Goal: Task Accomplishment & Management: Manage account settings

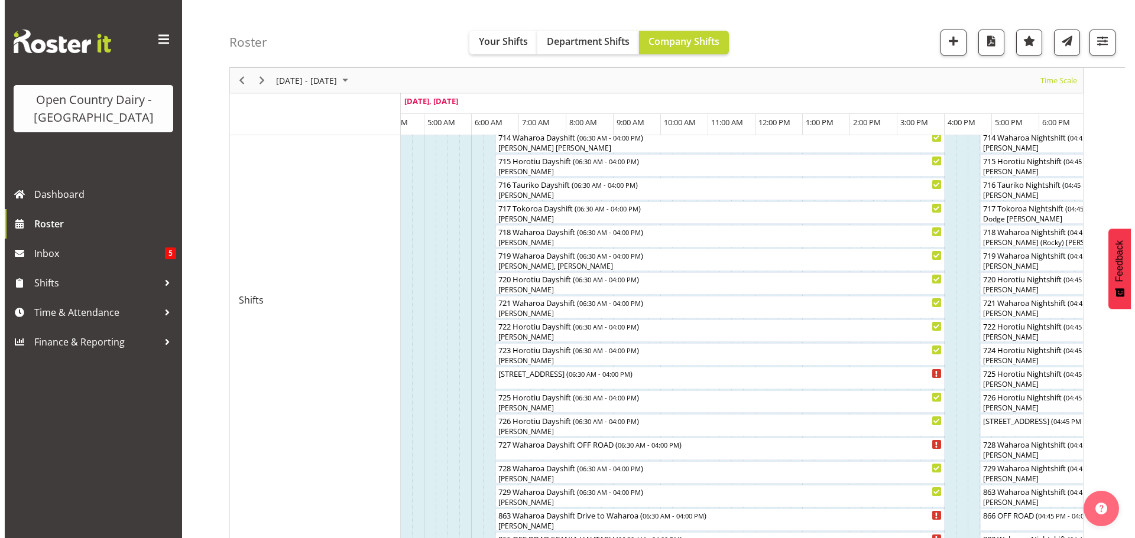
scroll to position [414, 0]
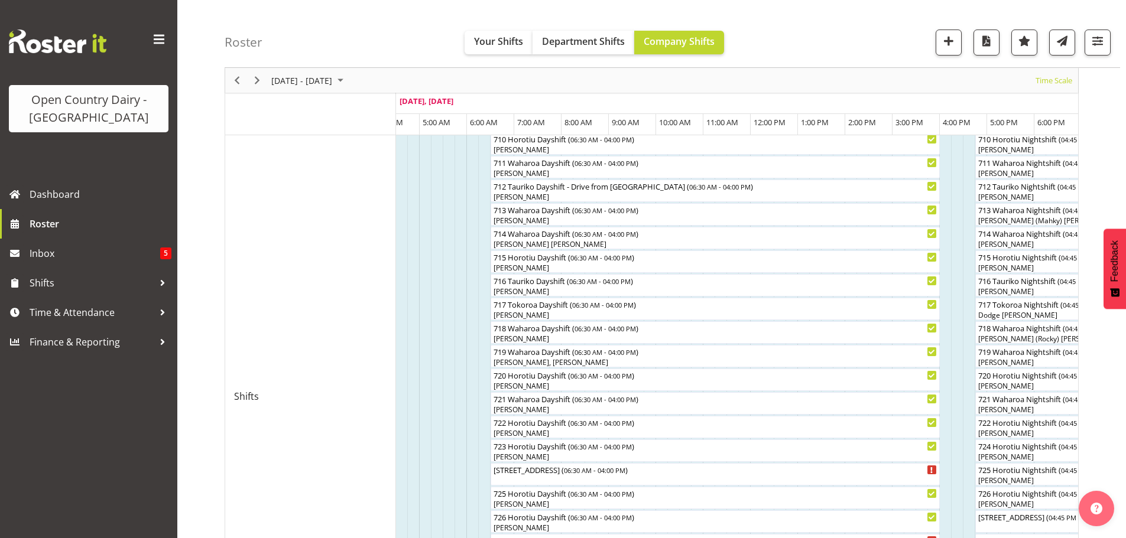
click at [0, 0] on div at bounding box center [0, 0] width 0 height 0
click at [575, 196] on div "[PERSON_NAME]" at bounding box center [715, 196] width 444 height 11
click at [0, 0] on div at bounding box center [0, 0] width 0 height 0
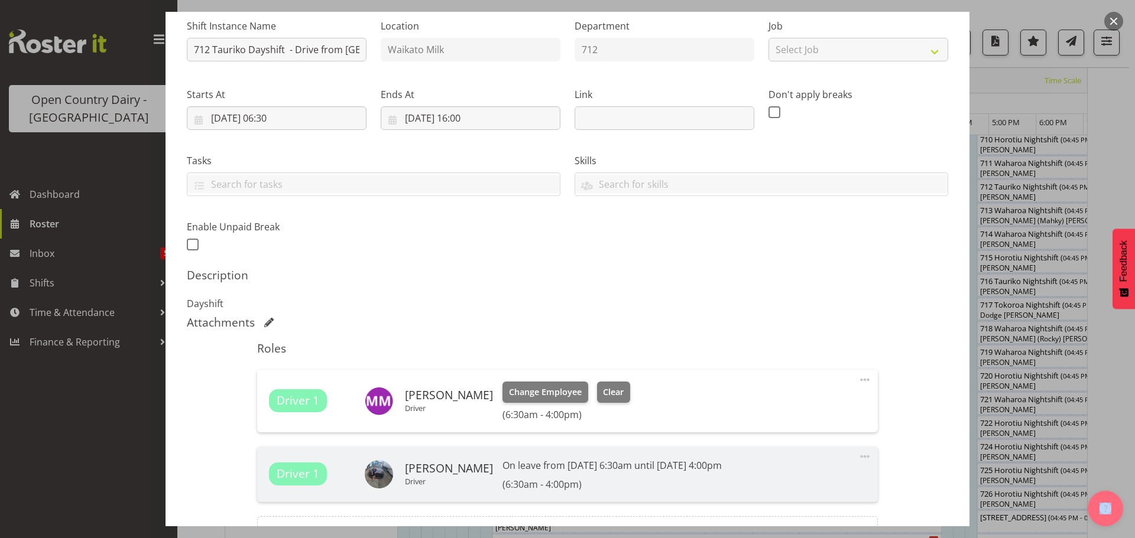
scroll to position [177, 0]
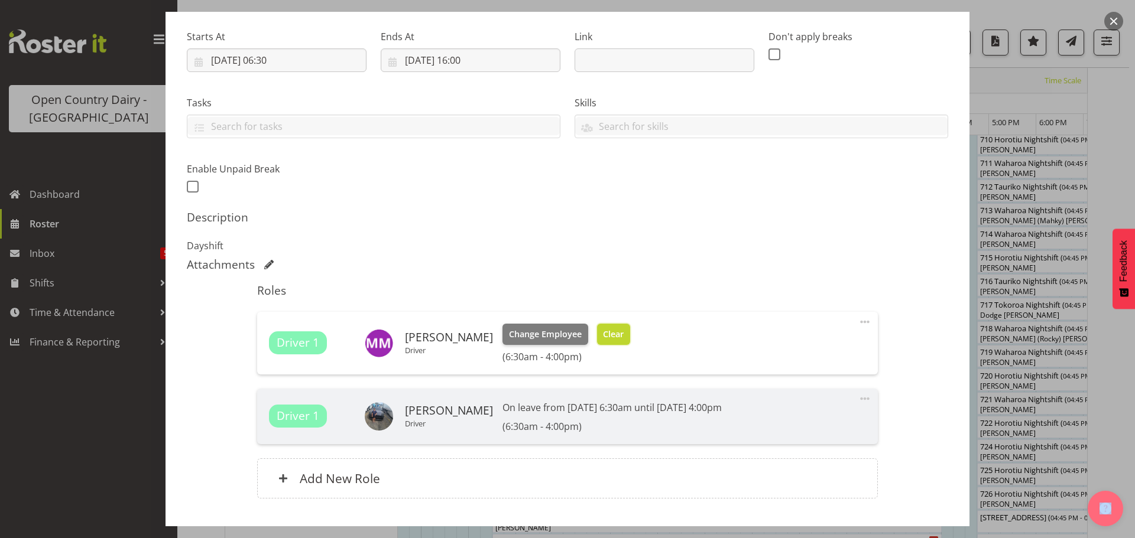
click at [603, 339] on span "Clear" at bounding box center [613, 334] width 21 height 13
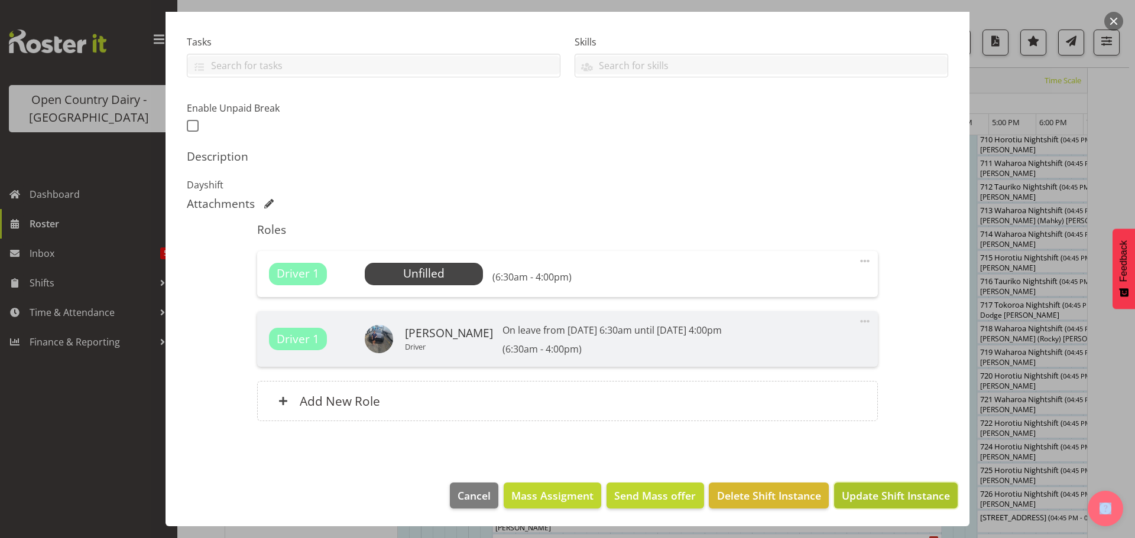
click at [902, 503] on span "Update Shift Instance" at bounding box center [896, 495] width 108 height 15
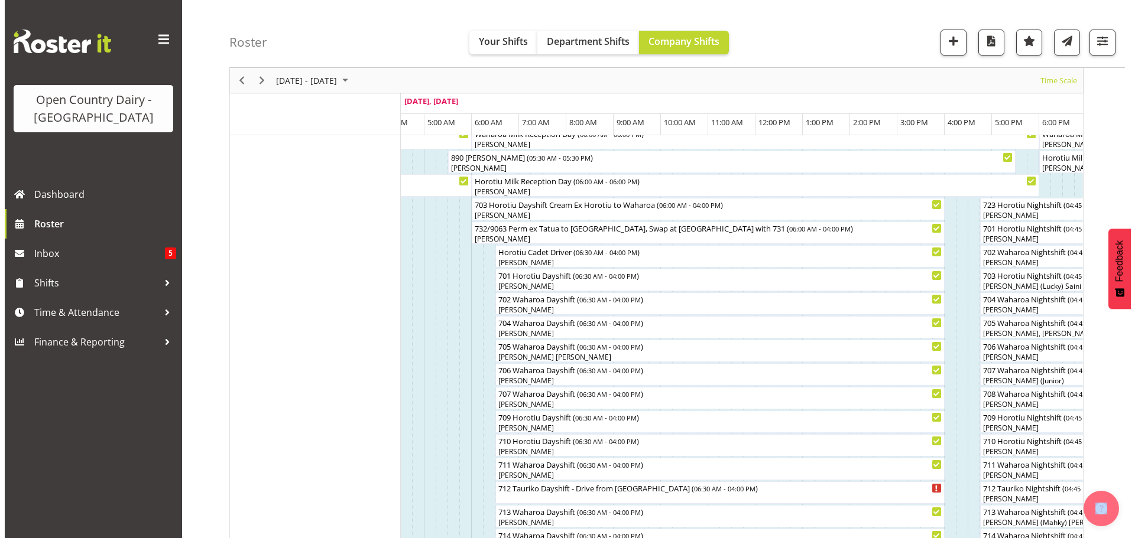
scroll to position [105, 0]
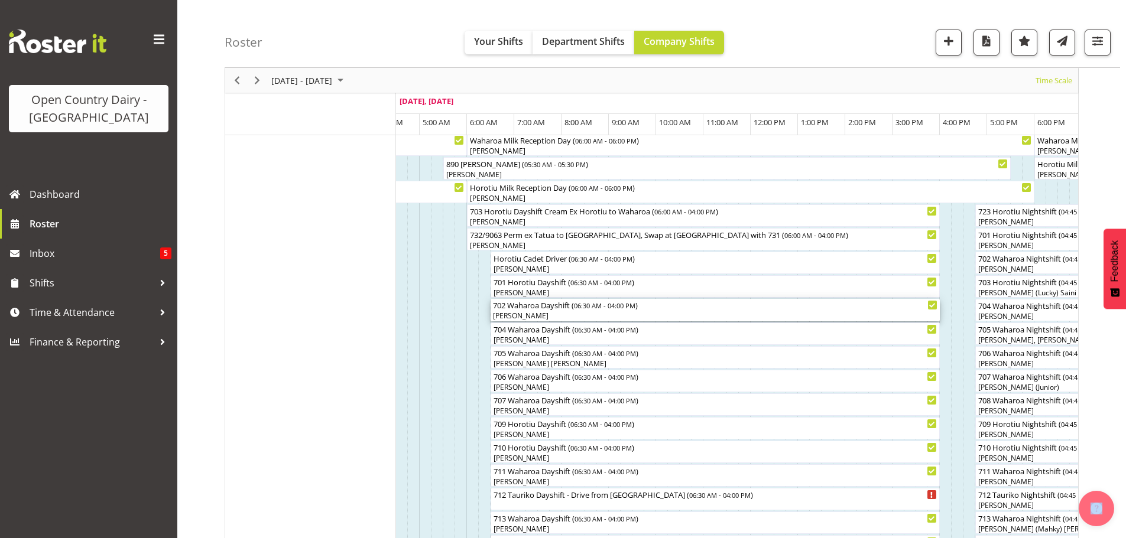
click at [519, 311] on div "[PERSON_NAME]" at bounding box center [715, 316] width 444 height 11
click at [0, 0] on div at bounding box center [0, 0] width 0 height 0
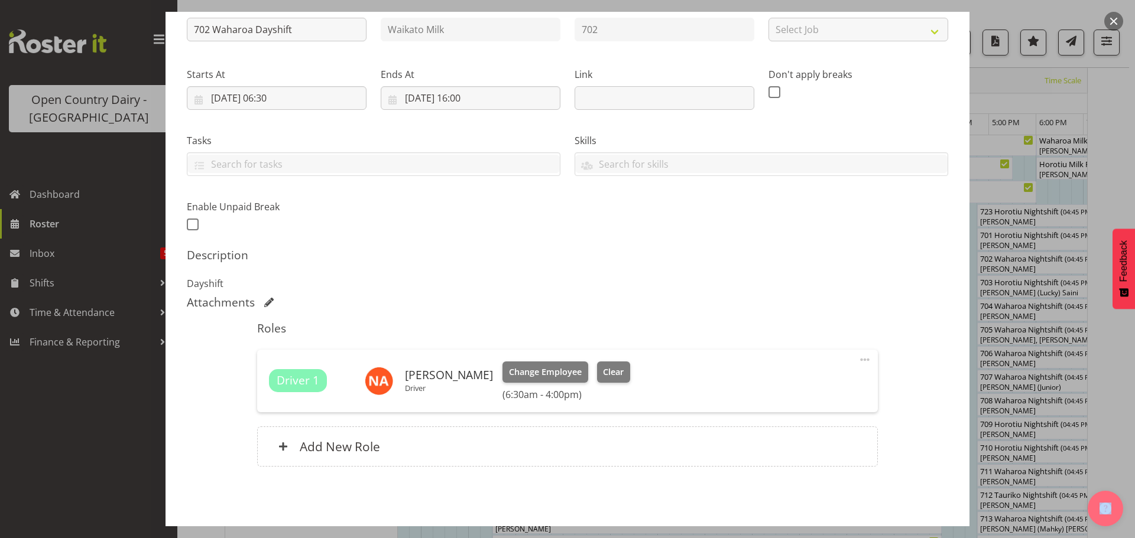
scroll to position [177, 0]
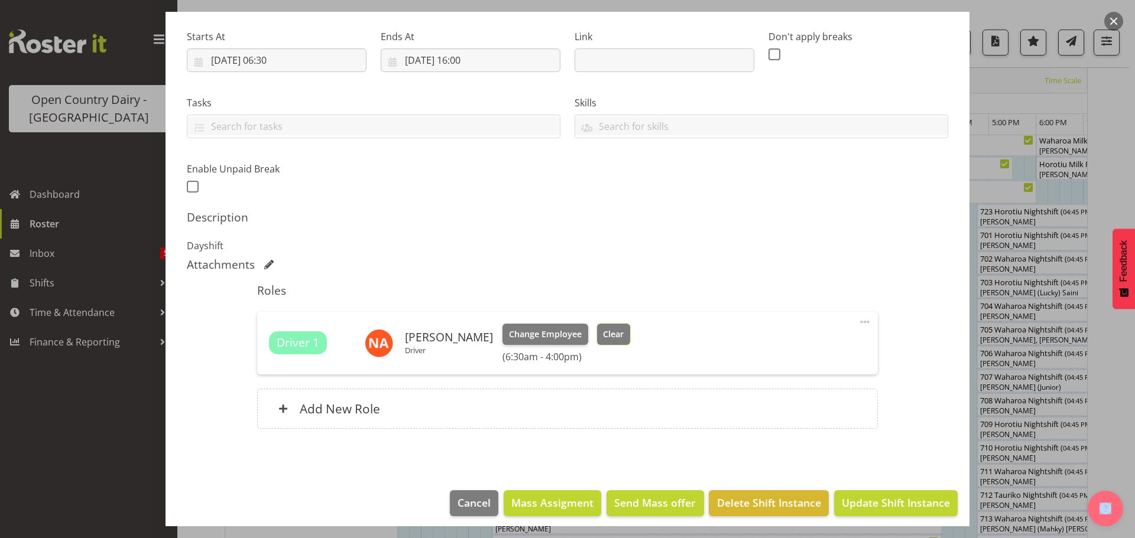
drag, startPoint x: 599, startPoint y: 340, endPoint x: 606, endPoint y: 350, distance: 12.6
click at [603, 340] on span "Clear" at bounding box center [613, 334] width 21 height 13
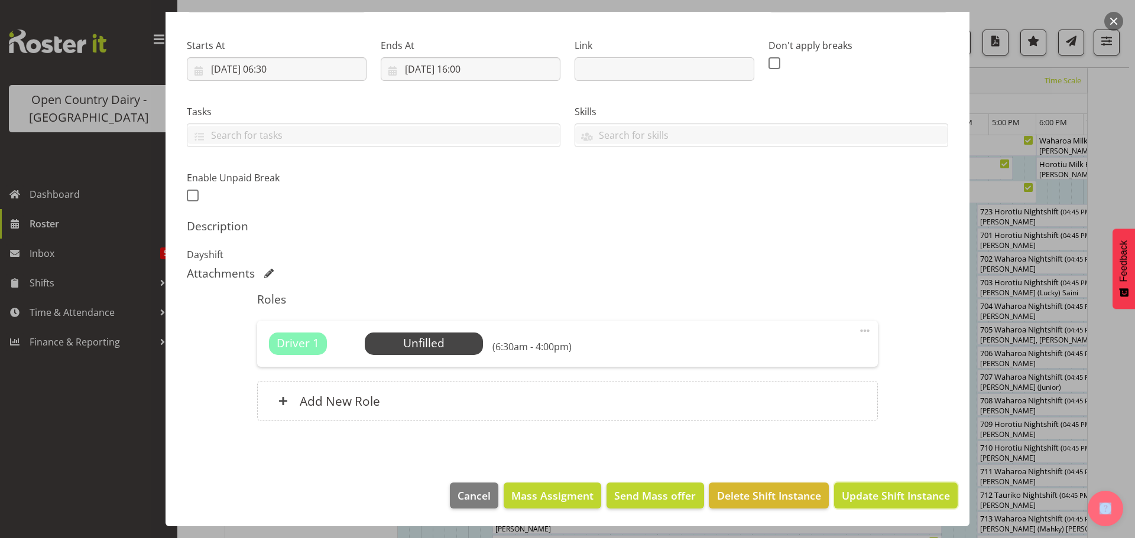
click at [874, 502] on span "Update Shift Instance" at bounding box center [896, 495] width 108 height 15
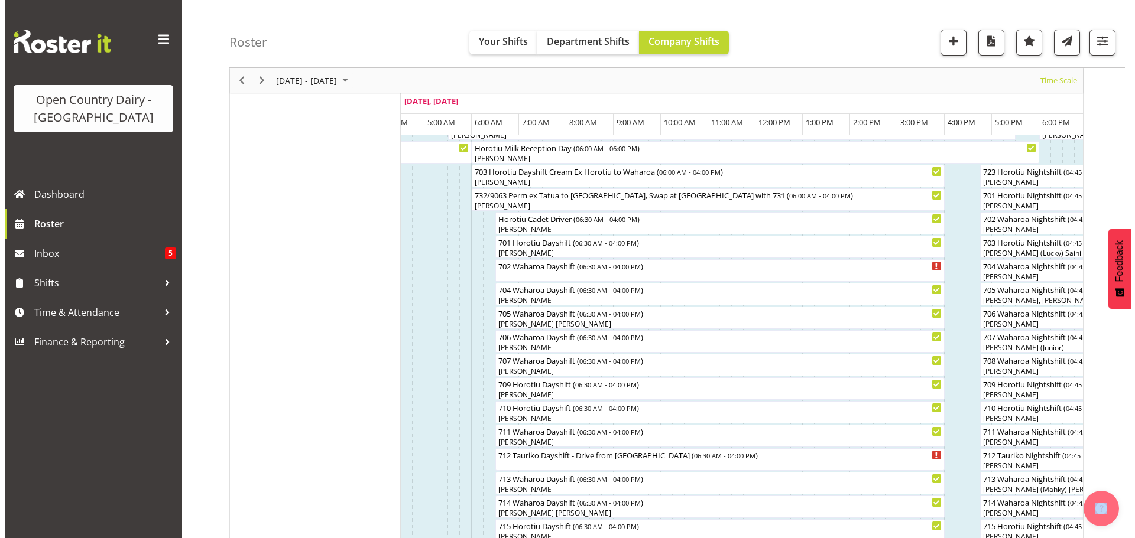
scroll to position [164, 0]
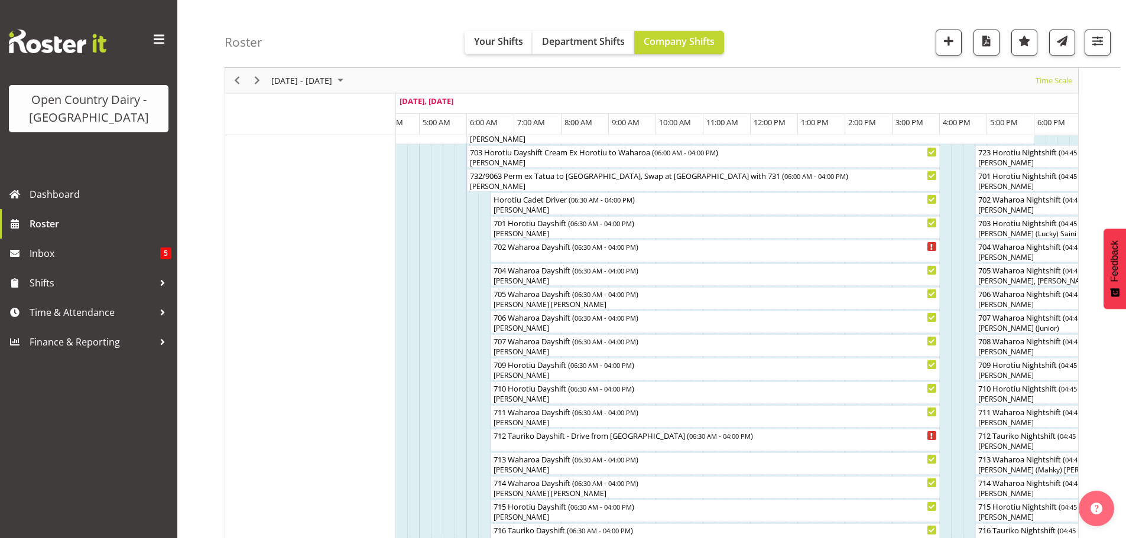
click at [0, 0] on div at bounding box center [0, 0] width 0 height 0
click at [509, 441] on div "712 Tauriko Dayshift - Drive from [GEOGRAPHIC_DATA] ( 06:30 AM - 04:00 PM )" at bounding box center [715, 440] width 444 height 22
click at [0, 0] on div at bounding box center [0, 0] width 0 height 0
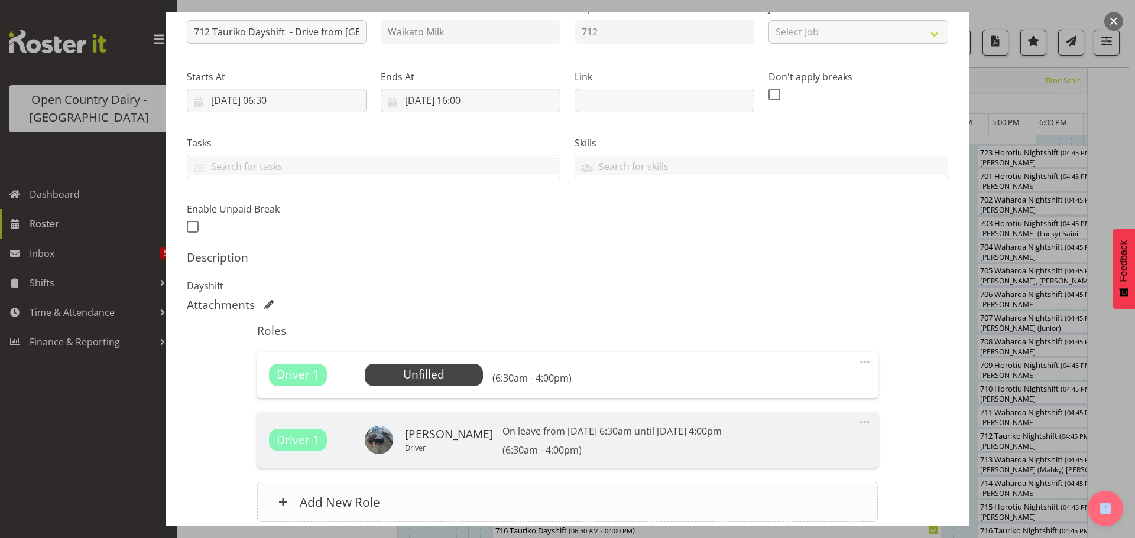
scroll to position [177, 0]
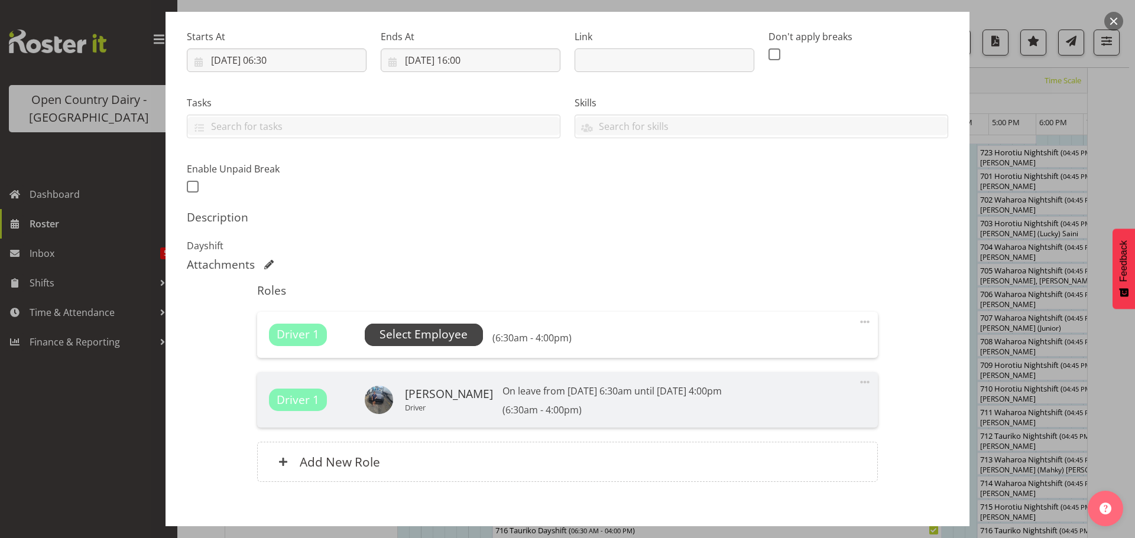
click at [422, 339] on span "Select Employee" at bounding box center [423, 334] width 88 height 17
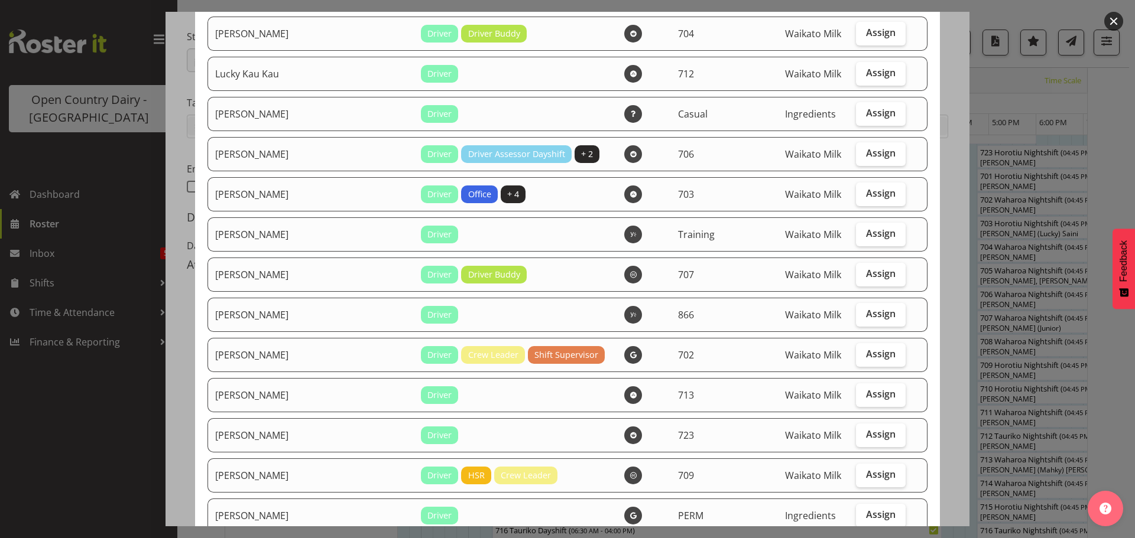
scroll to position [1478, 0]
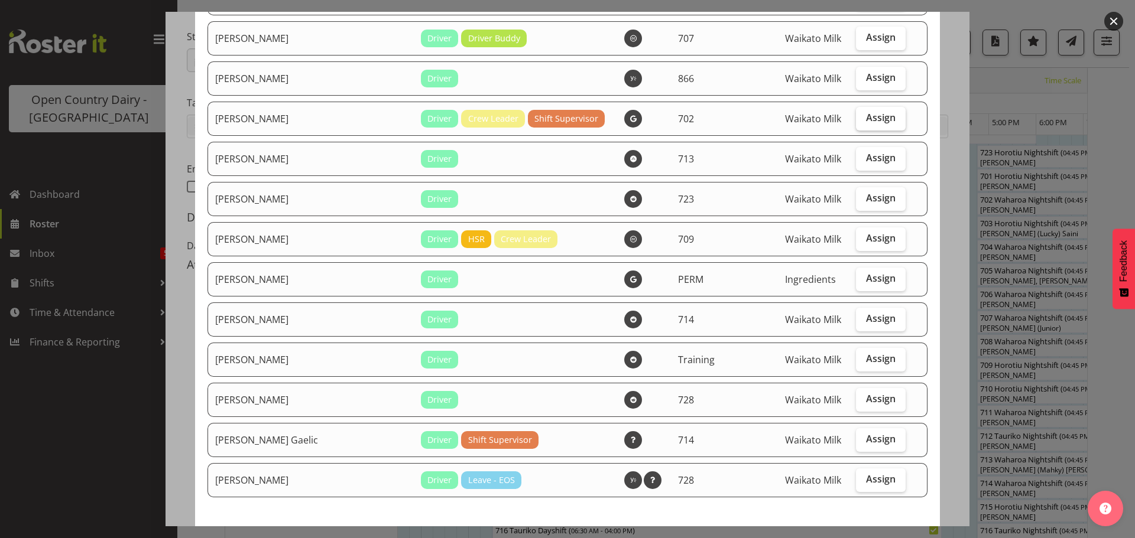
click at [868, 122] on span "Assign" at bounding box center [881, 118] width 30 height 12
click at [863, 122] on input "Assign" at bounding box center [860, 118] width 8 height 8
checkbox input "true"
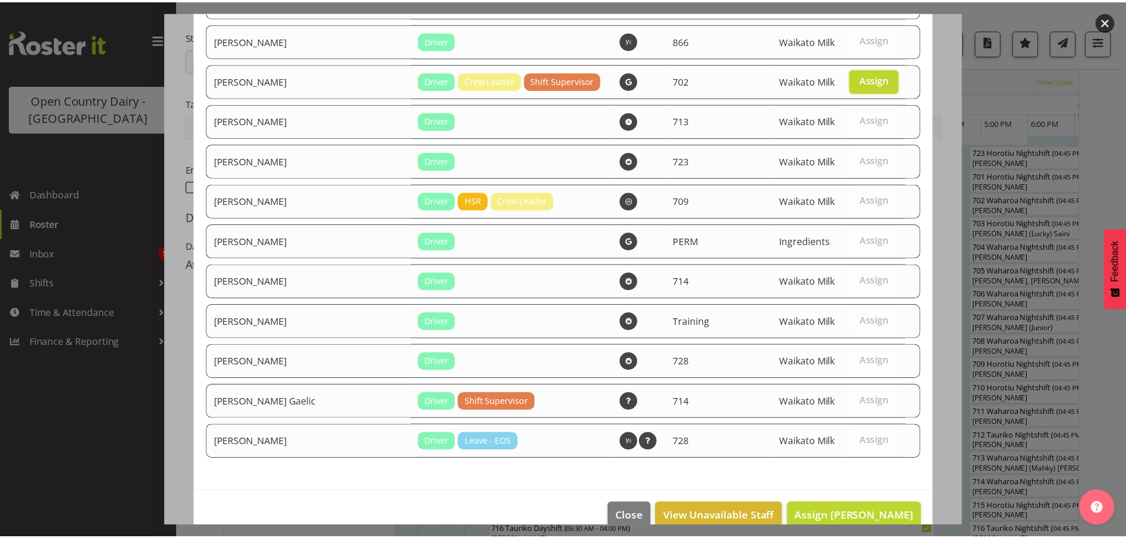
scroll to position [1537, 0]
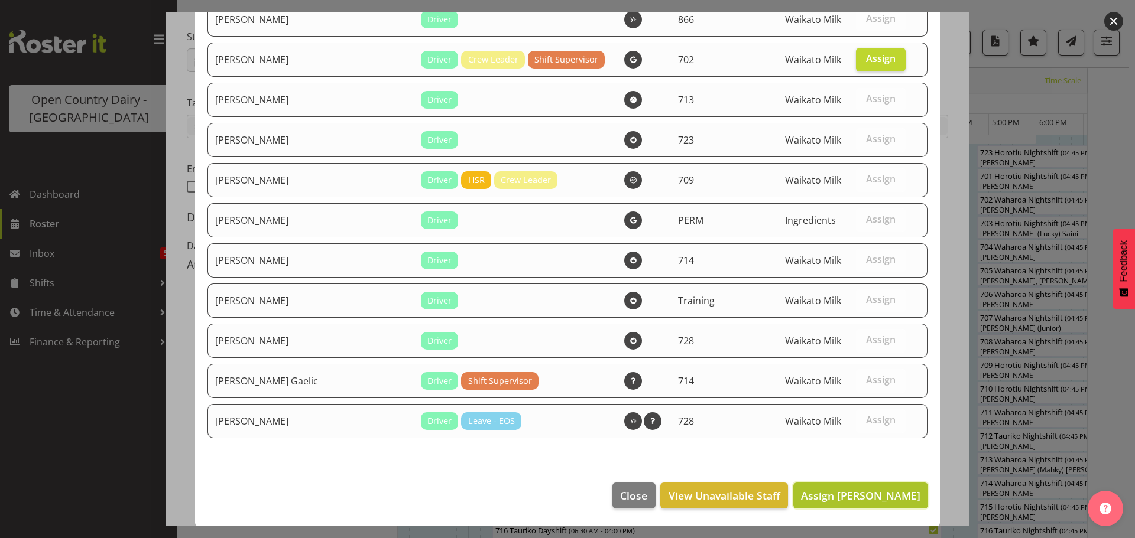
click at [858, 499] on span "Assign [PERSON_NAME]" at bounding box center [860, 496] width 119 height 14
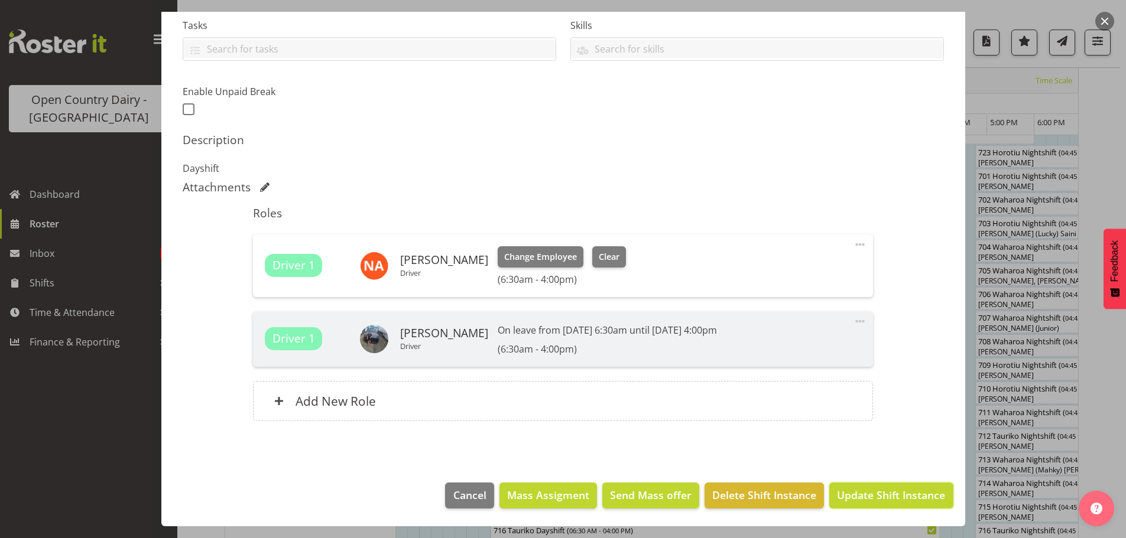
click at [867, 499] on span "Update Shift Instance" at bounding box center [891, 495] width 108 height 15
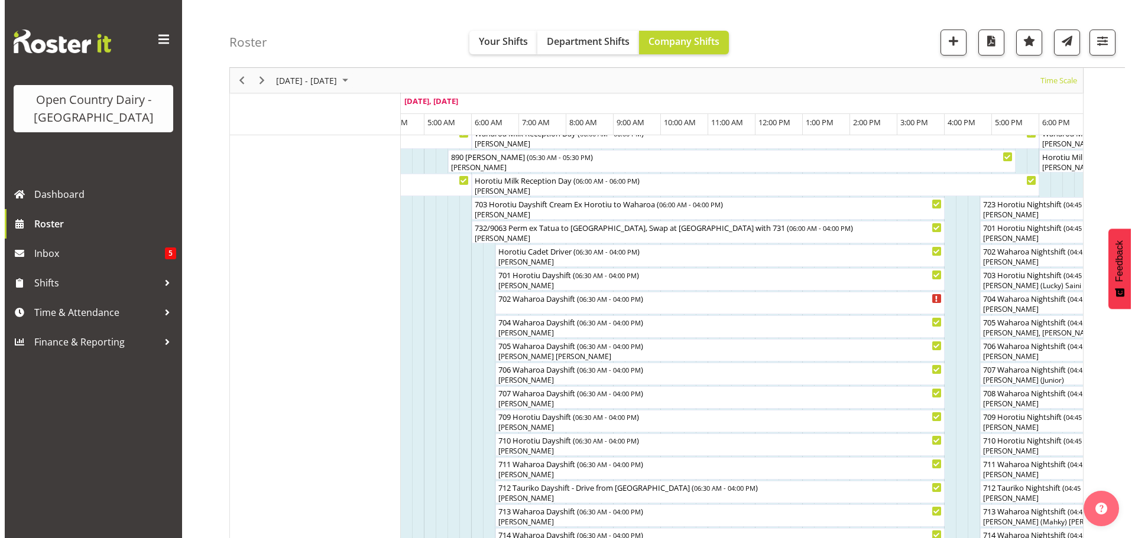
scroll to position [105, 0]
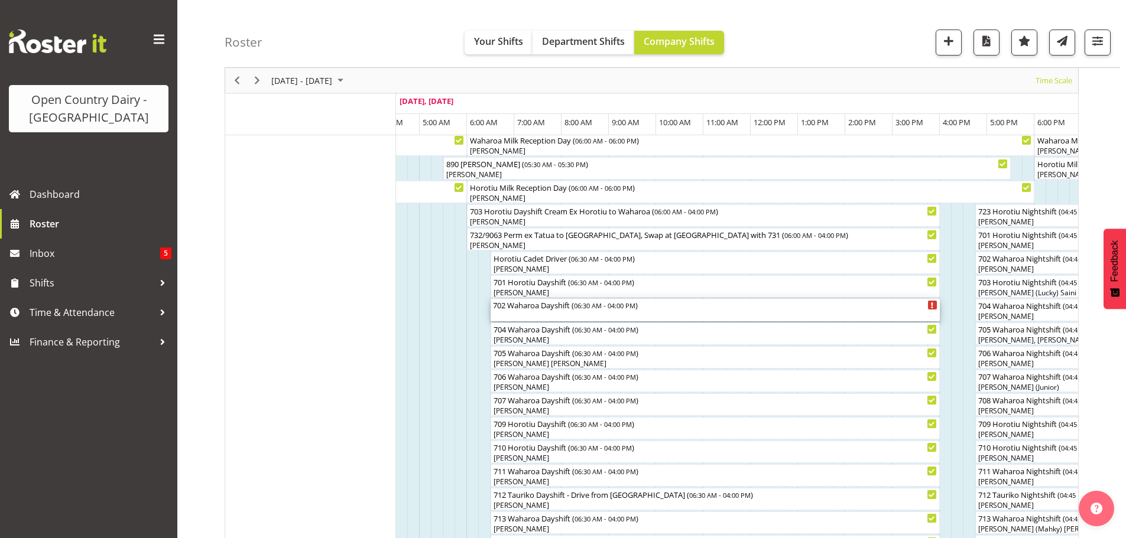
click at [520, 312] on div "702 Waharoa Dayshift ( 06:30 AM - 04:00 PM )" at bounding box center [715, 310] width 444 height 22
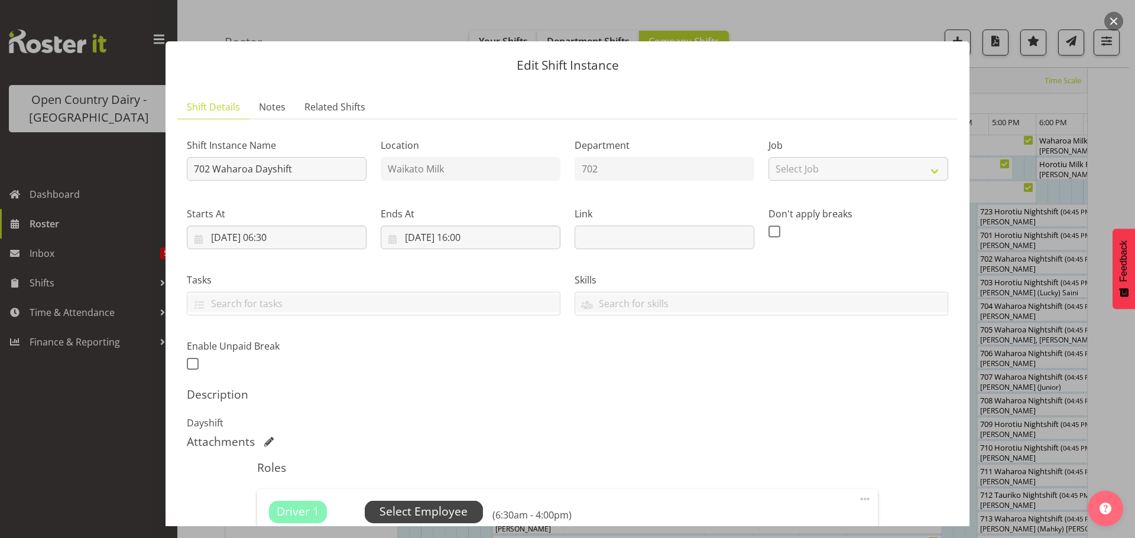
click at [450, 510] on span "Select Employee" at bounding box center [423, 512] width 88 height 17
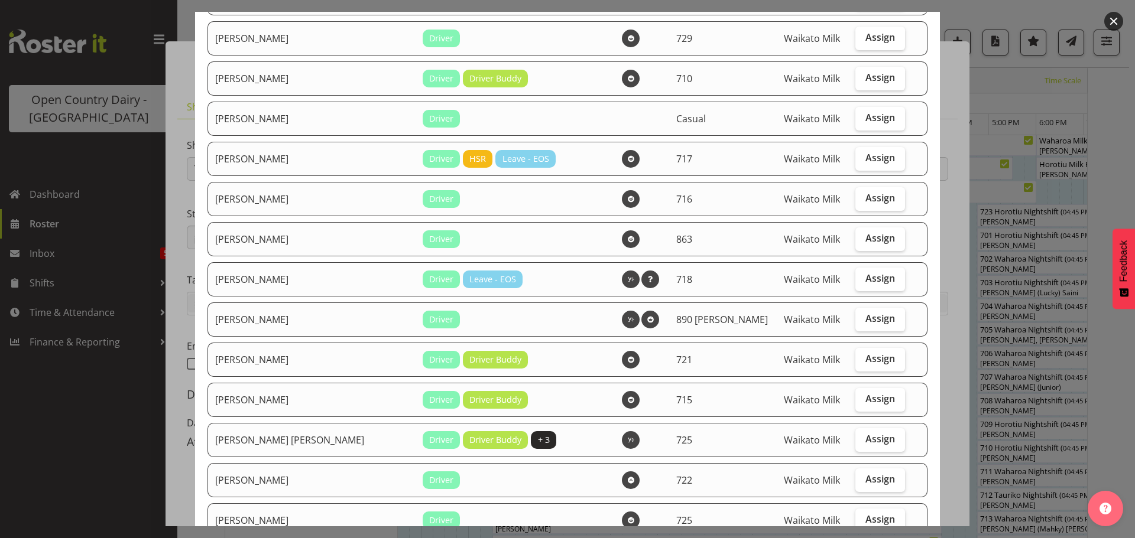
scroll to position [532, 0]
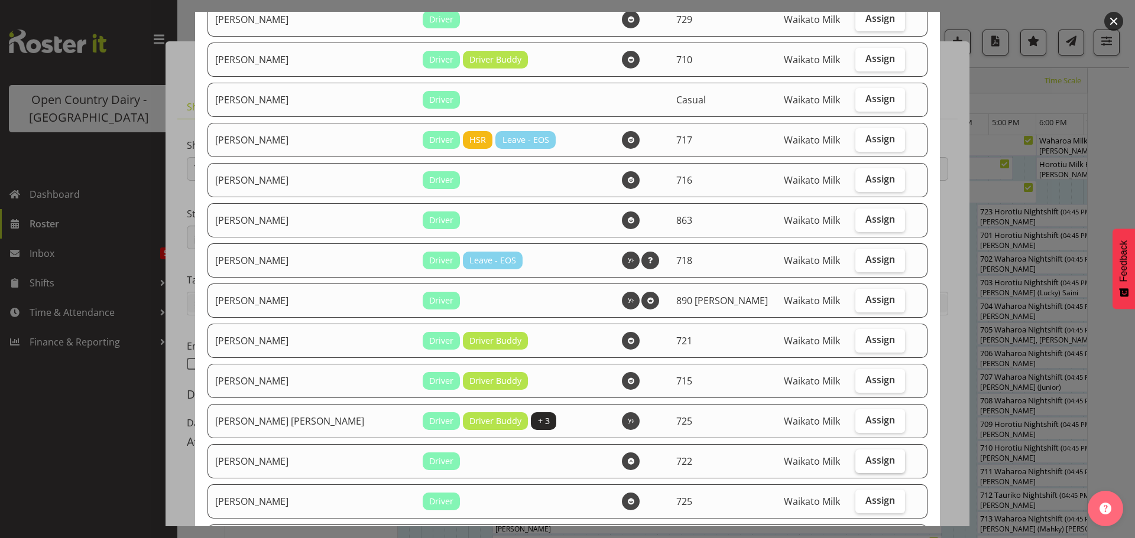
click at [865, 463] on span "Assign" at bounding box center [880, 460] width 30 height 12
click at [855, 463] on input "Assign" at bounding box center [859, 461] width 8 height 8
checkbox input "true"
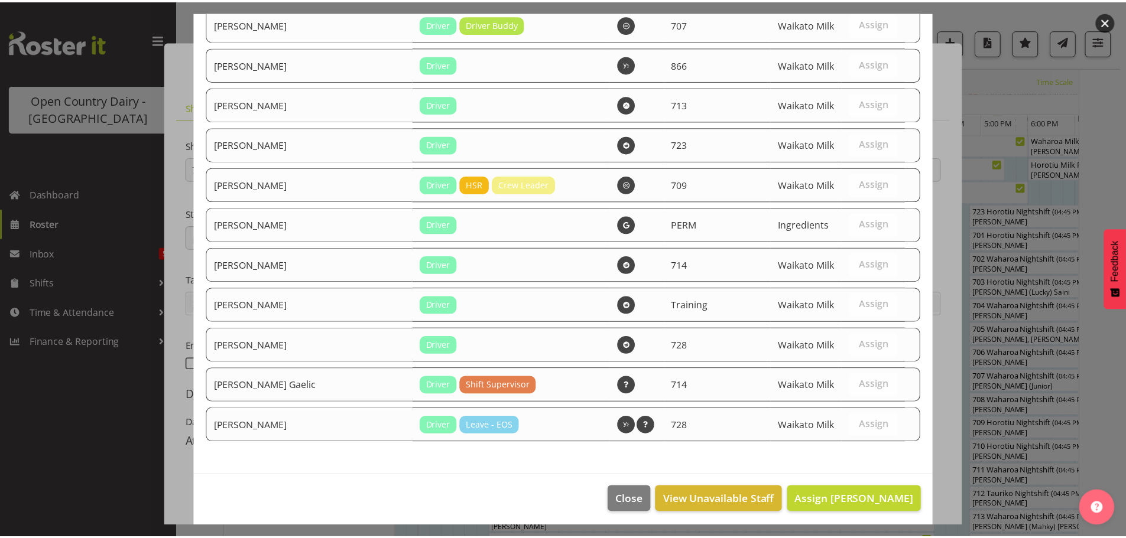
scroll to position [1496, 0]
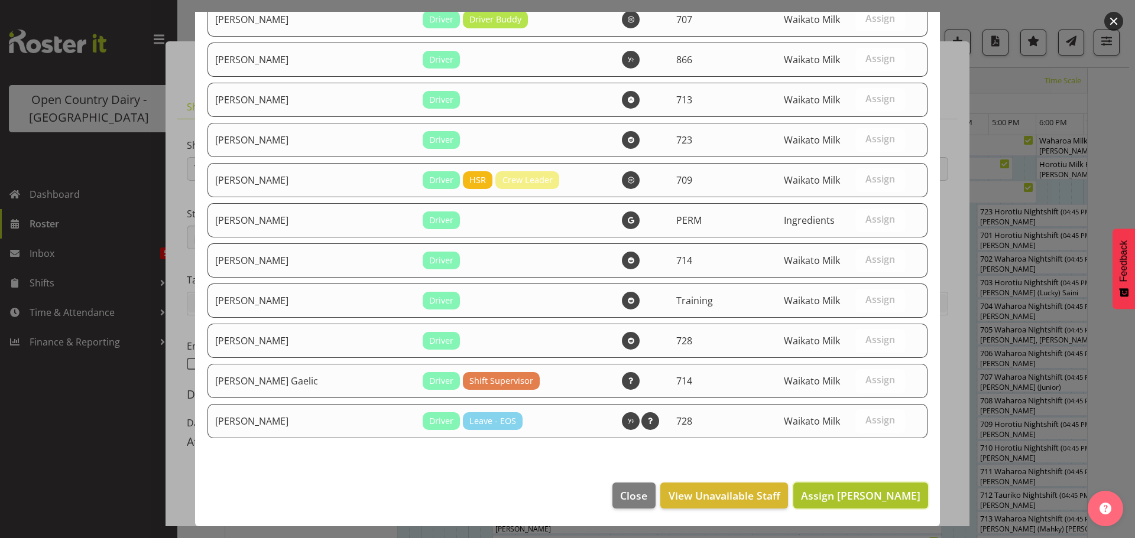
click at [840, 500] on span "Assign [PERSON_NAME]" at bounding box center [860, 496] width 119 height 14
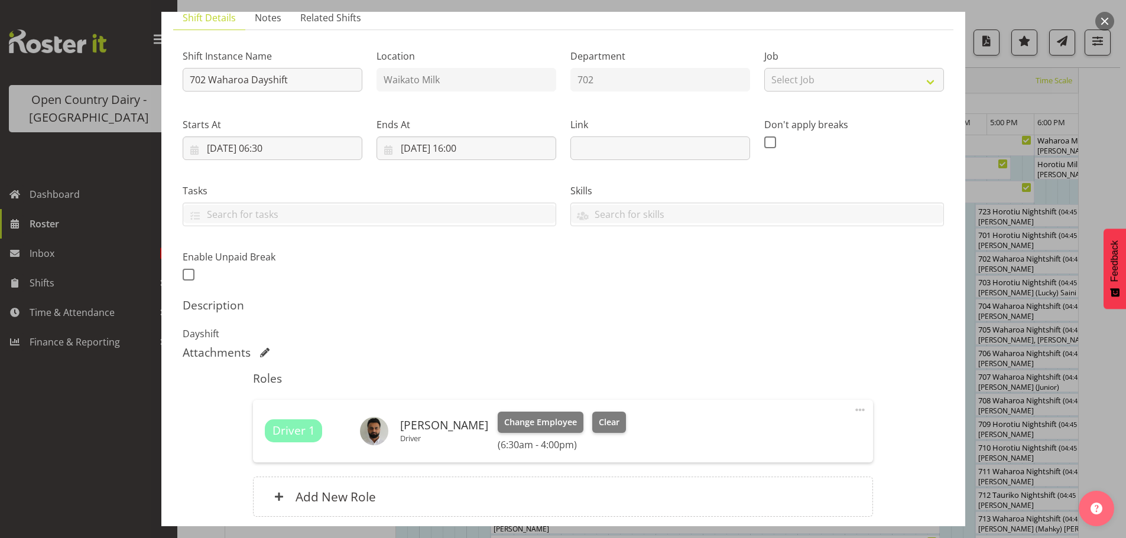
scroll to position [177, 0]
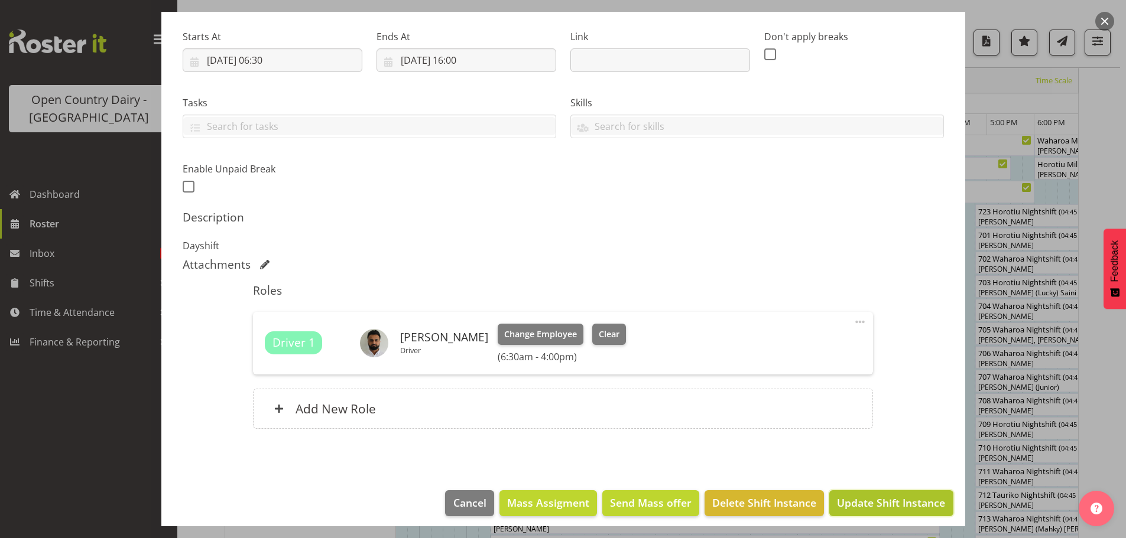
click at [858, 506] on span "Update Shift Instance" at bounding box center [891, 502] width 108 height 15
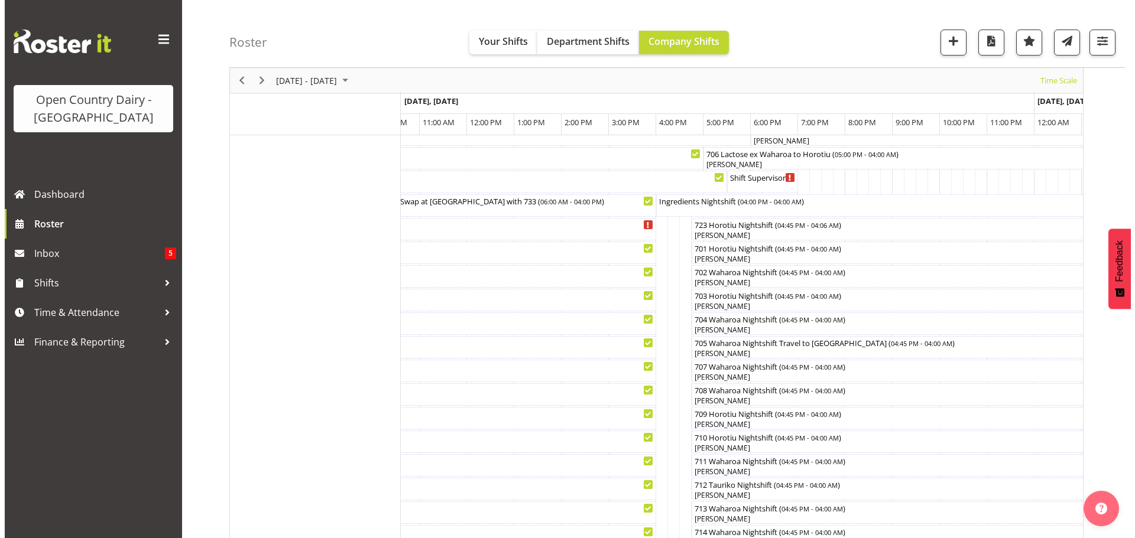
scroll to position [59, 0]
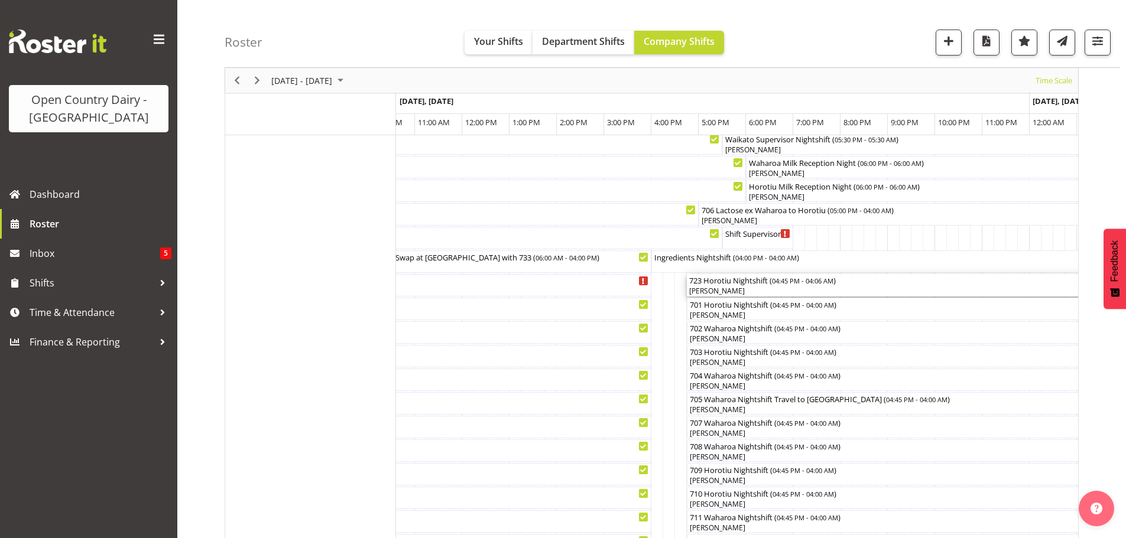
click at [748, 287] on div "[PERSON_NAME]" at bounding box center [955, 291] width 532 height 11
click at [0, 0] on div at bounding box center [0, 0] width 0 height 0
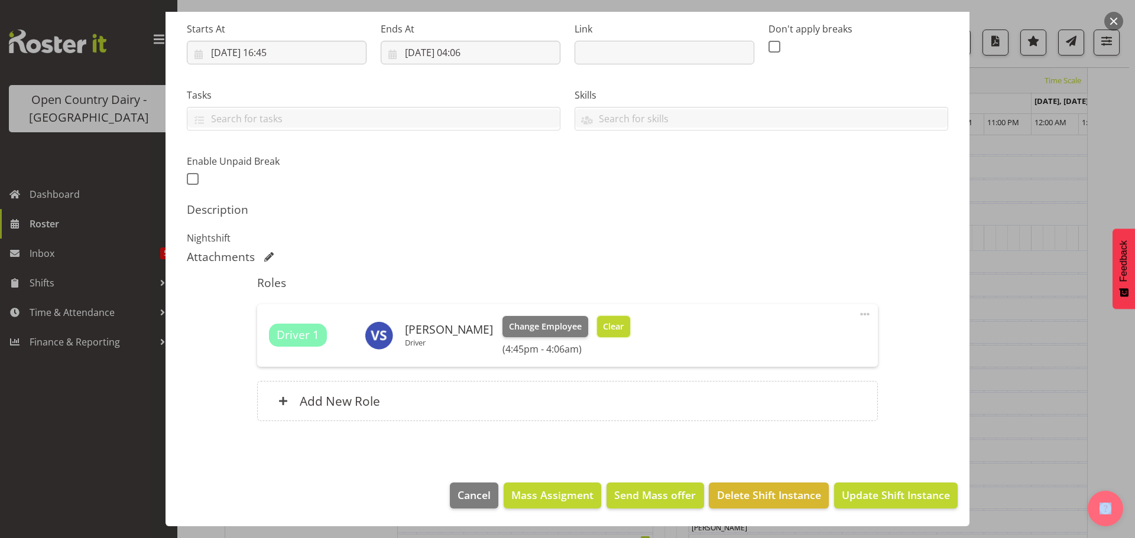
click at [615, 327] on span "Clear" at bounding box center [613, 326] width 21 height 13
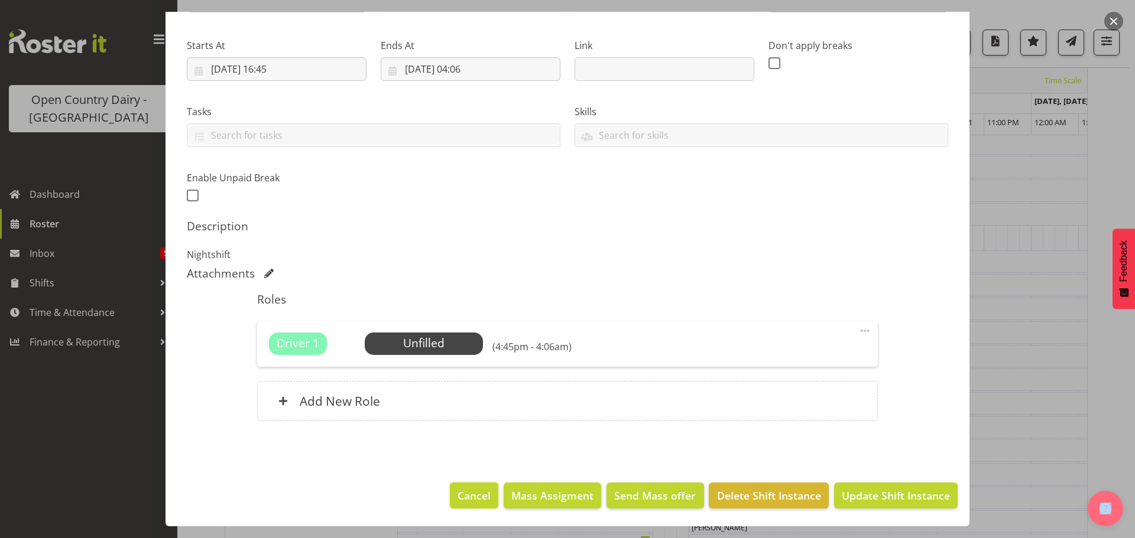
click at [471, 500] on span "Cancel" at bounding box center [473, 495] width 33 height 15
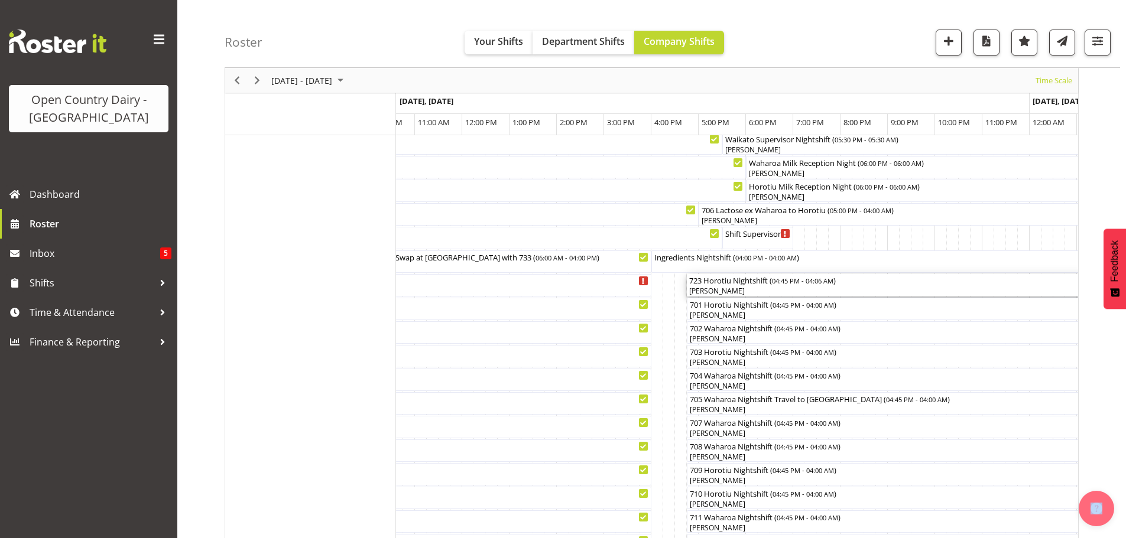
click at [765, 290] on div "[PERSON_NAME]" at bounding box center [955, 291] width 532 height 11
click at [0, 0] on div at bounding box center [0, 0] width 0 height 0
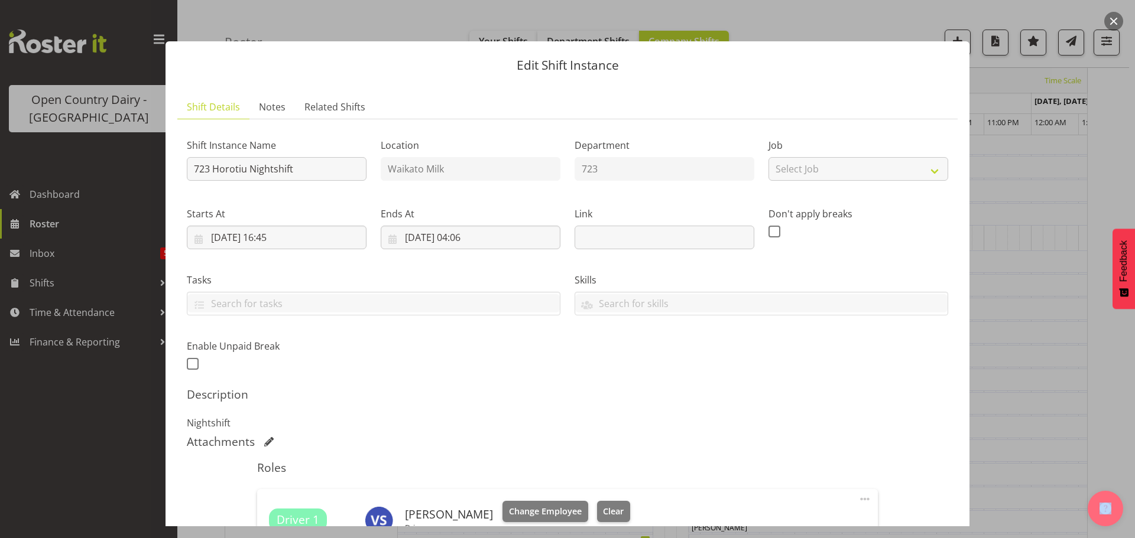
scroll to position [118, 0]
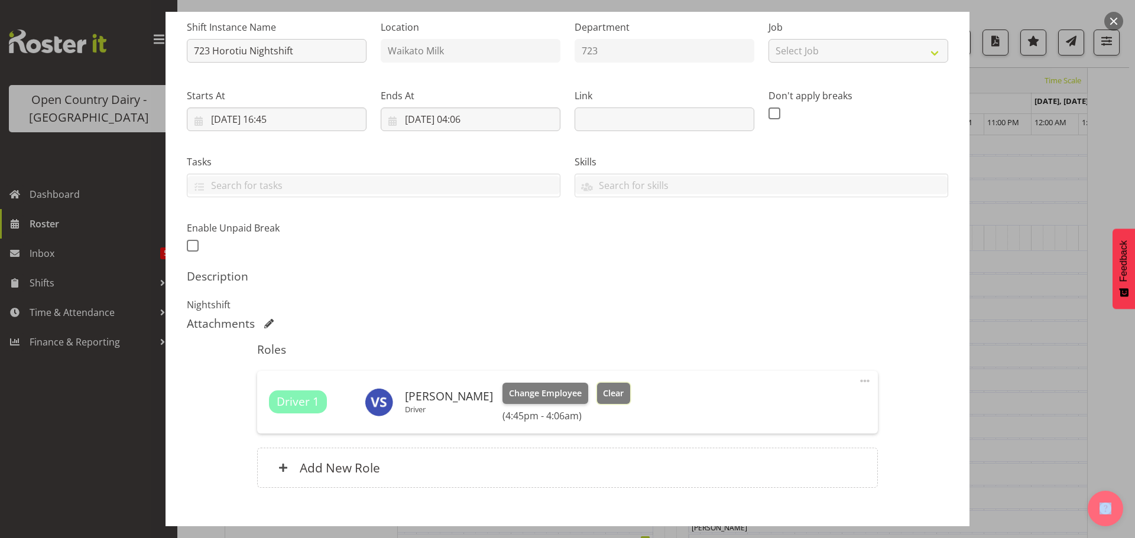
click at [613, 391] on span "Clear" at bounding box center [613, 393] width 21 height 13
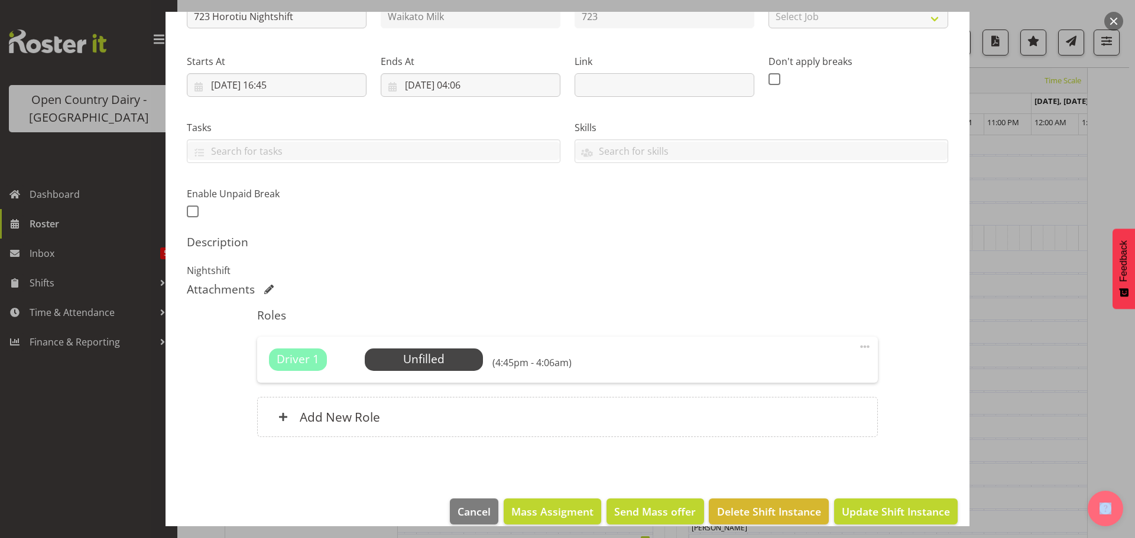
scroll to position [168, 0]
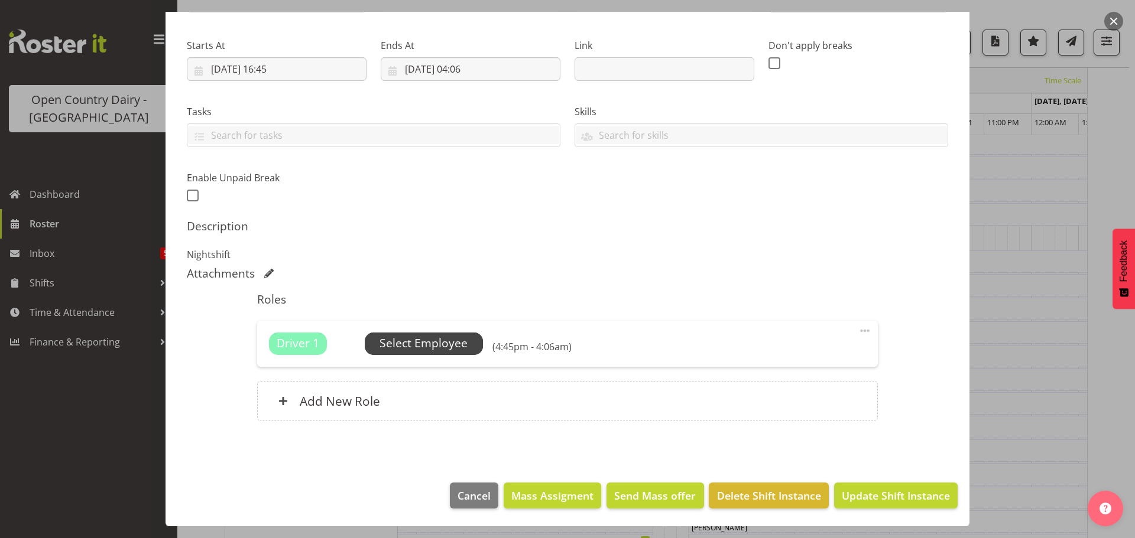
click at [466, 347] on span "Select Employee" at bounding box center [424, 344] width 118 height 22
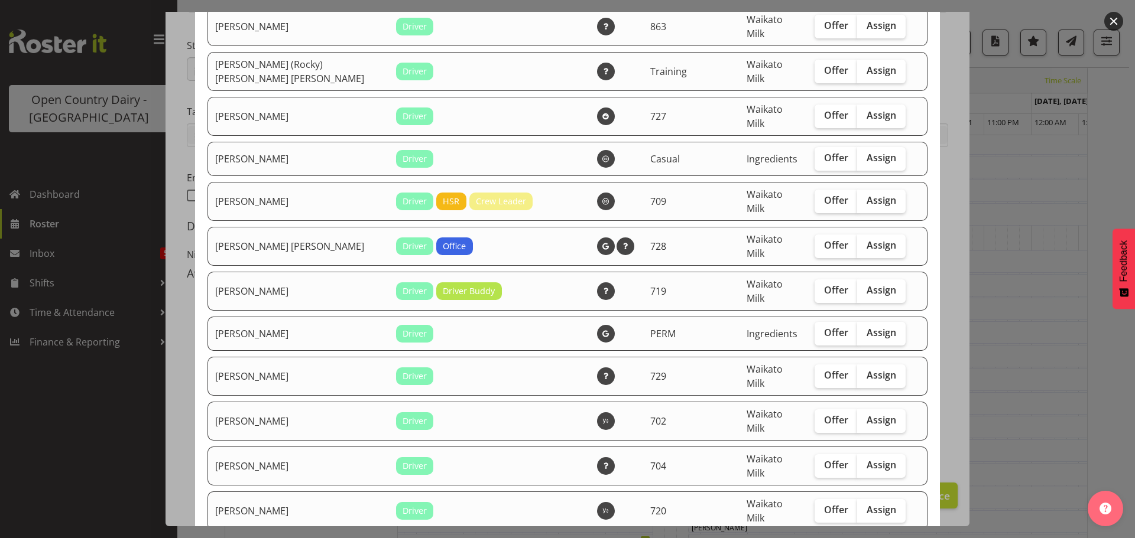
scroll to position [2123, 0]
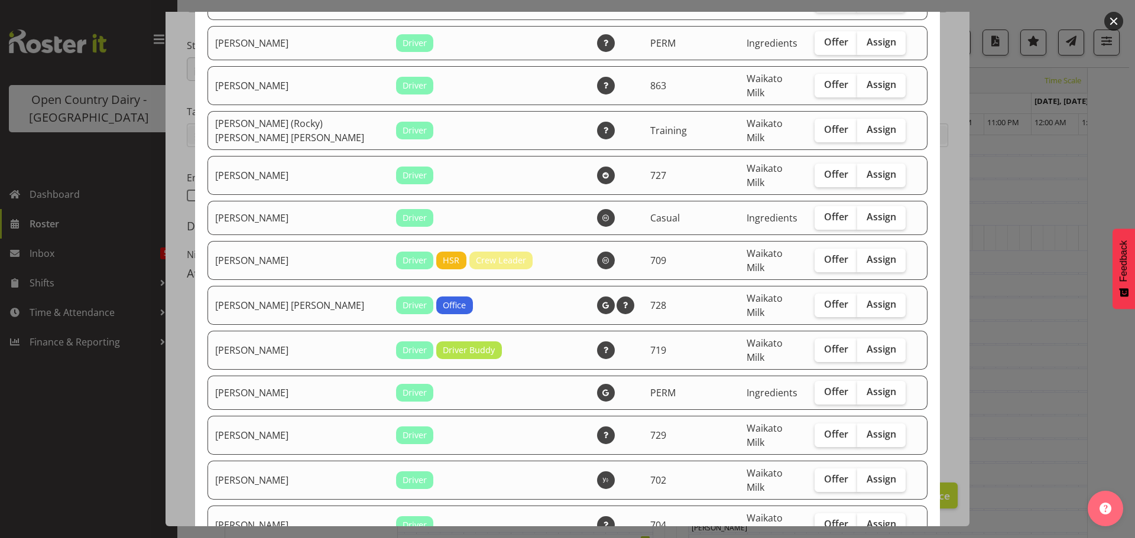
checkbox input "true"
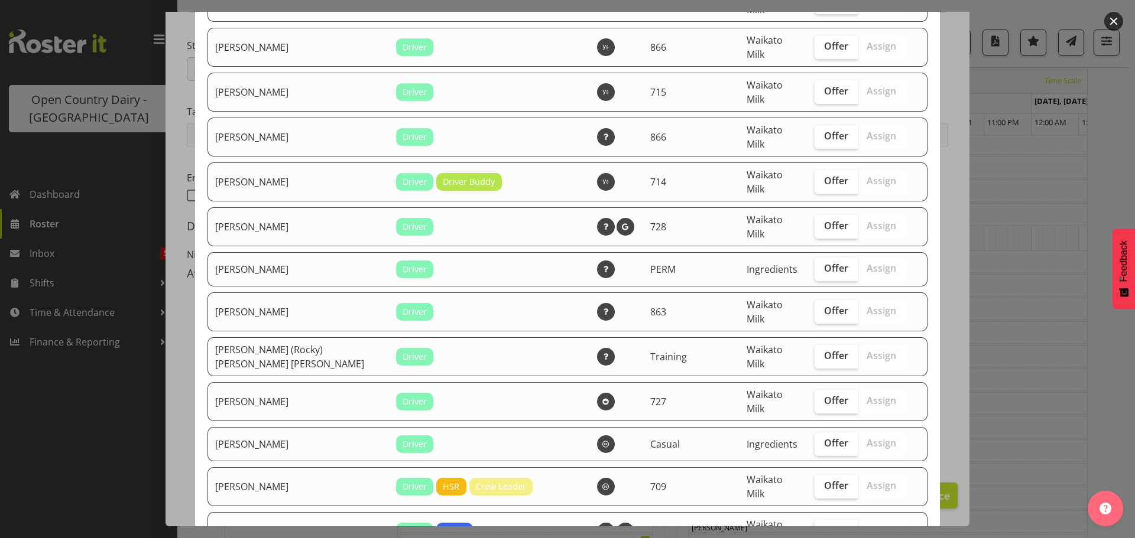
scroll to position [1887, 0]
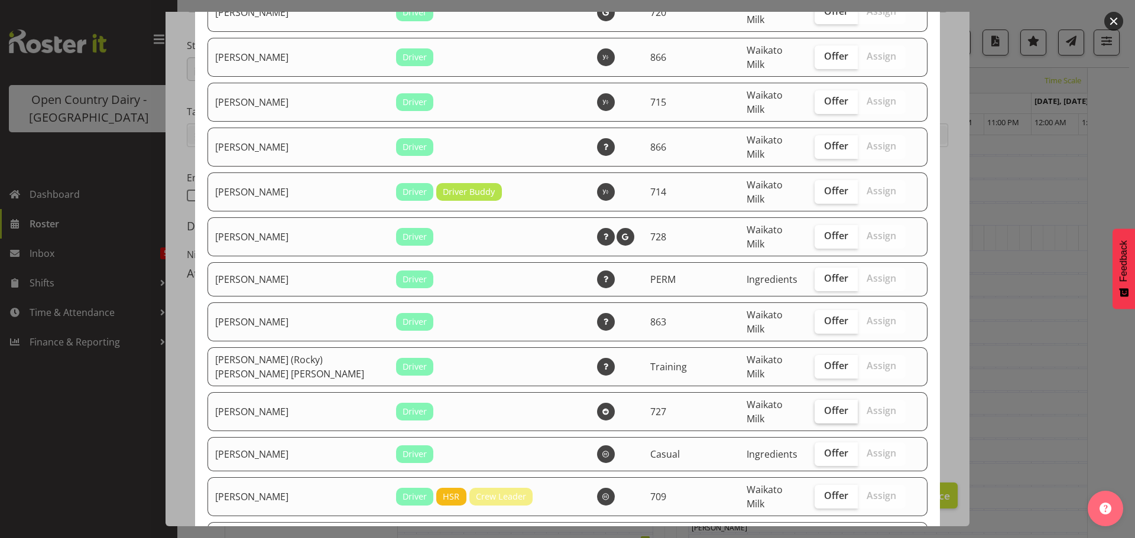
click at [831, 405] on span "Offer" at bounding box center [836, 411] width 24 height 12
click at [822, 407] on input "Offer" at bounding box center [818, 411] width 8 height 8
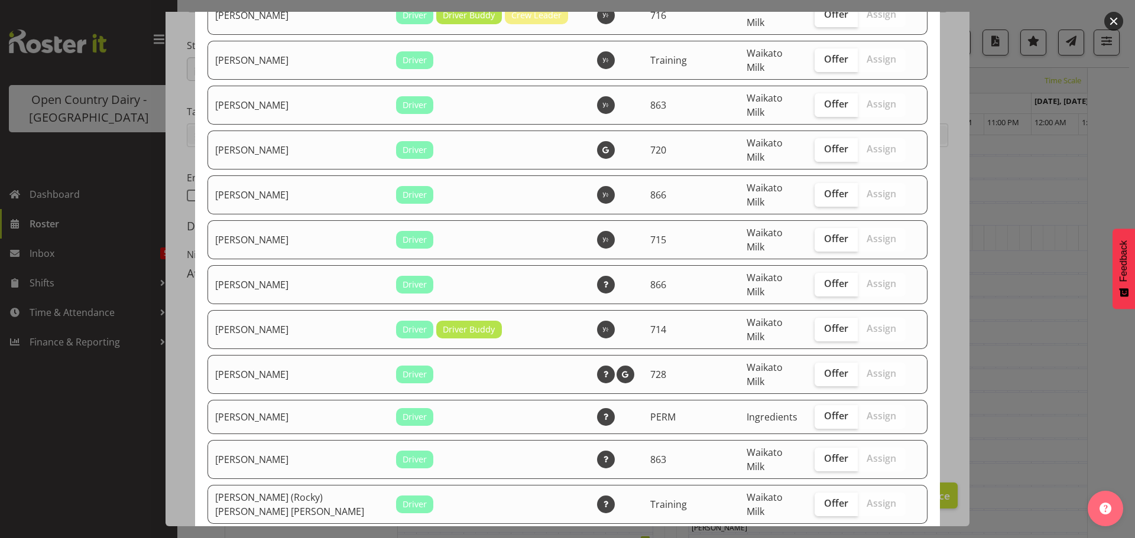
scroll to position [1709, 0]
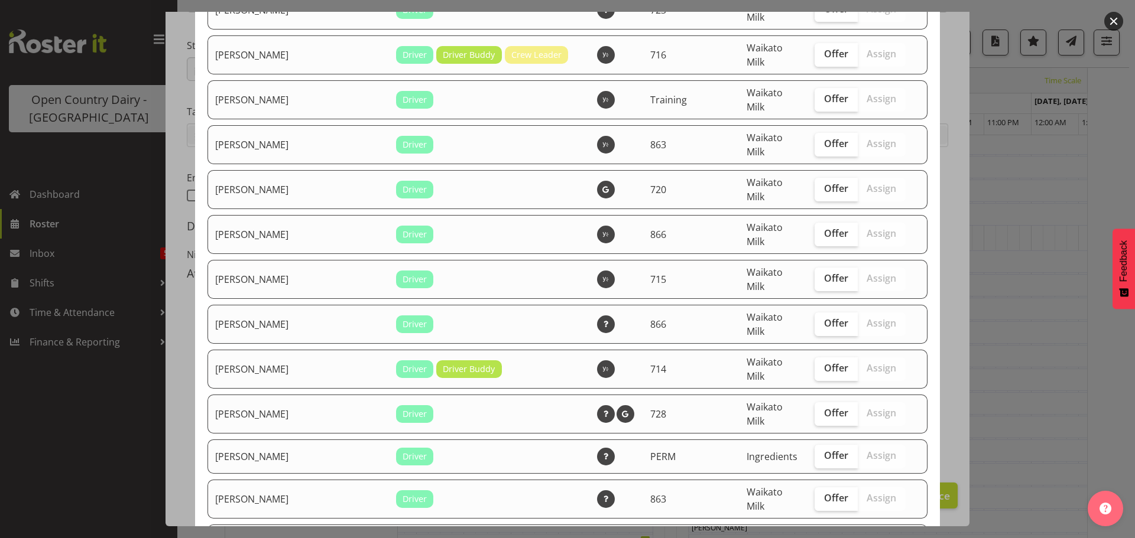
checkbox input "false"
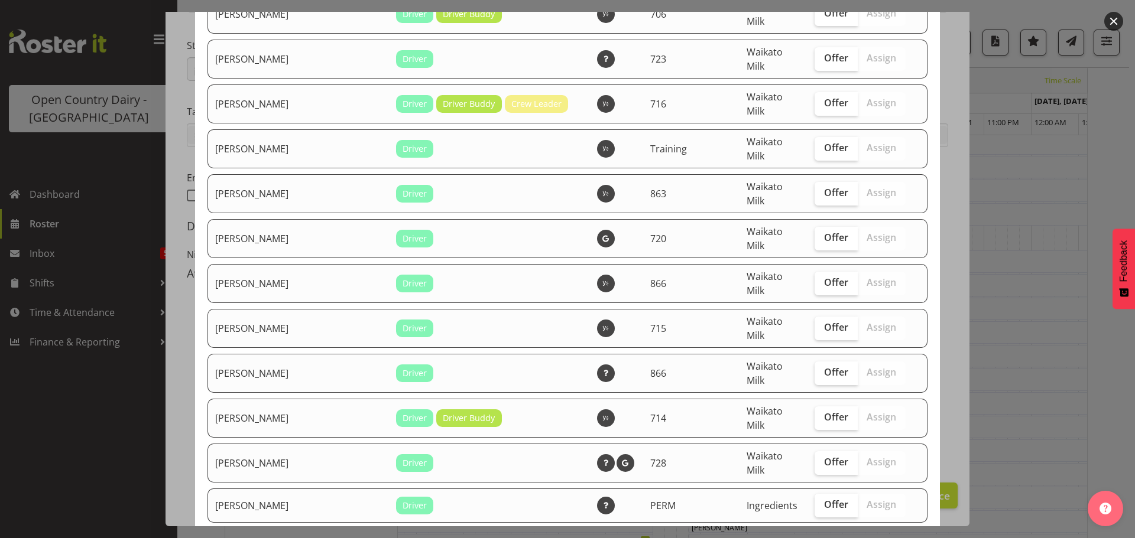
scroll to position [1591, 0]
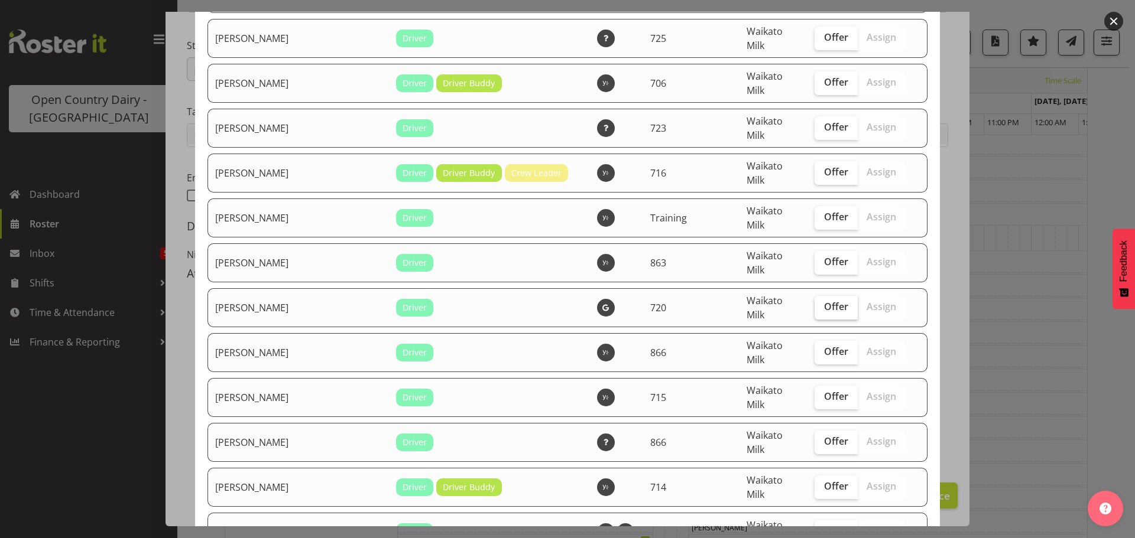
click at [824, 301] on span "Offer" at bounding box center [836, 307] width 24 height 12
click at [820, 303] on input "Offer" at bounding box center [818, 307] width 8 height 8
checkbox input "true"
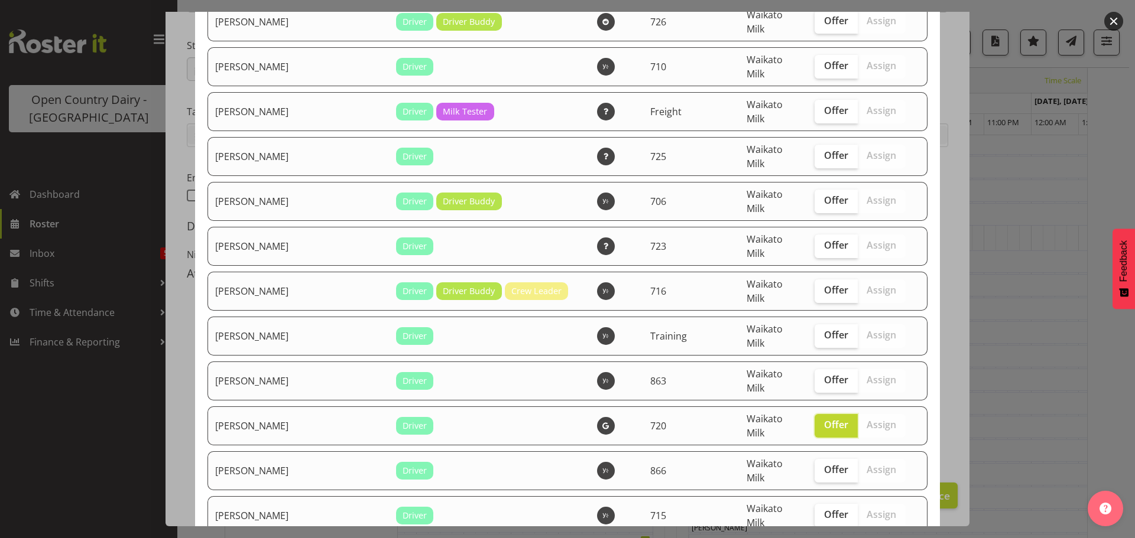
scroll to position [1355, 0]
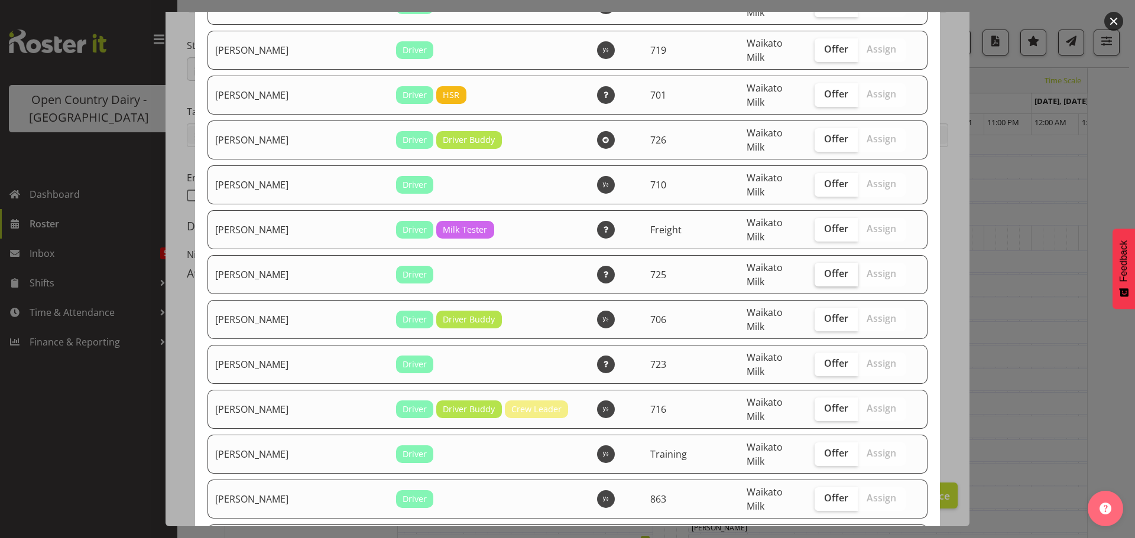
click at [824, 268] on span "Offer" at bounding box center [836, 274] width 24 height 12
click at [822, 270] on input "Offer" at bounding box center [818, 274] width 8 height 8
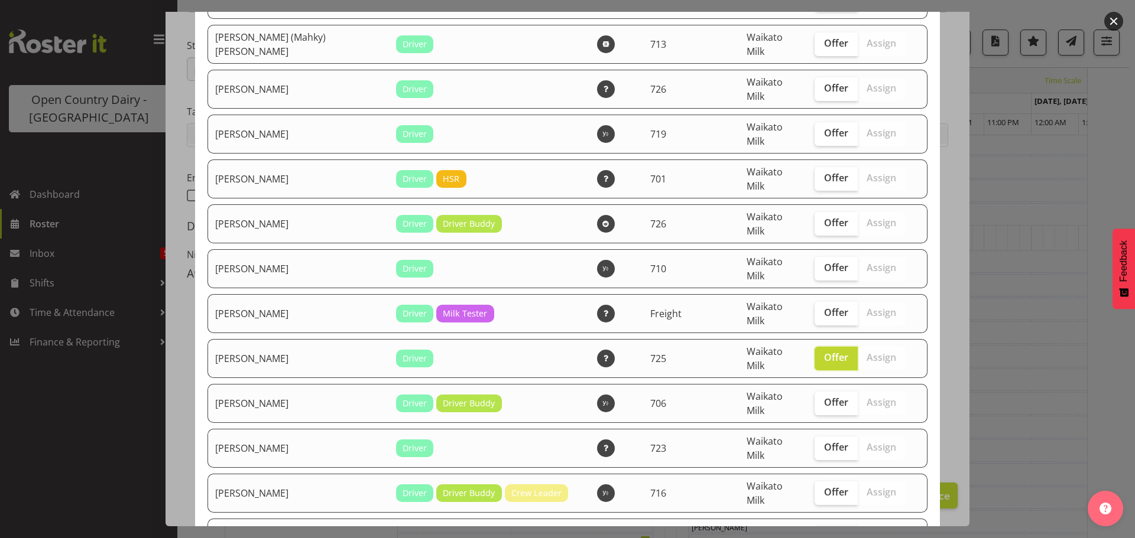
scroll to position [1236, 0]
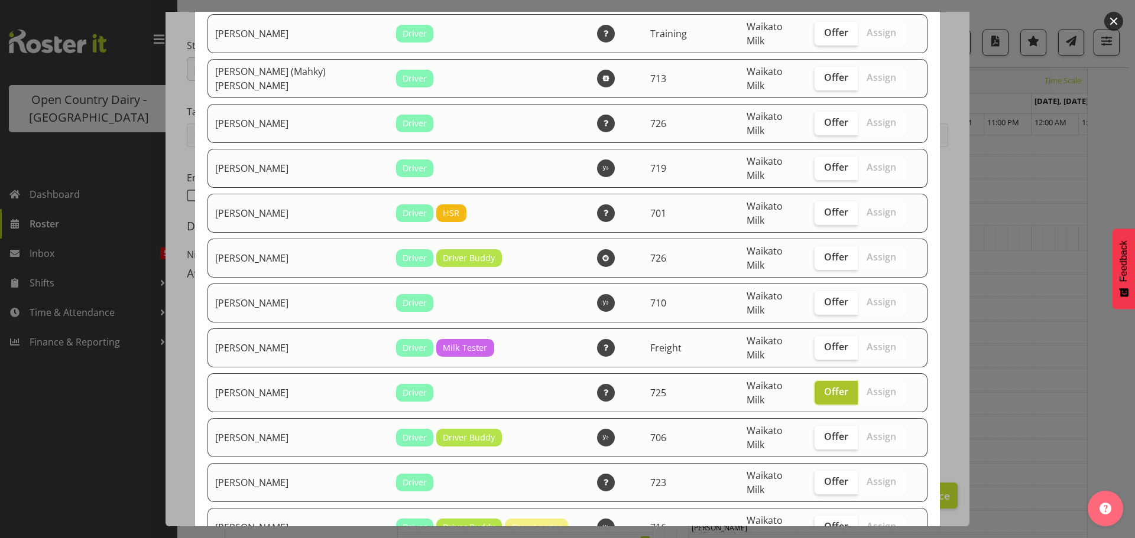
click at [824, 386] on span "Offer" at bounding box center [836, 392] width 24 height 12
click at [814, 388] on input "Offer" at bounding box center [818, 392] width 8 height 8
checkbox input "false"
click at [824, 251] on span "Offer" at bounding box center [836, 257] width 24 height 12
click at [819, 254] on input "Offer" at bounding box center [818, 258] width 8 height 8
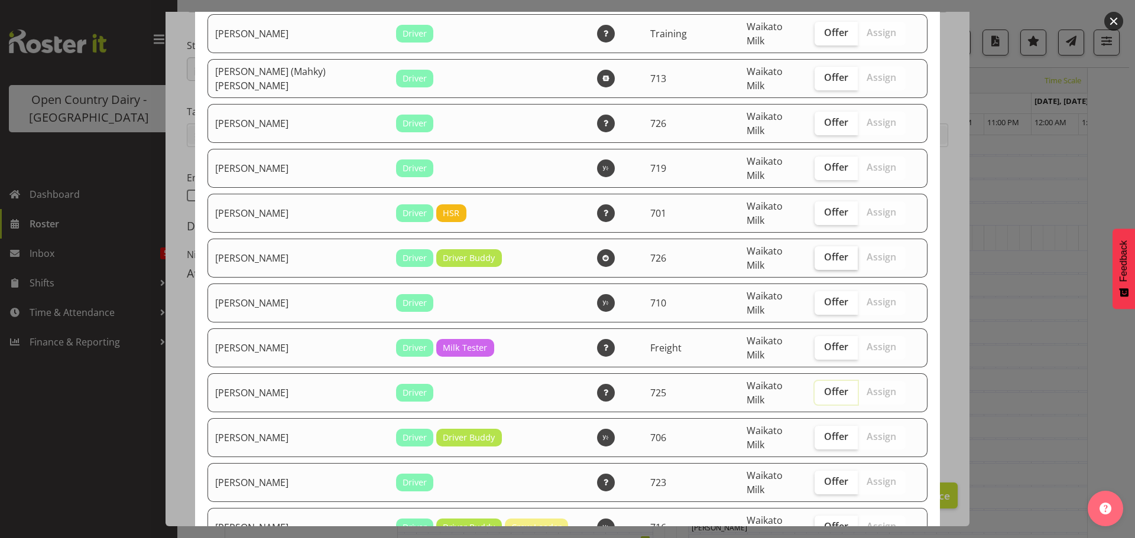
checkbox input "true"
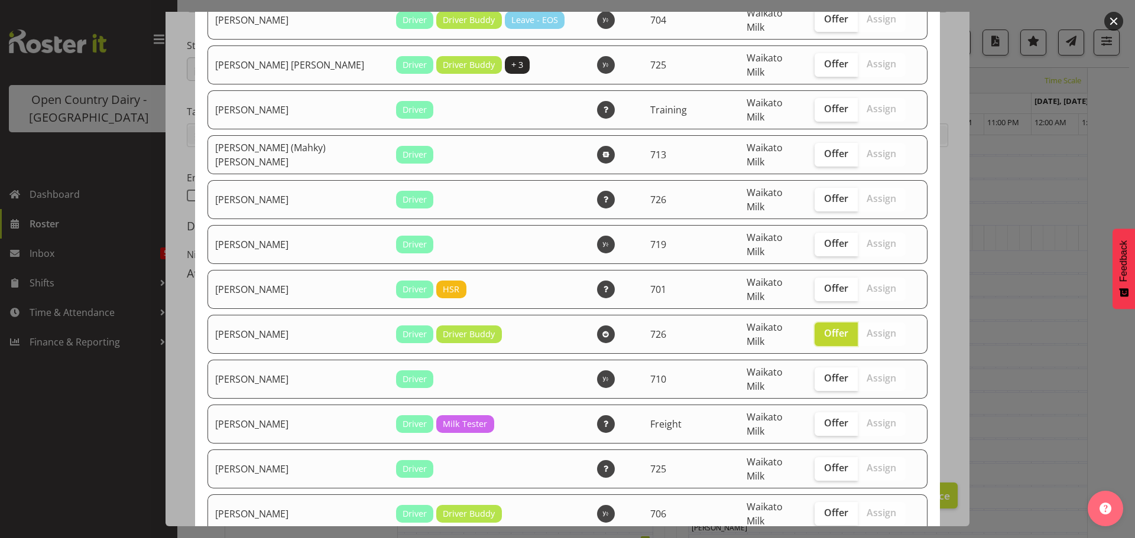
scroll to position [1059, 0]
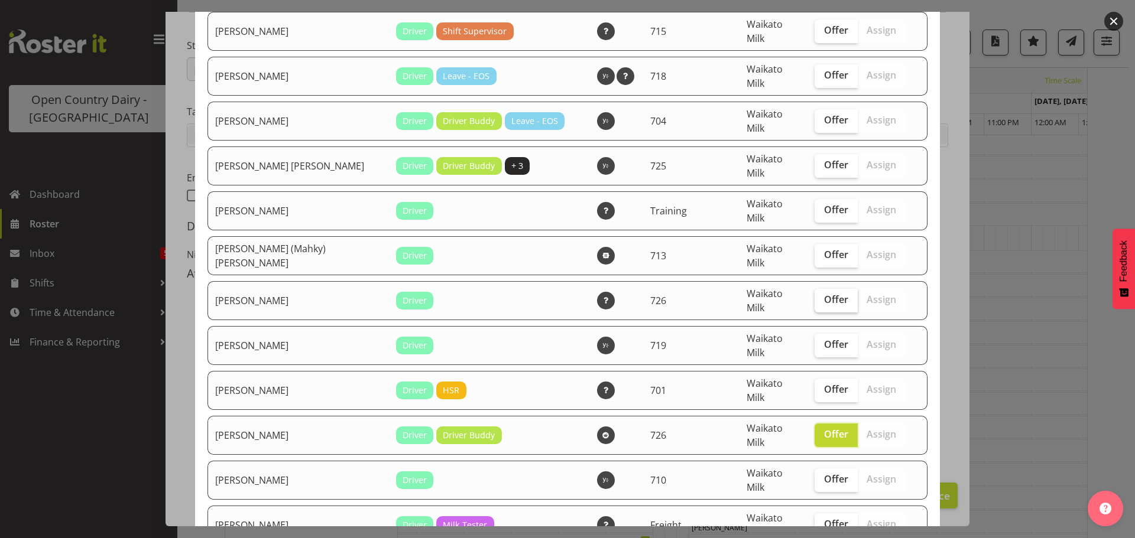
click at [826, 294] on span "Offer" at bounding box center [836, 300] width 24 height 12
click at [822, 296] on input "Offer" at bounding box center [818, 300] width 8 height 8
checkbox input "true"
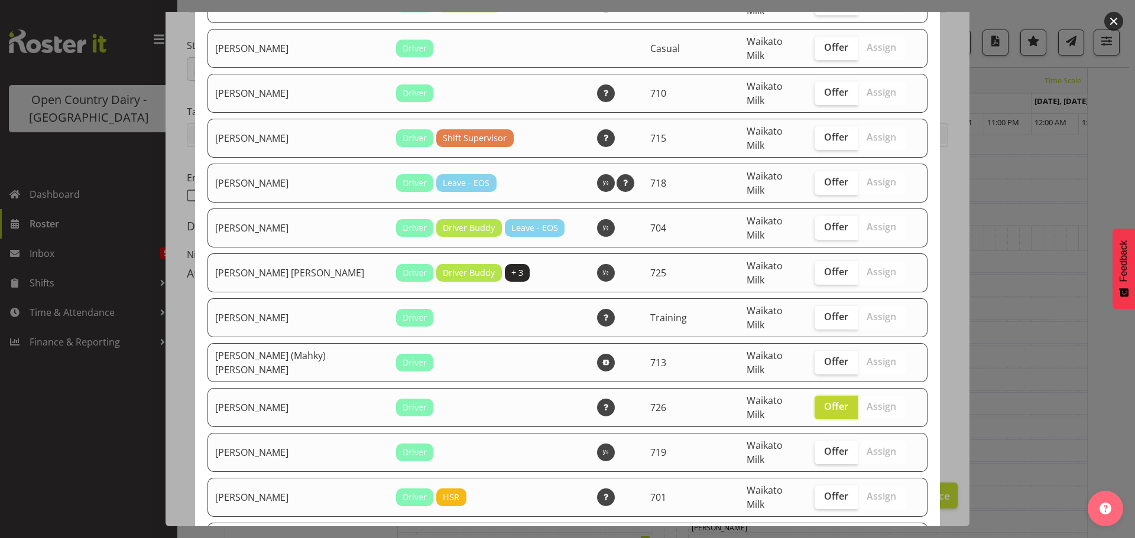
scroll to position [882, 0]
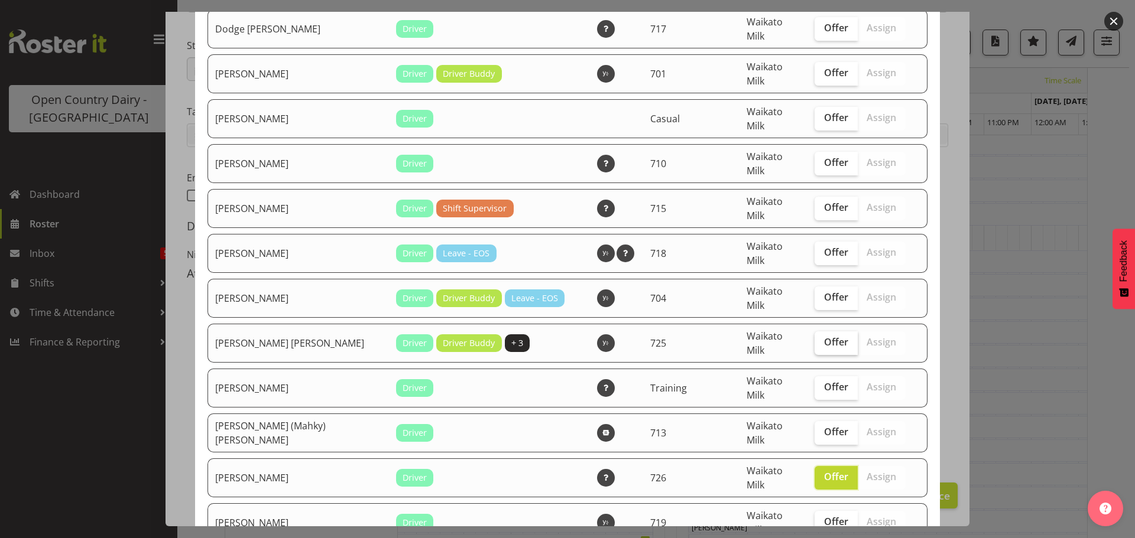
click at [814, 332] on label "Offer" at bounding box center [835, 344] width 43 height 24
click at [814, 339] on input "Offer" at bounding box center [818, 343] width 8 height 8
checkbox input "true"
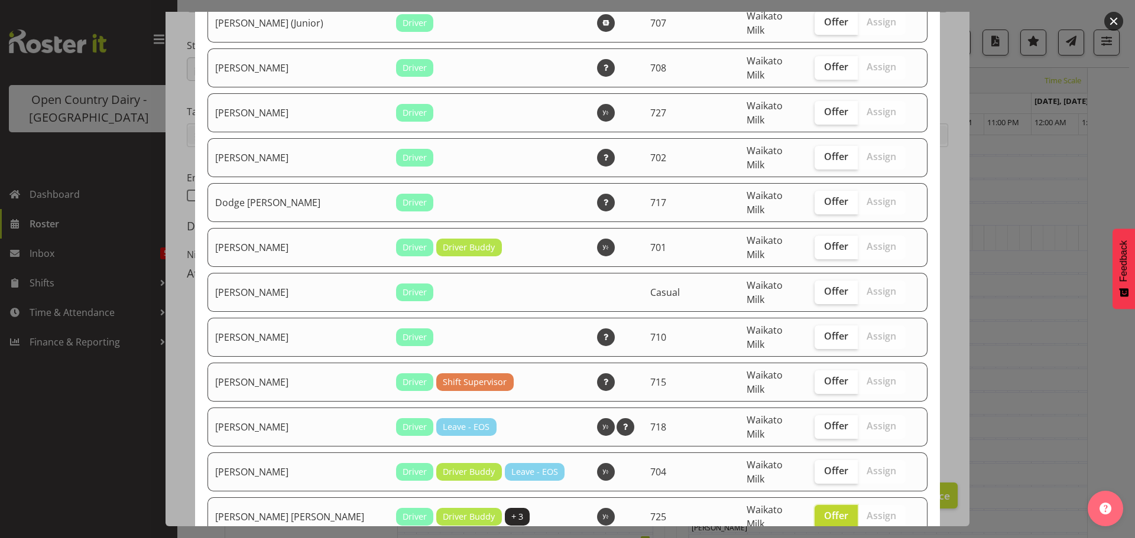
scroll to position [704, 0]
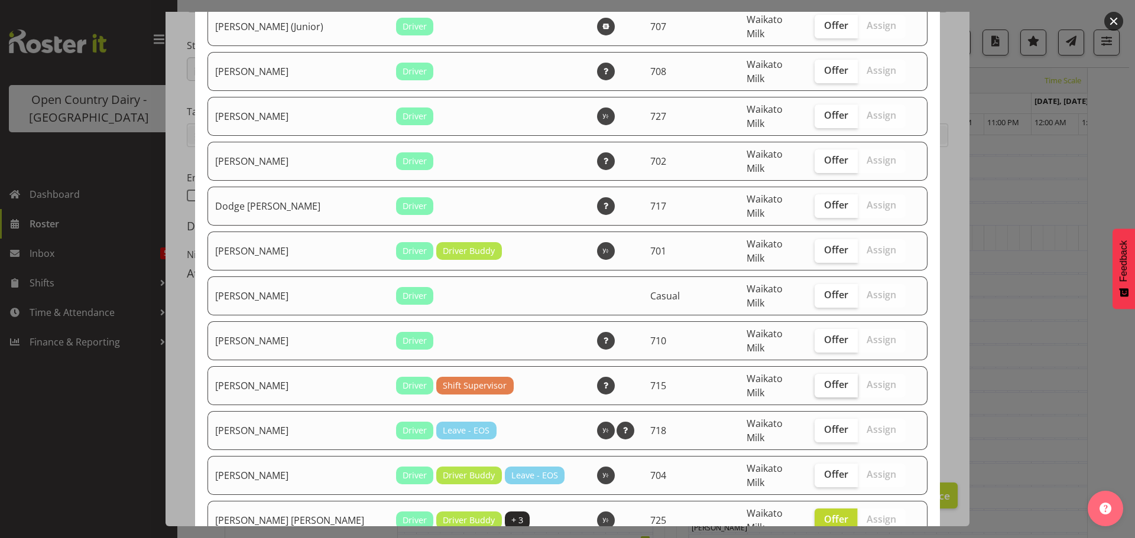
click at [824, 379] on span "Offer" at bounding box center [836, 385] width 24 height 12
click at [817, 381] on input "Offer" at bounding box center [818, 385] width 8 height 8
checkbox input "true"
click at [824, 334] on span "Offer" at bounding box center [836, 340] width 24 height 12
click at [814, 336] on input "Offer" at bounding box center [818, 340] width 8 height 8
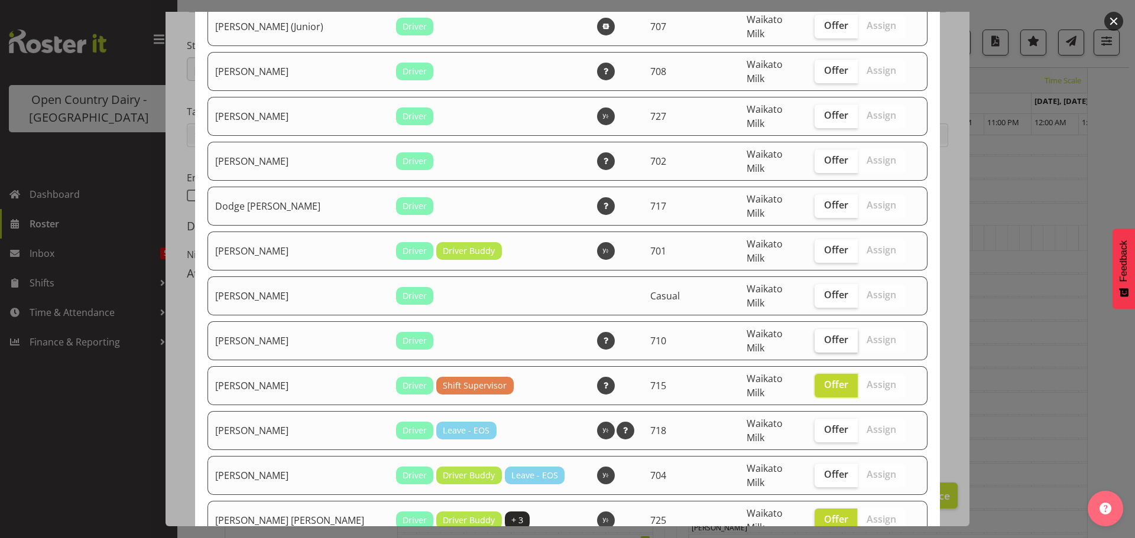
checkbox input "true"
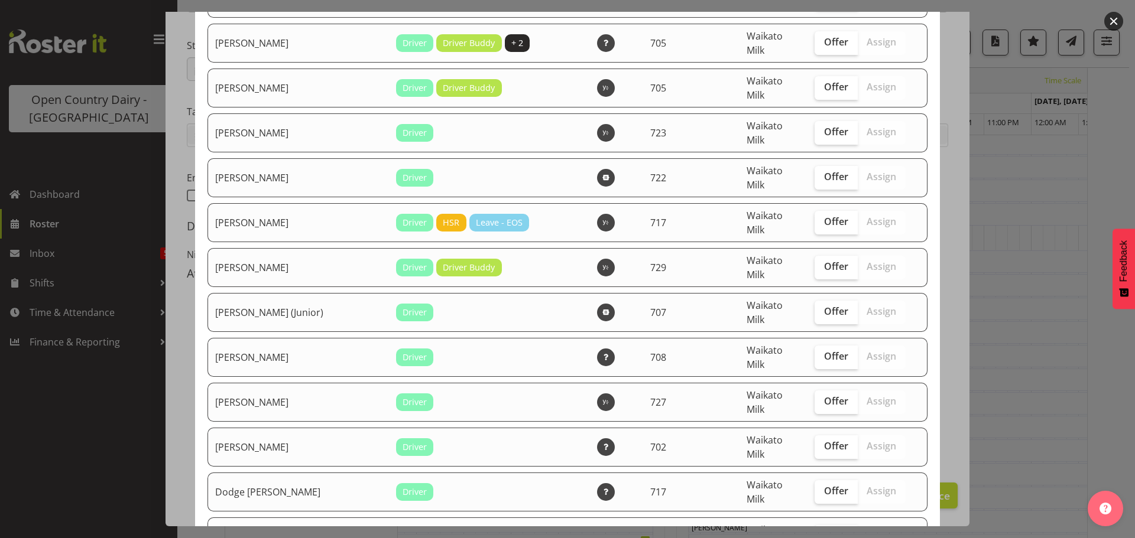
scroll to position [350, 0]
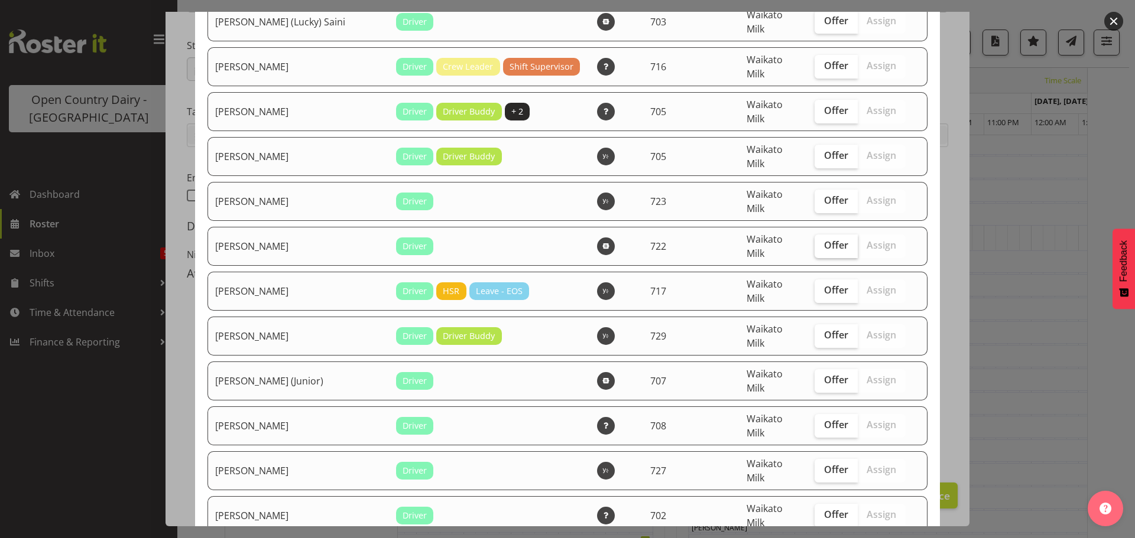
click at [824, 239] on span "Offer" at bounding box center [836, 245] width 24 height 12
click at [822, 242] on input "Offer" at bounding box center [818, 246] width 8 height 8
checkbox input "true"
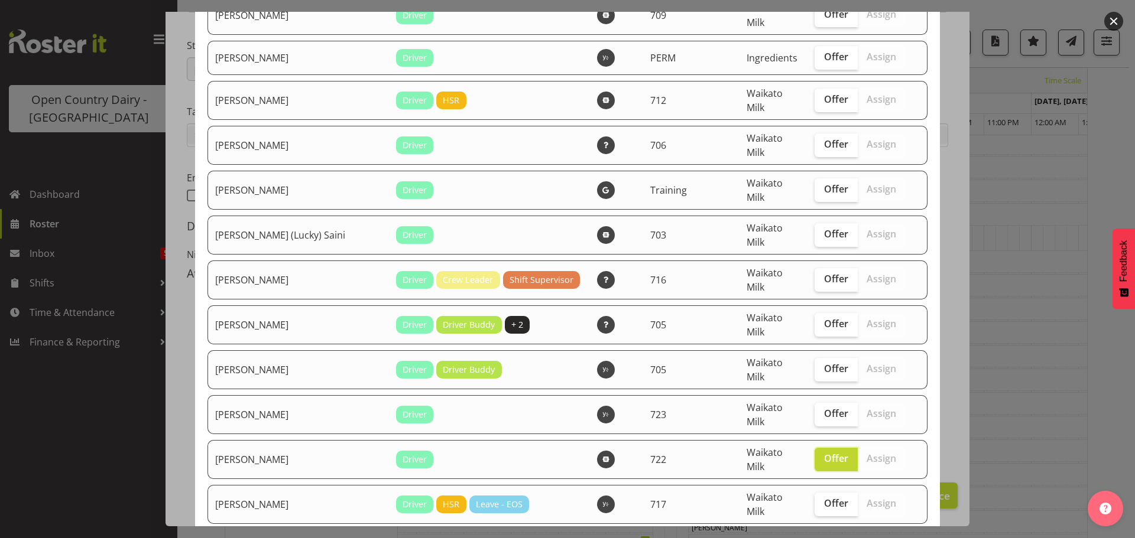
scroll to position [54, 0]
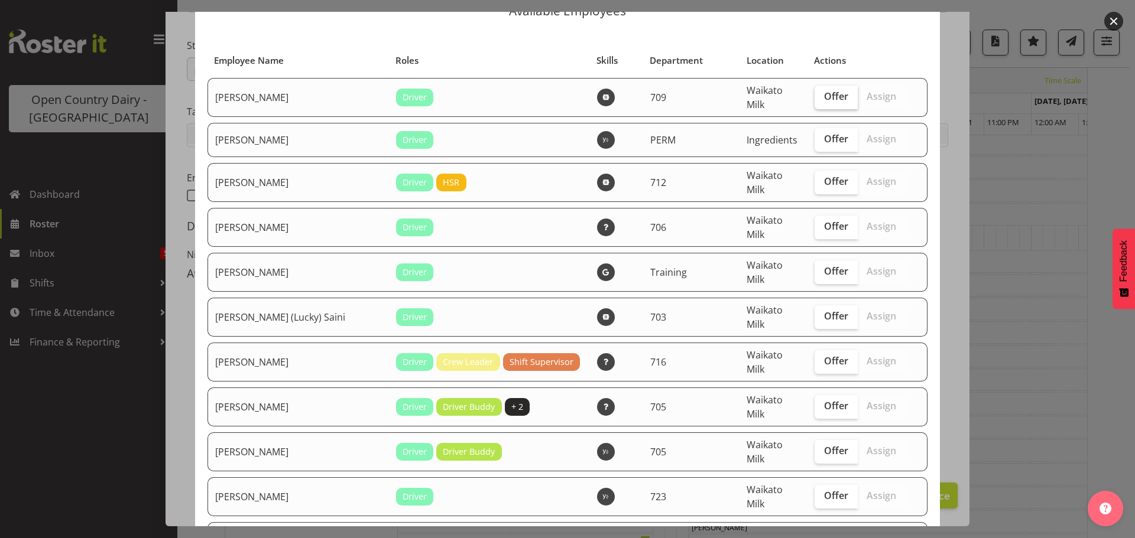
click at [824, 96] on span "Offer" at bounding box center [836, 96] width 24 height 12
click at [819, 96] on input "Offer" at bounding box center [818, 97] width 8 height 8
checkbox input "true"
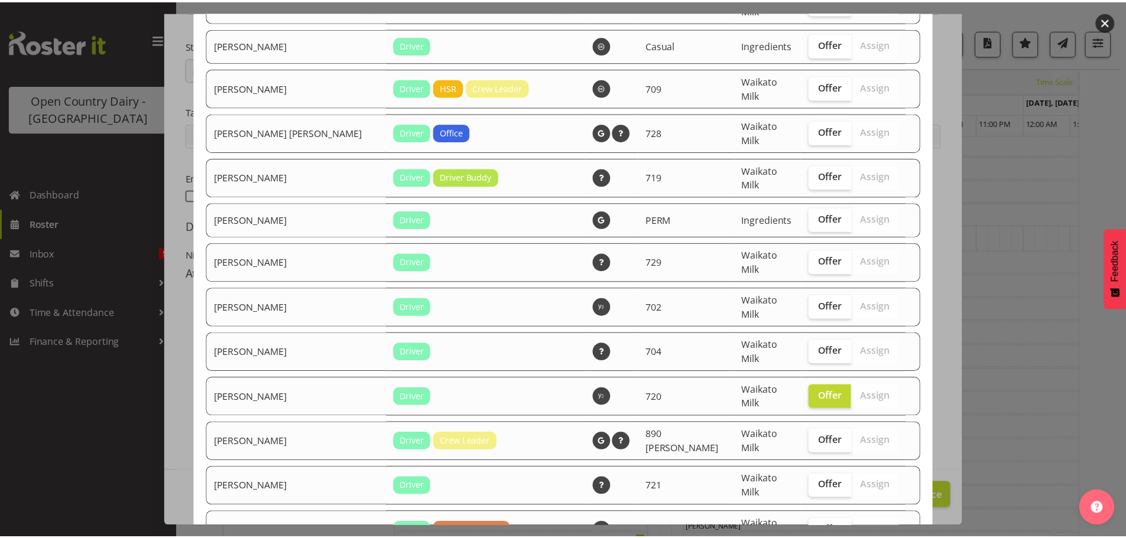
scroll to position [2300, 0]
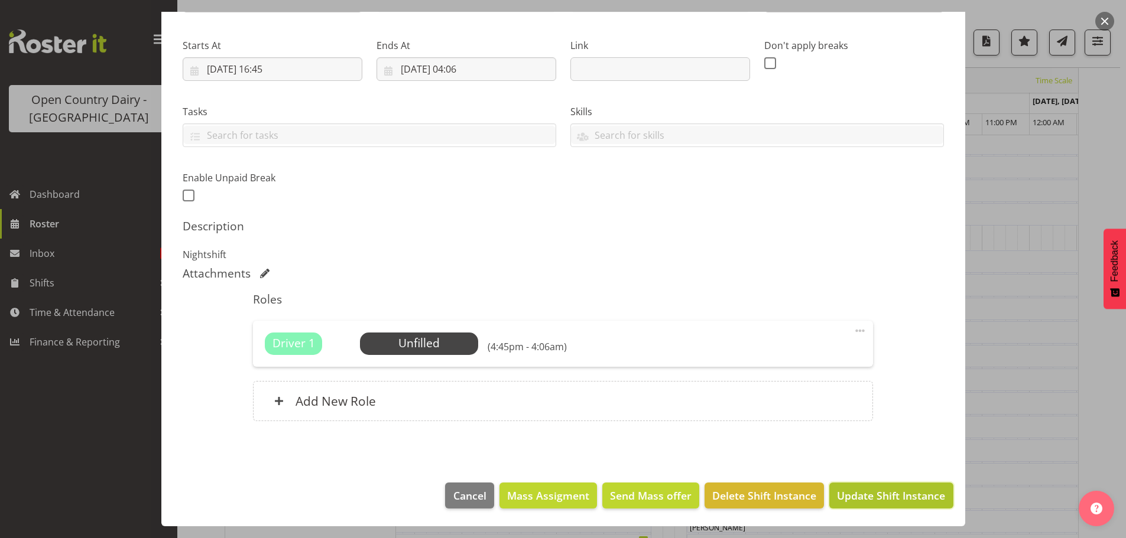
click at [874, 502] on span "Update Shift Instance" at bounding box center [891, 495] width 108 height 15
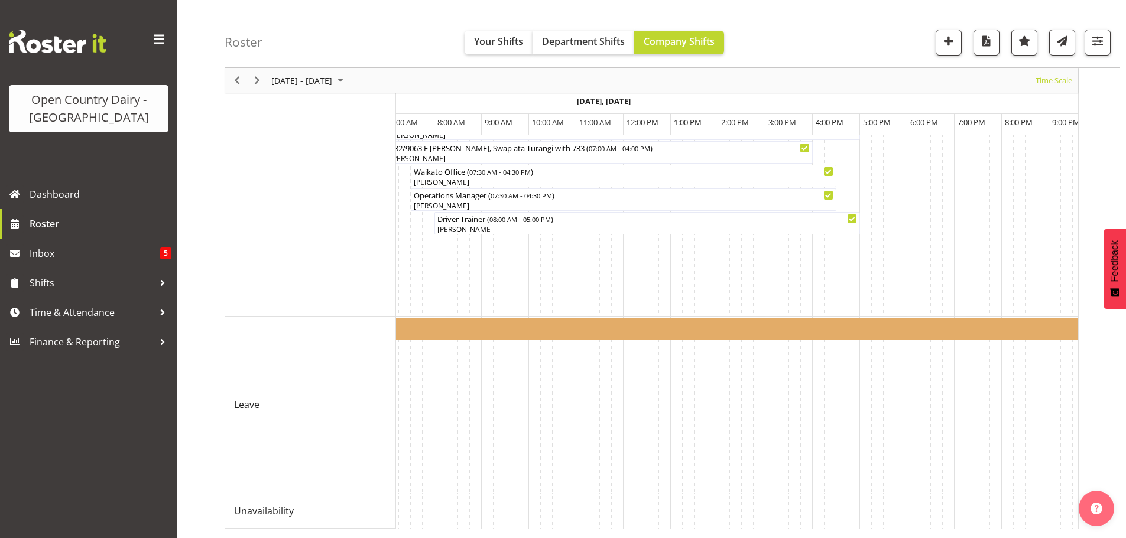
scroll to position [0, 5149]
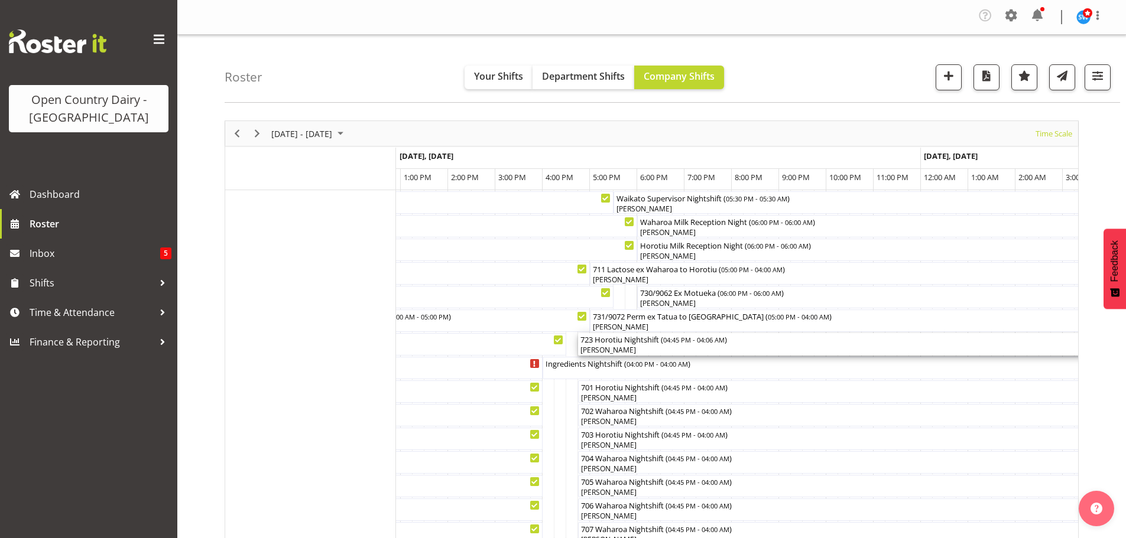
click at [630, 343] on div "723 Horotiu Nightshift ( 04:45 PM - 04:06 AM )" at bounding box center [846, 339] width 532 height 12
click at [0, 0] on div at bounding box center [0, 0] width 0 height 0
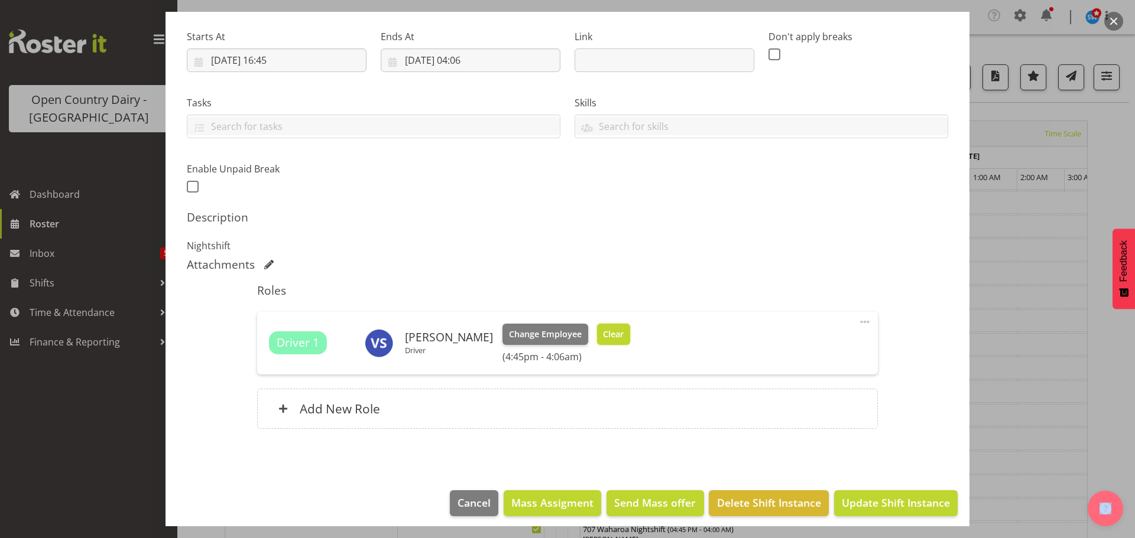
click at [606, 335] on span "Clear" at bounding box center [613, 334] width 21 height 13
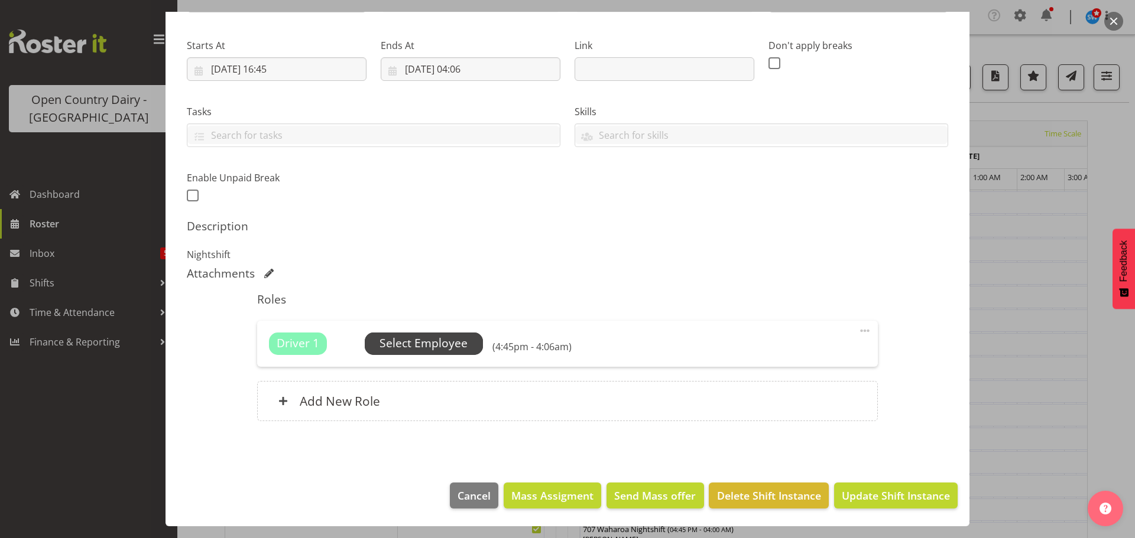
click at [404, 346] on span "Select Employee" at bounding box center [423, 343] width 88 height 17
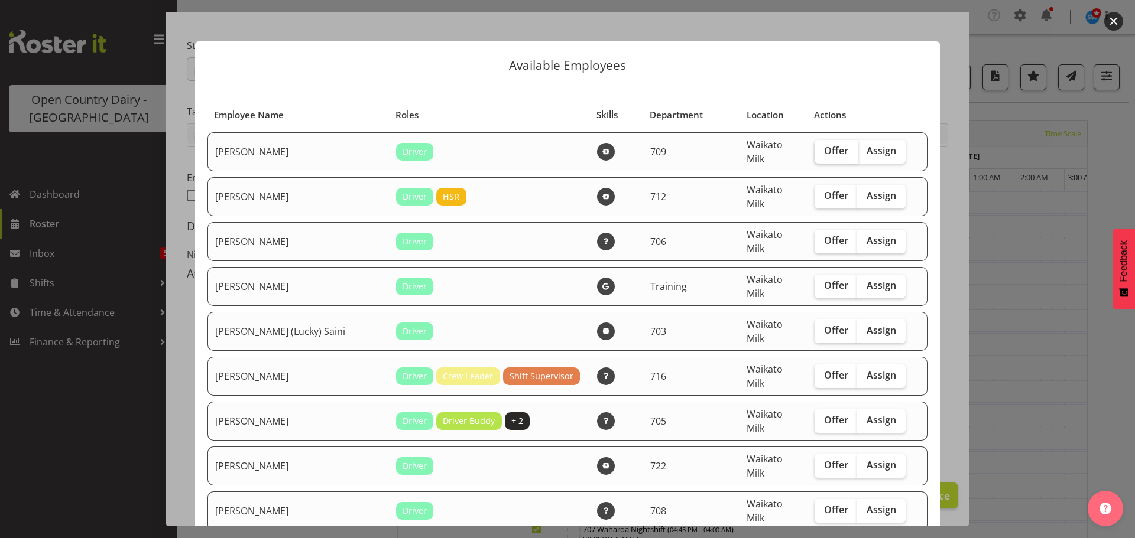
click at [824, 152] on span "Offer" at bounding box center [836, 151] width 24 height 12
click at [814, 152] on input "Offer" at bounding box center [818, 151] width 8 height 8
checkbox input "true"
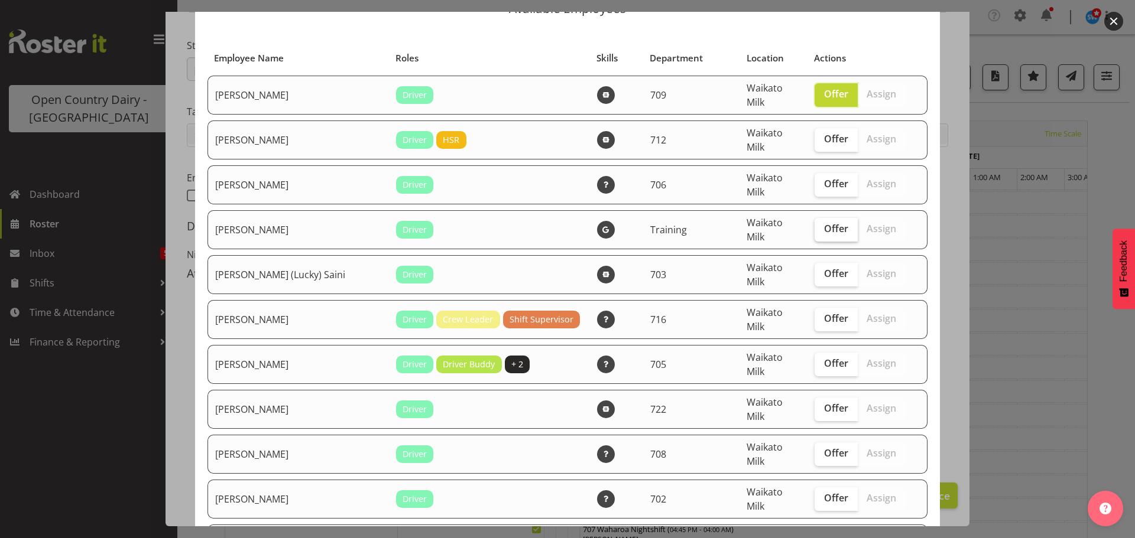
scroll to position [118, 0]
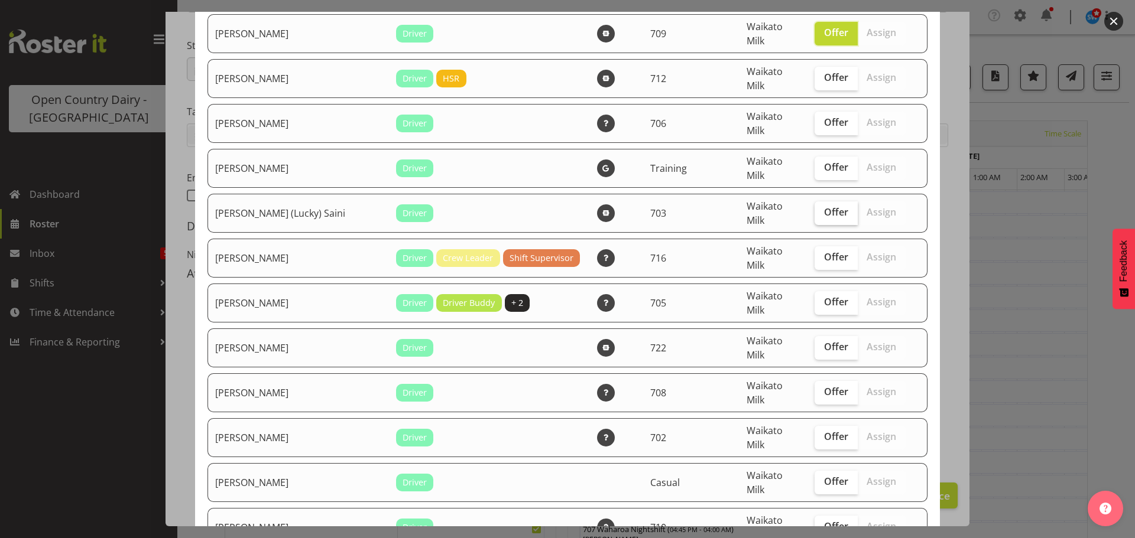
click at [824, 206] on span "Offer" at bounding box center [836, 212] width 24 height 12
click at [818, 209] on input "Offer" at bounding box center [818, 213] width 8 height 8
checkbox input "true"
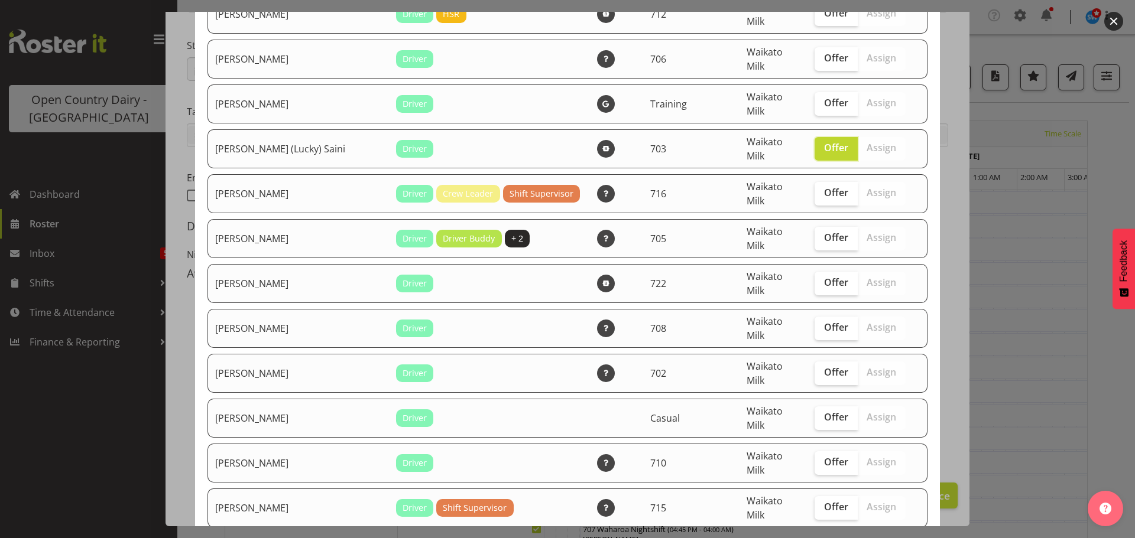
scroll to position [236, 0]
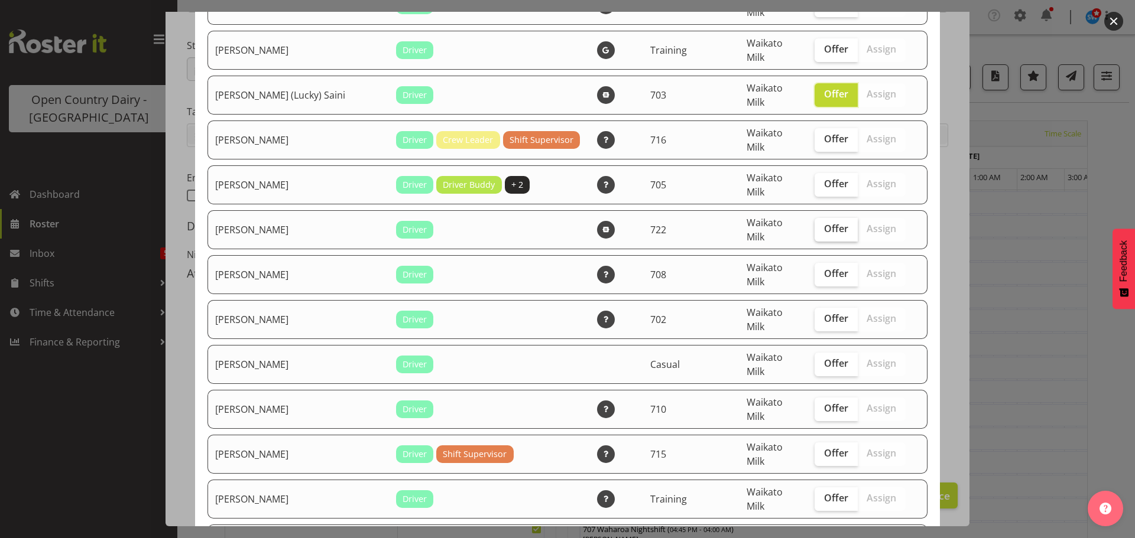
click at [824, 223] on span "Offer" at bounding box center [836, 229] width 24 height 12
click at [819, 225] on input "Offer" at bounding box center [818, 229] width 8 height 8
checkbox input "true"
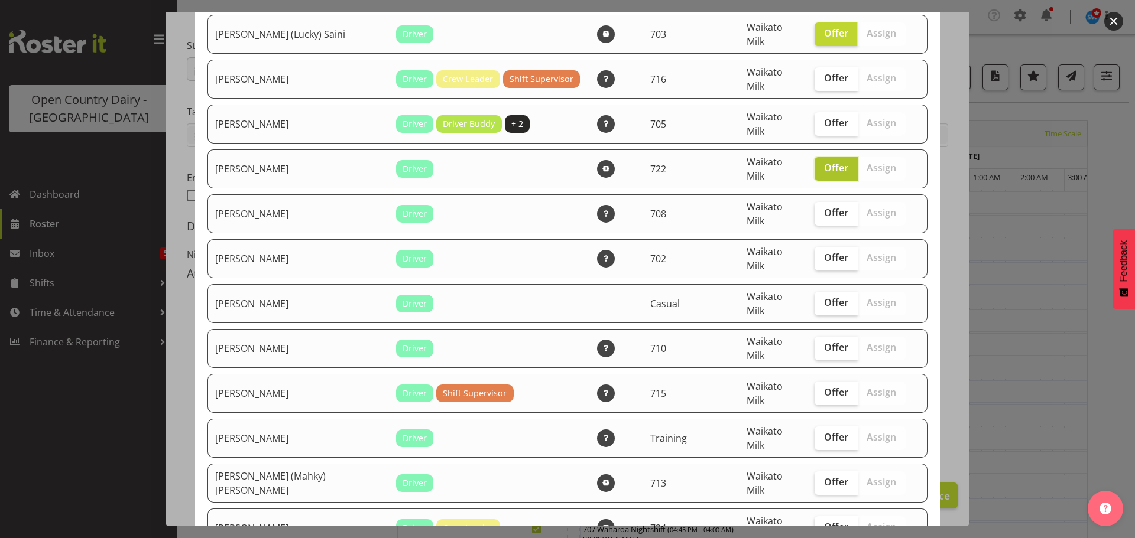
scroll to position [355, 0]
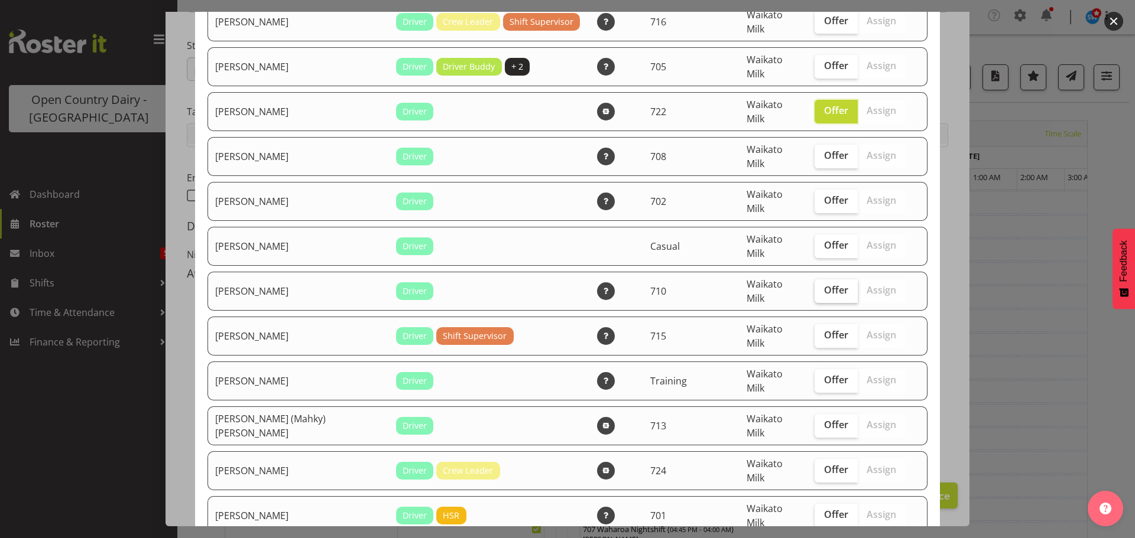
click at [824, 284] on span "Offer" at bounding box center [836, 290] width 24 height 12
click at [819, 287] on input "Offer" at bounding box center [818, 291] width 8 height 8
checkbox input "true"
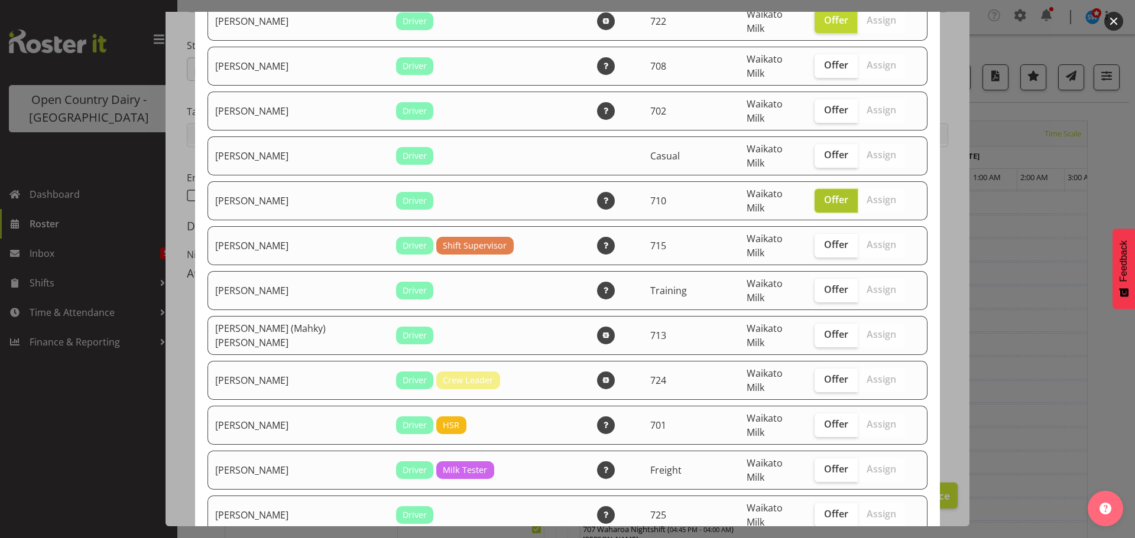
scroll to position [473, 0]
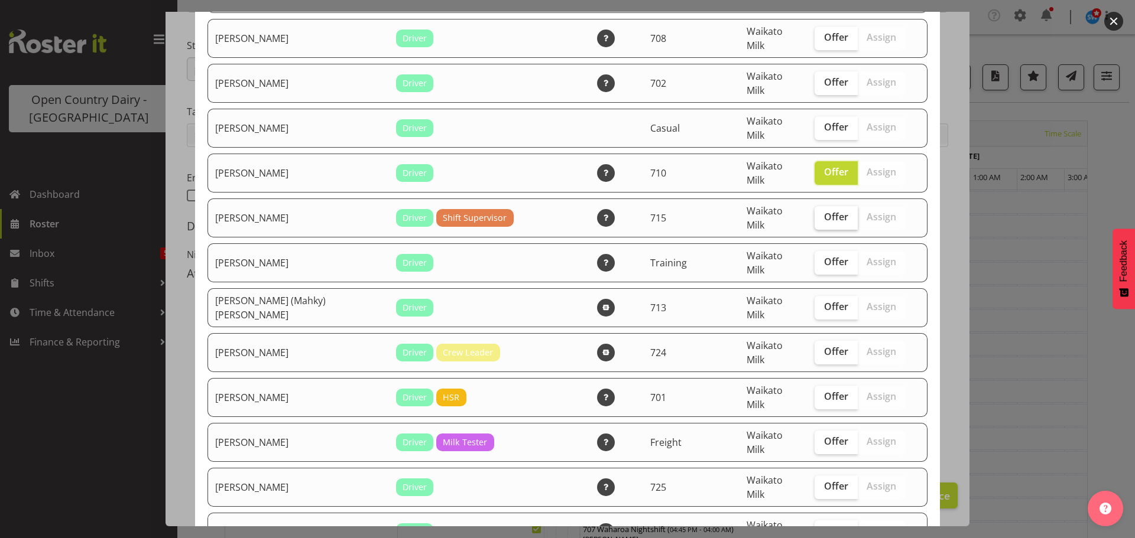
click at [824, 211] on span "Offer" at bounding box center [836, 217] width 24 height 12
click at [814, 213] on input "Offer" at bounding box center [818, 217] width 8 height 8
checkbox input "true"
click at [824, 346] on span "Offer" at bounding box center [836, 352] width 24 height 12
click at [814, 348] on input "Offer" at bounding box center [818, 352] width 8 height 8
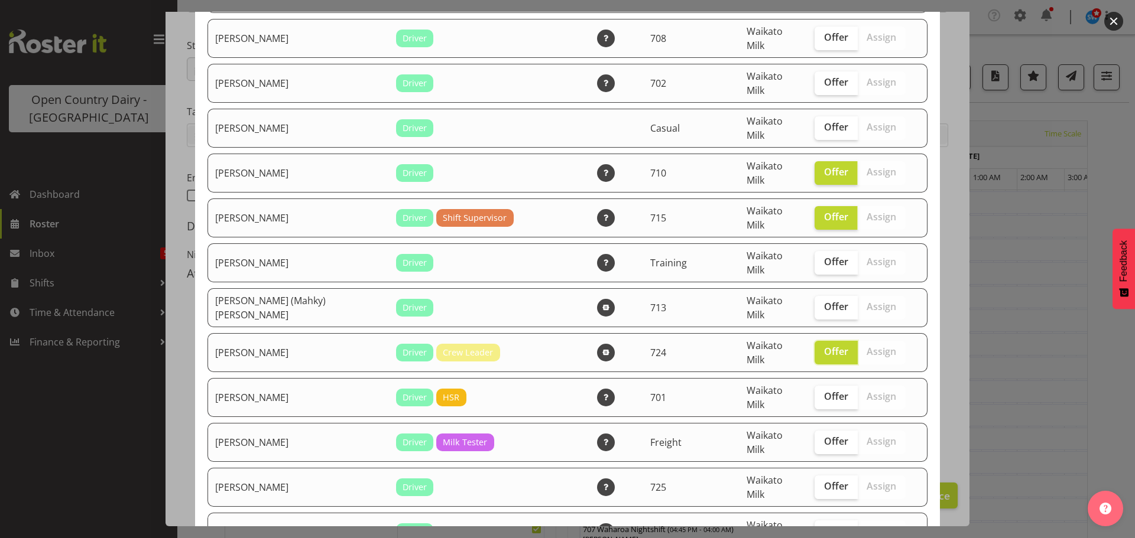
scroll to position [591, 0]
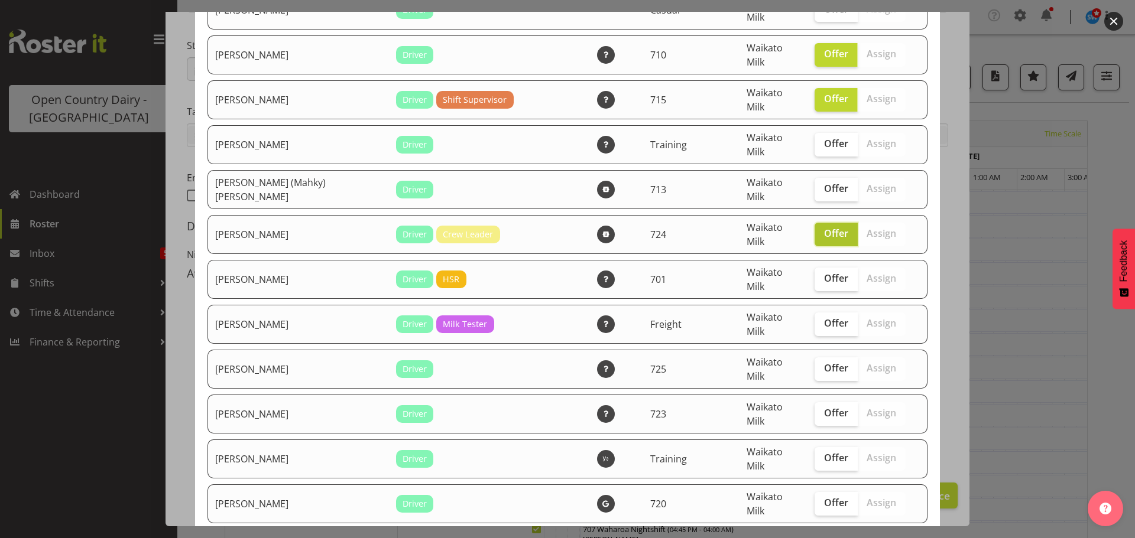
click at [824, 228] on span "Offer" at bounding box center [836, 234] width 24 height 12
click at [822, 230] on input "Offer" at bounding box center [818, 234] width 8 height 8
click at [824, 228] on span "Offer" at bounding box center [836, 234] width 24 height 12
click at [822, 230] on input "Offer" at bounding box center [818, 234] width 8 height 8
checkbox input "true"
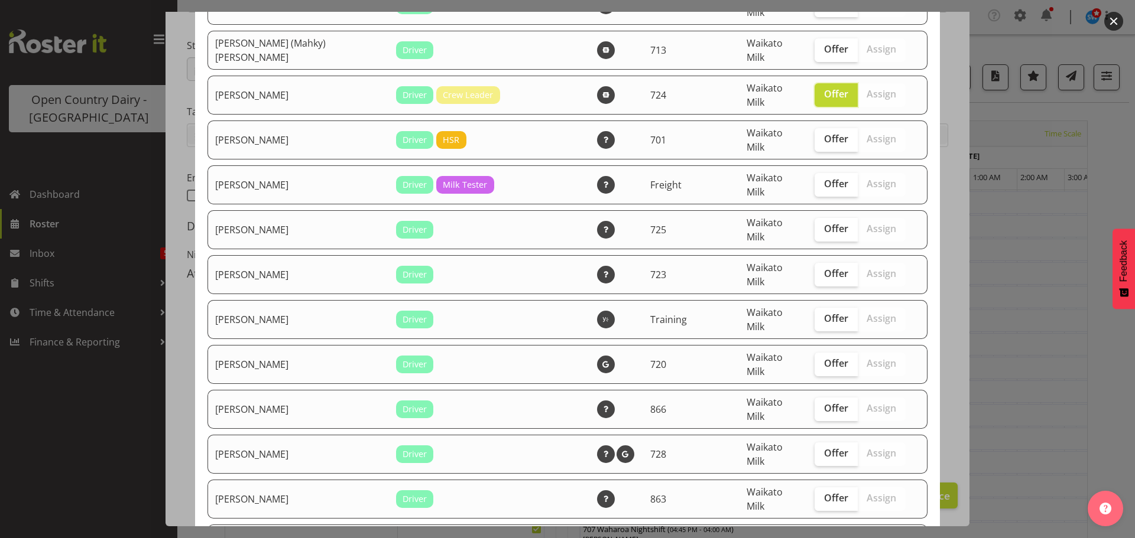
scroll to position [783, 0]
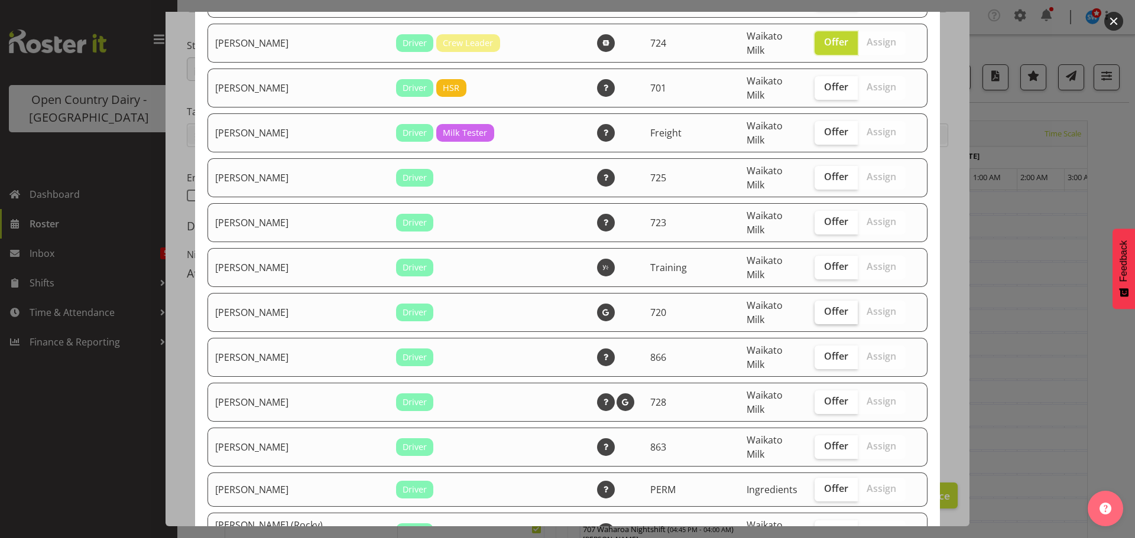
click at [824, 306] on span "Offer" at bounding box center [836, 312] width 24 height 12
click at [822, 308] on input "Offer" at bounding box center [818, 312] width 8 height 8
checkbox input "true"
click at [824, 350] on span "Offer" at bounding box center [836, 356] width 24 height 12
click at [822, 353] on input "Offer" at bounding box center [818, 357] width 8 height 8
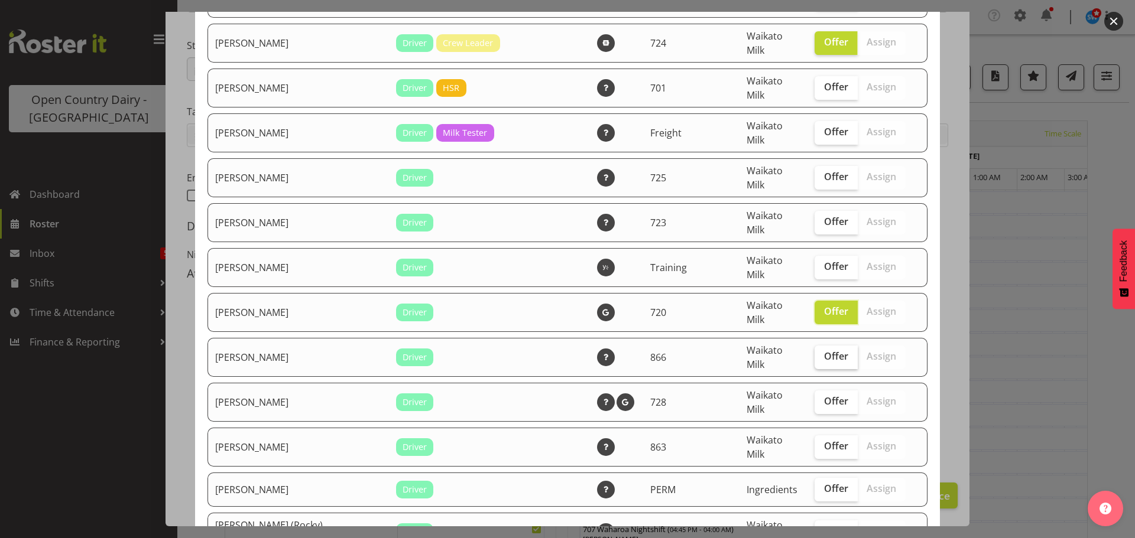
checkbox input "true"
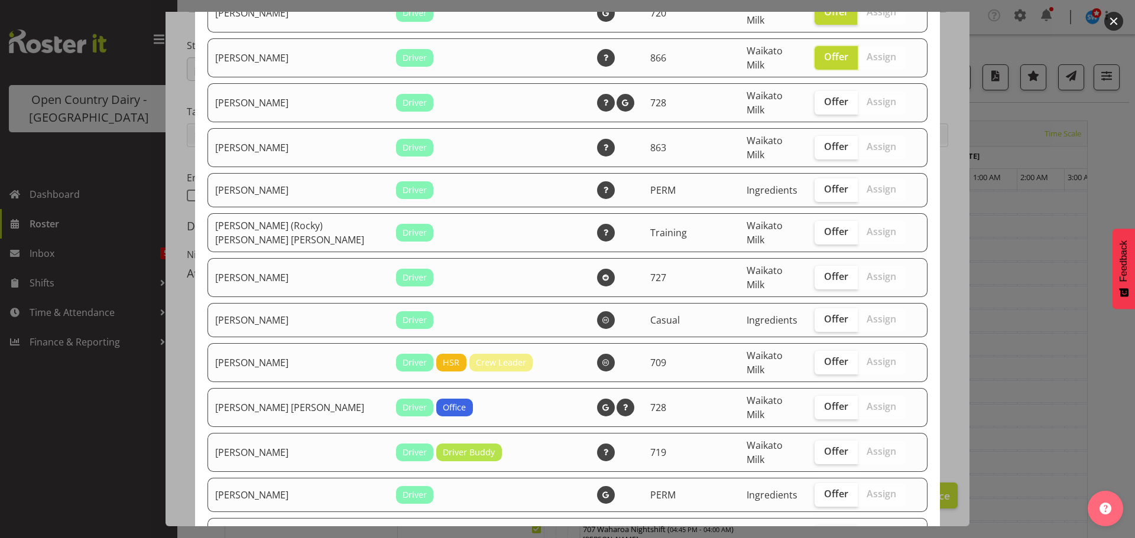
scroll to position [1137, 0]
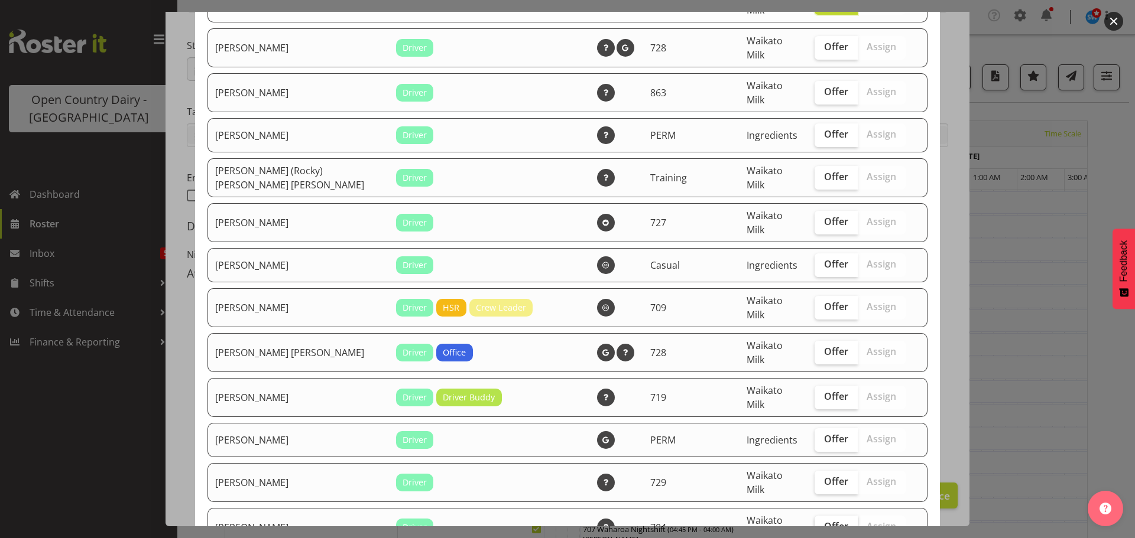
click at [824, 521] on span "Offer" at bounding box center [836, 527] width 24 height 12
click at [819, 523] on input "Offer" at bounding box center [818, 527] width 8 height 8
checkbox input "true"
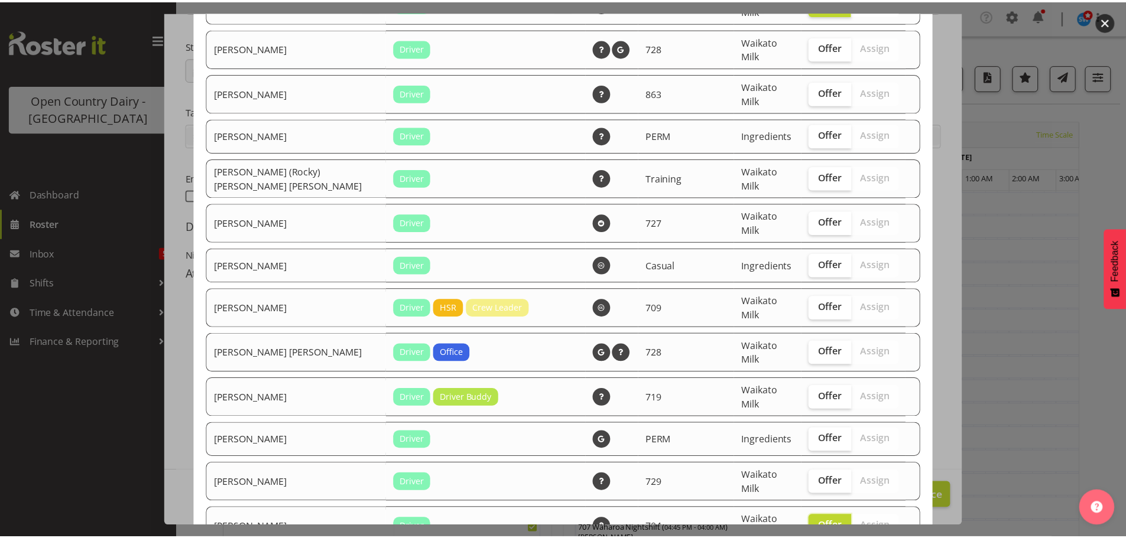
scroll to position [1255, 0]
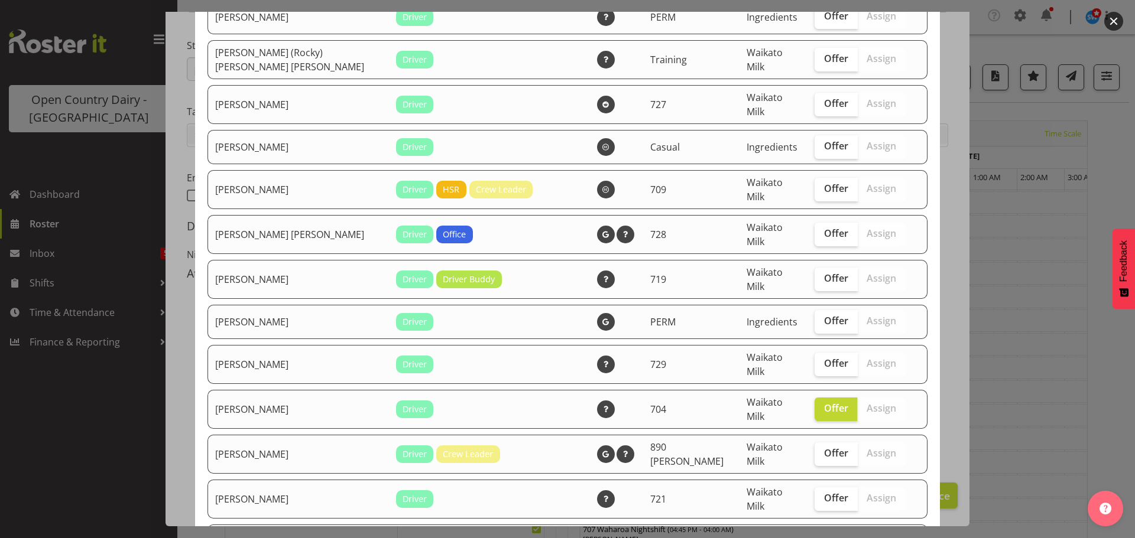
click at [1005, 228] on div at bounding box center [567, 269] width 1135 height 538
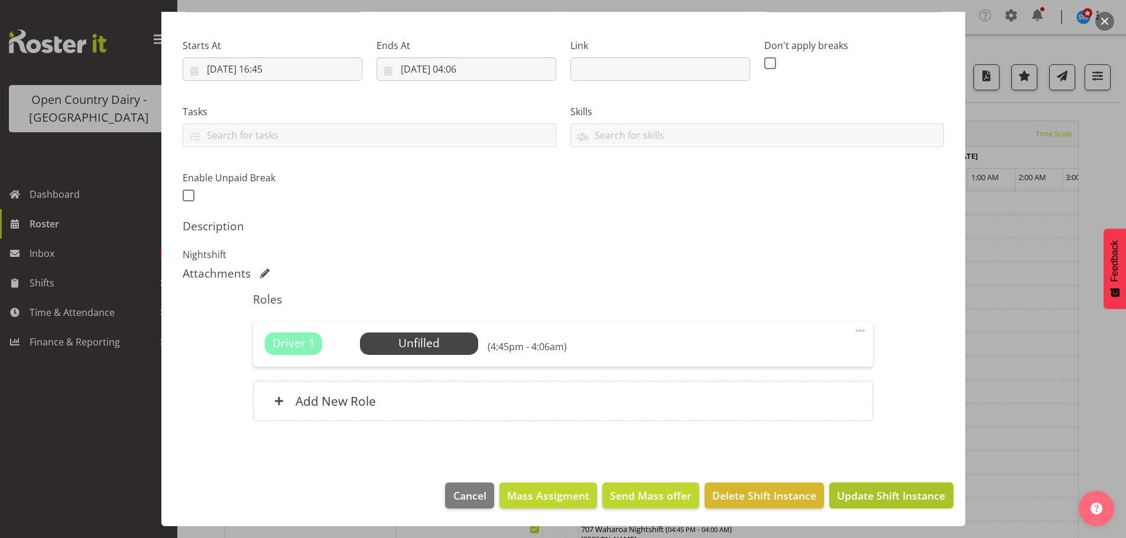
click at [869, 504] on button "Update Shift Instance" at bounding box center [891, 496] width 124 height 26
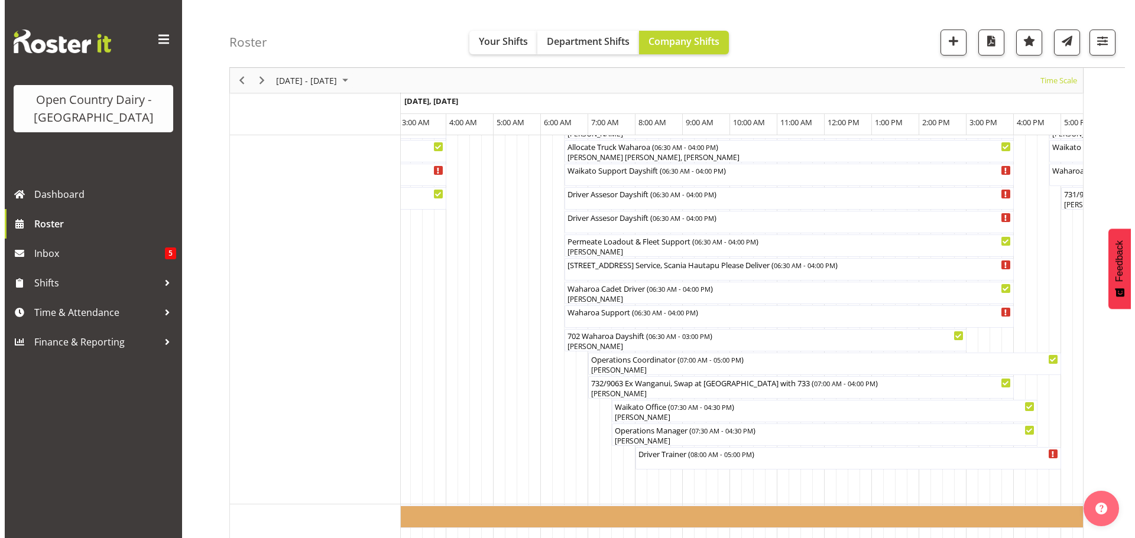
scroll to position [827, 0]
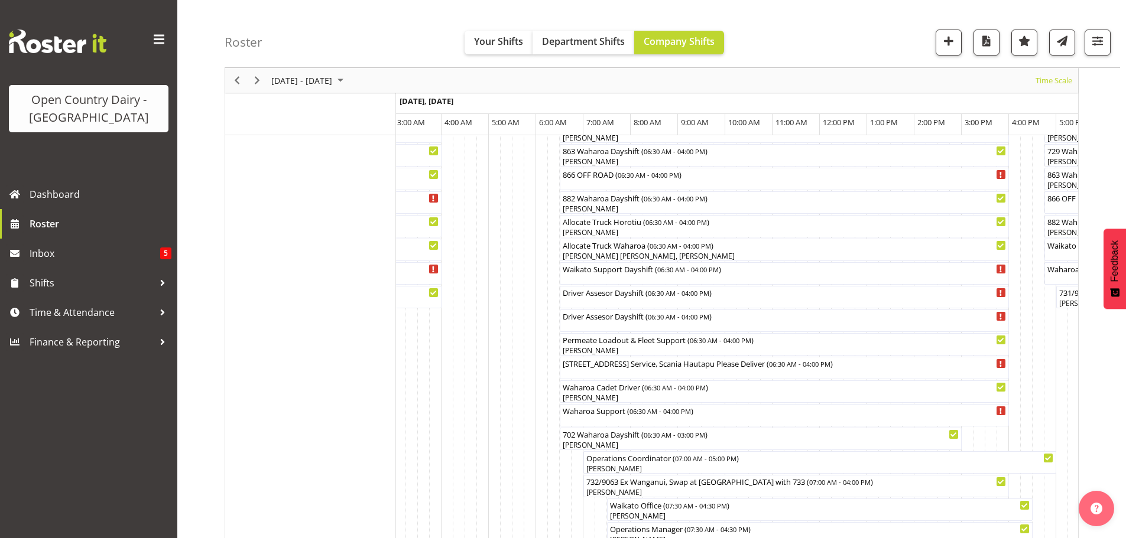
click at [0, 0] on div at bounding box center [0, 0] width 0 height 0
click at [599, 253] on div "[PERSON_NAME] [PERSON_NAME], [PERSON_NAME]" at bounding box center [784, 256] width 444 height 11
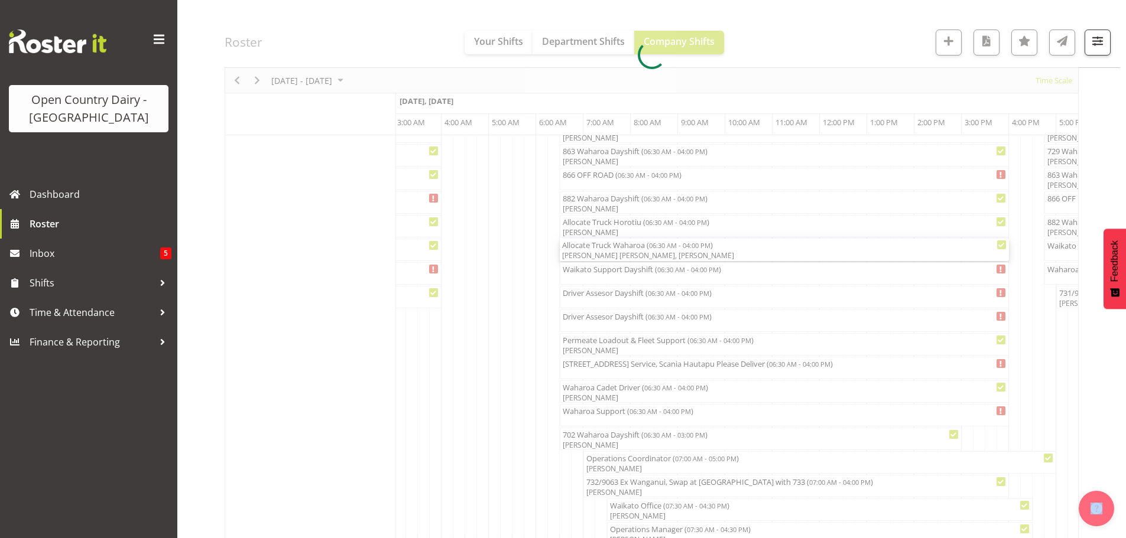
click at [600, 253] on div at bounding box center [652, 54] width 854 height 1523
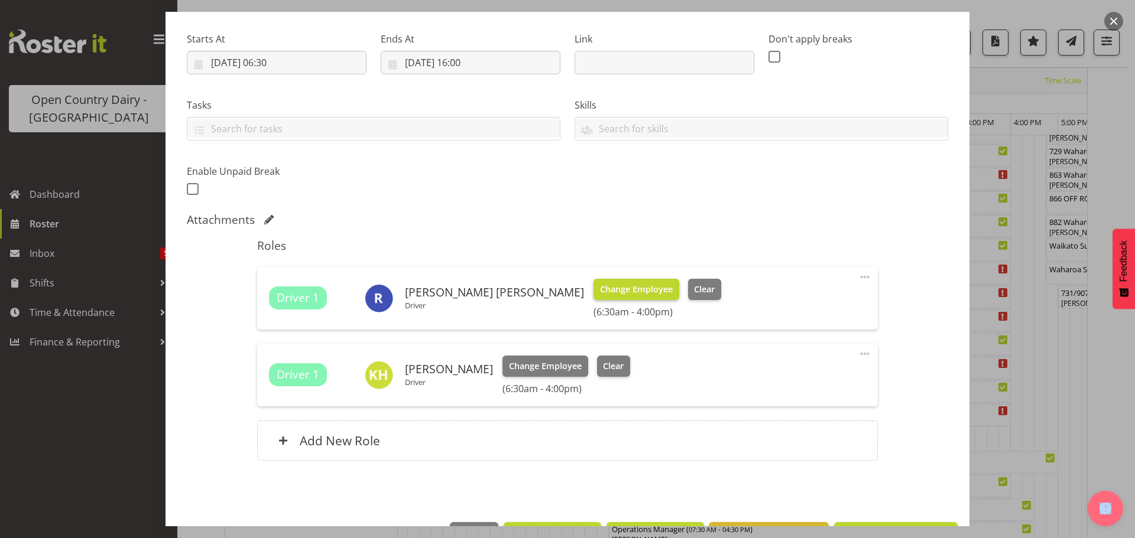
scroll to position [215, 0]
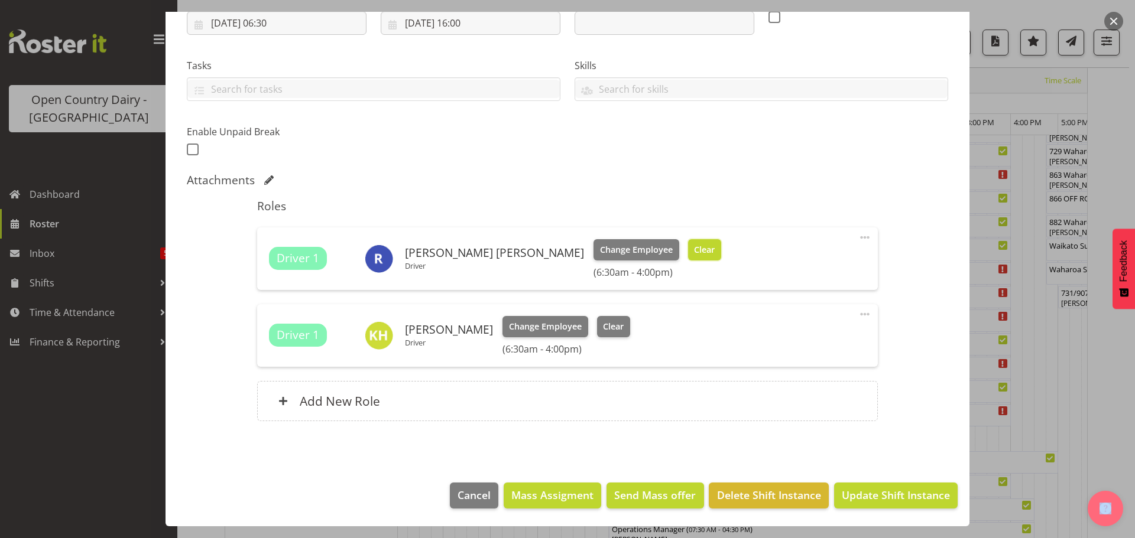
click at [694, 248] on span "Clear" at bounding box center [704, 249] width 21 height 13
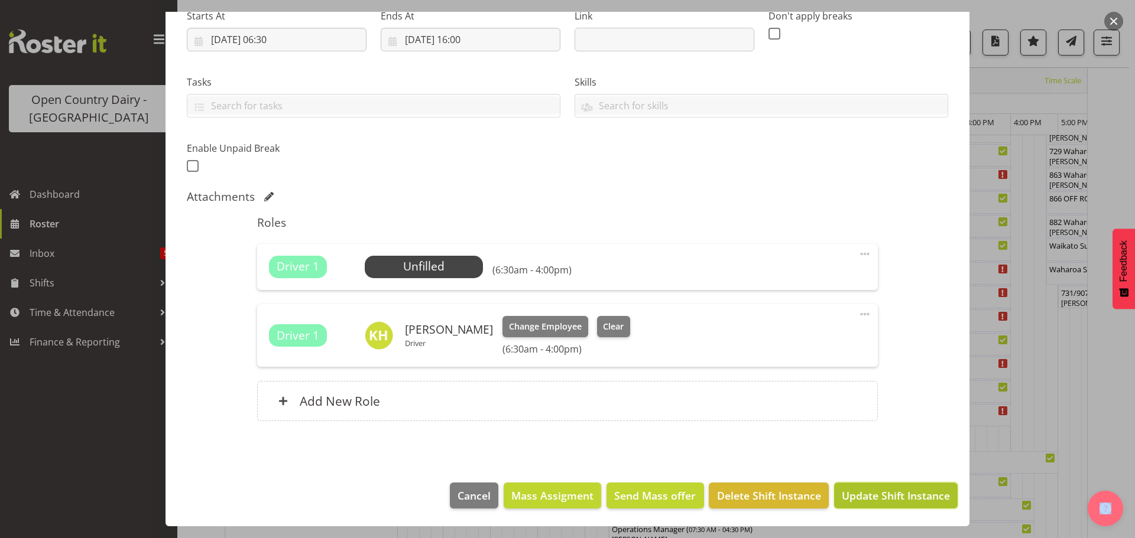
click at [921, 498] on span "Update Shift Instance" at bounding box center [896, 495] width 108 height 15
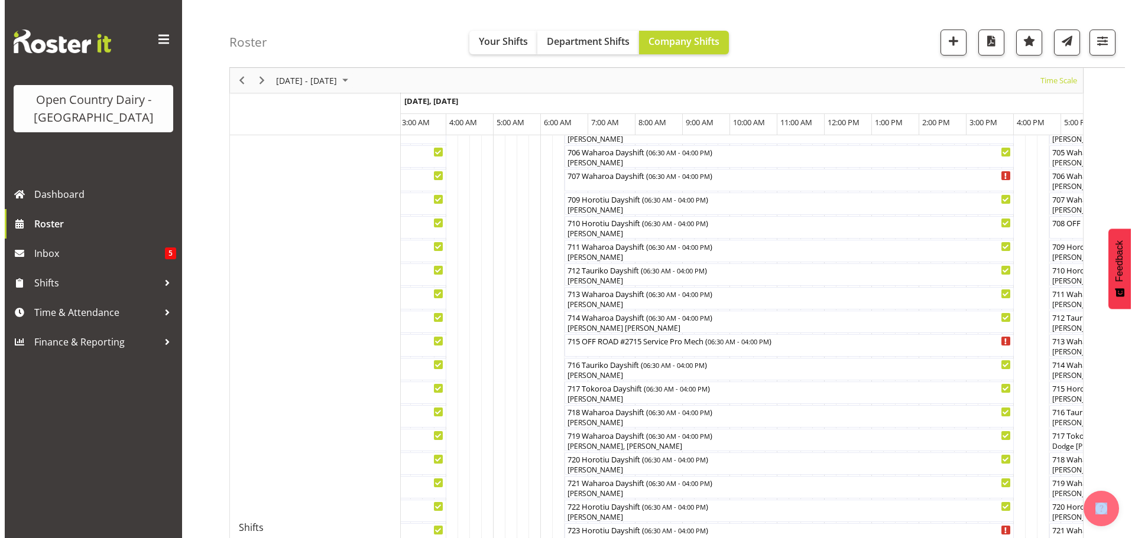
scroll to position [460, 0]
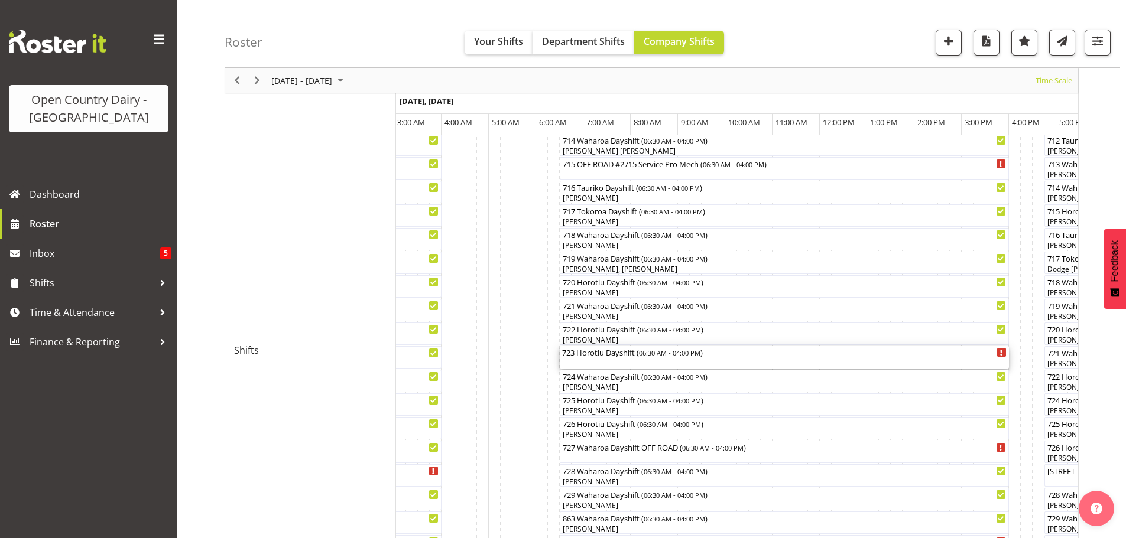
click at [584, 365] on div "723 Horotiu Dayshift ( 06:30 AM - 04:00 PM )" at bounding box center [784, 357] width 444 height 22
click at [0, 0] on div at bounding box center [0, 0] width 0 height 0
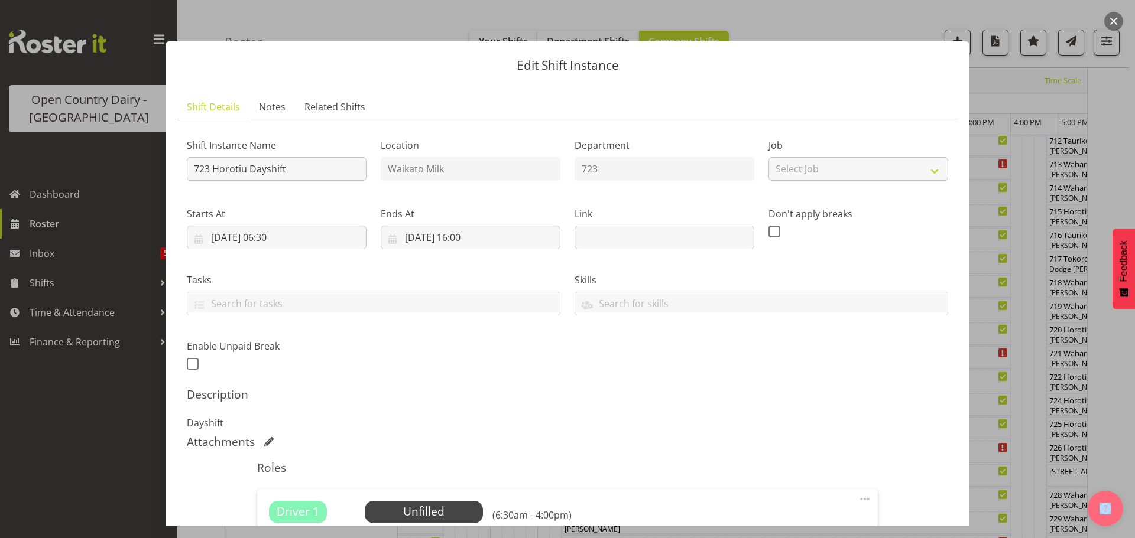
scroll to position [236, 0]
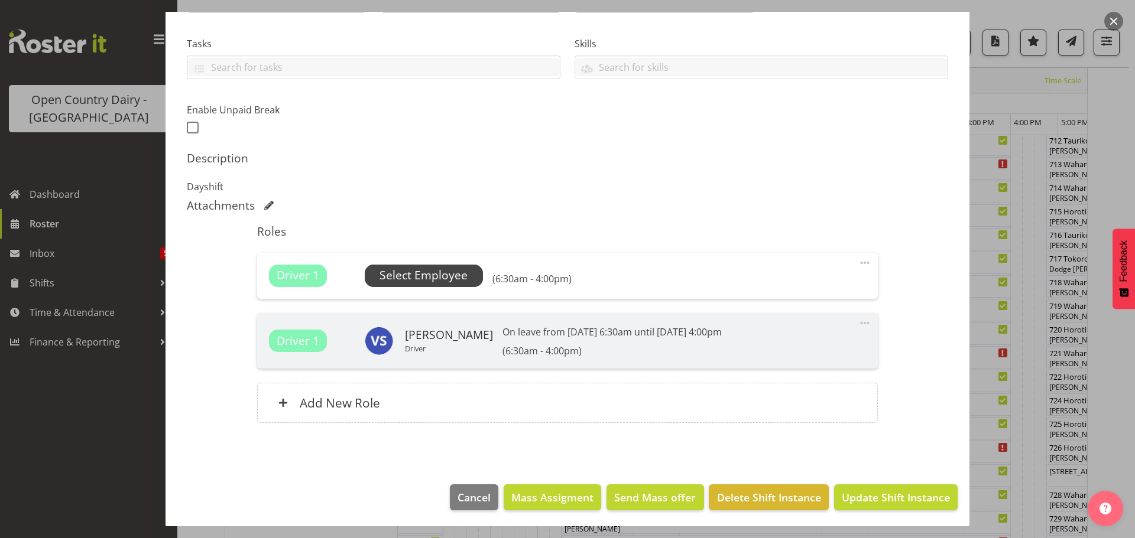
click at [440, 277] on span "Select Employee" at bounding box center [423, 275] width 88 height 17
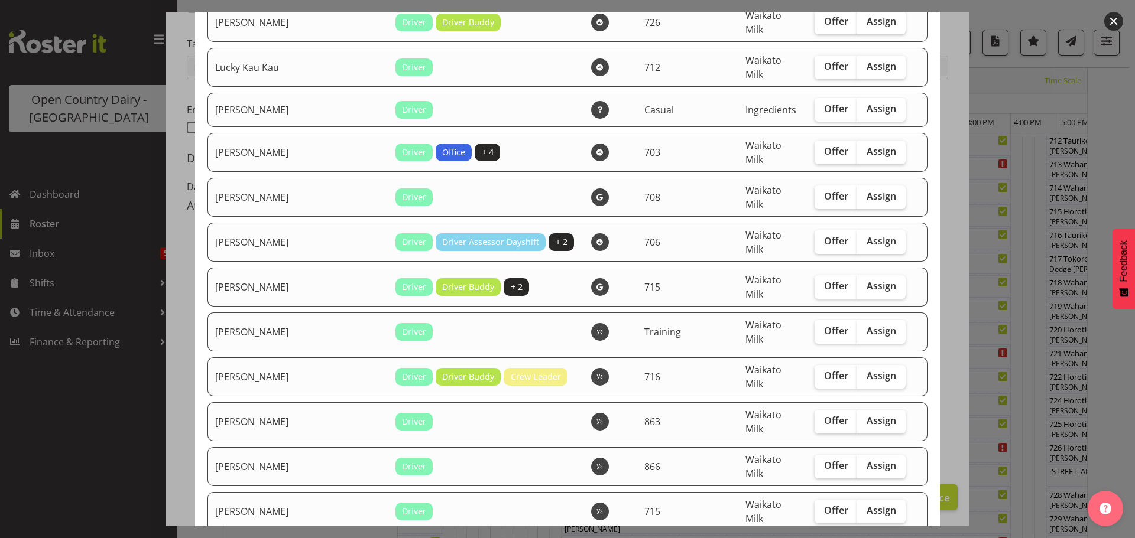
scroll to position [1832, 0]
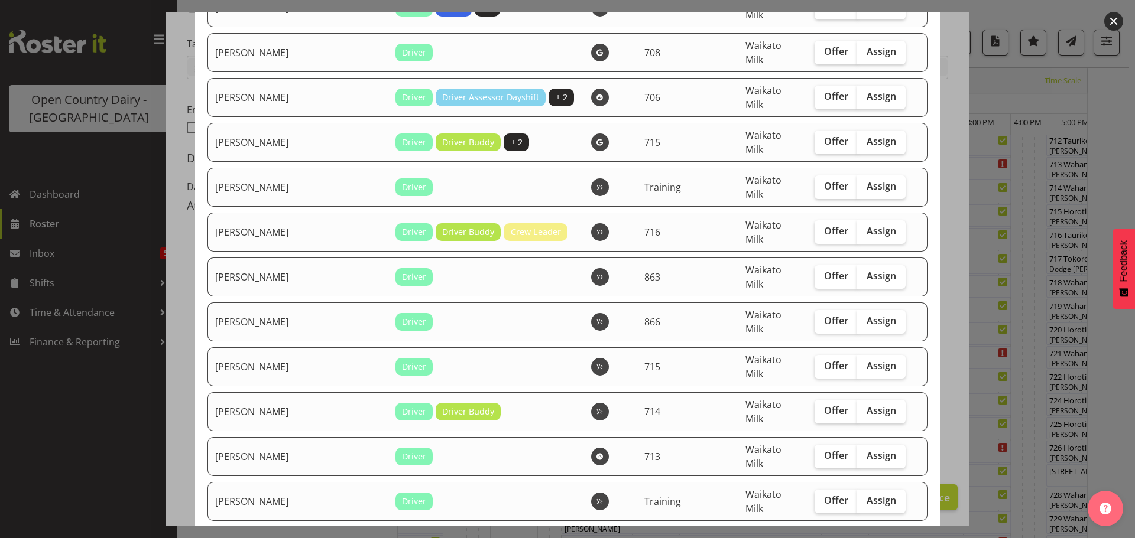
checkbox input "true"
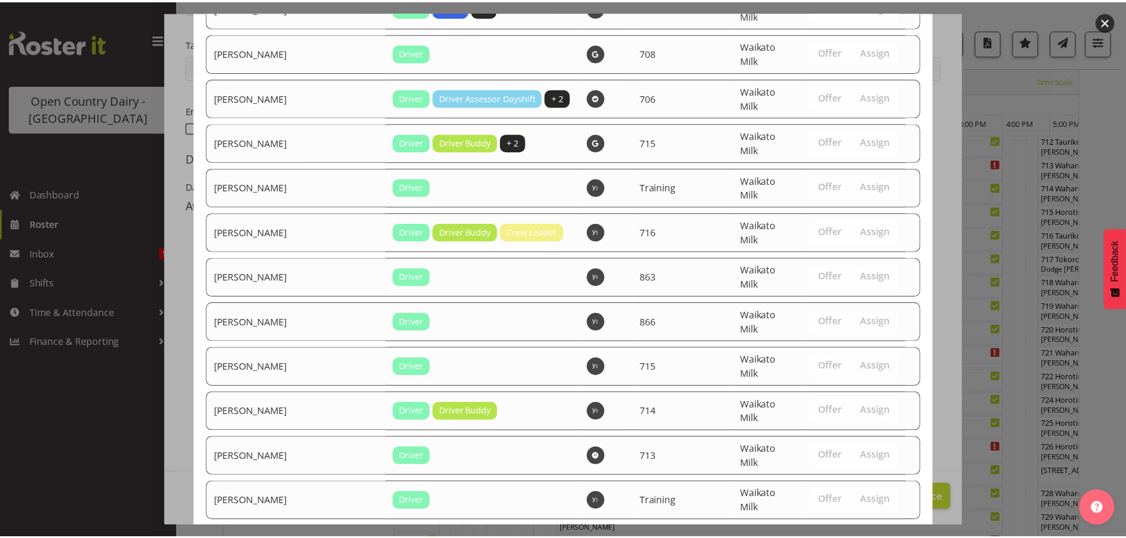
scroll to position [2220, 0]
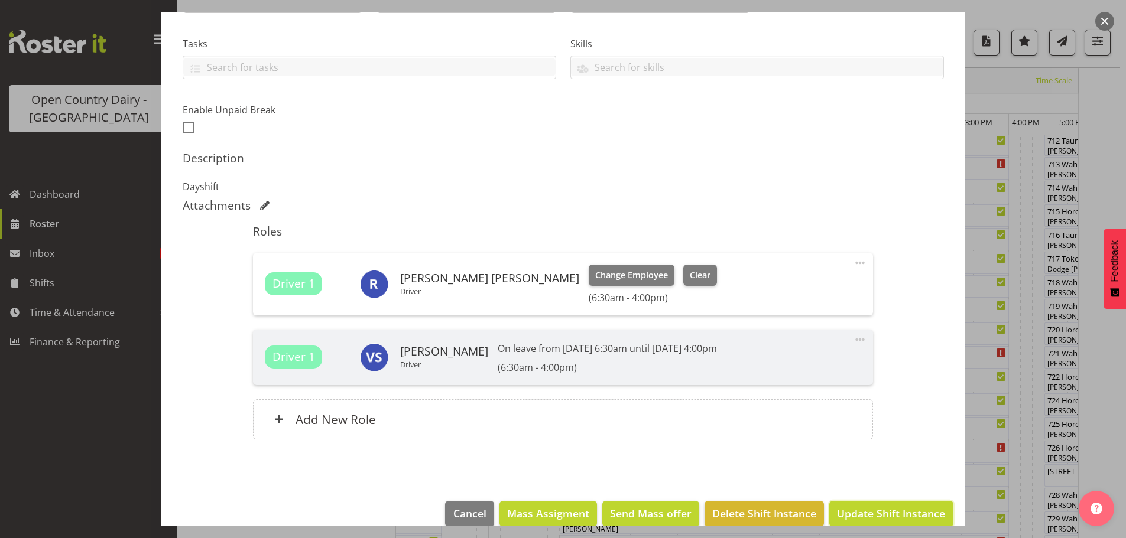
click at [866, 515] on span "Update Shift Instance" at bounding box center [891, 513] width 108 height 15
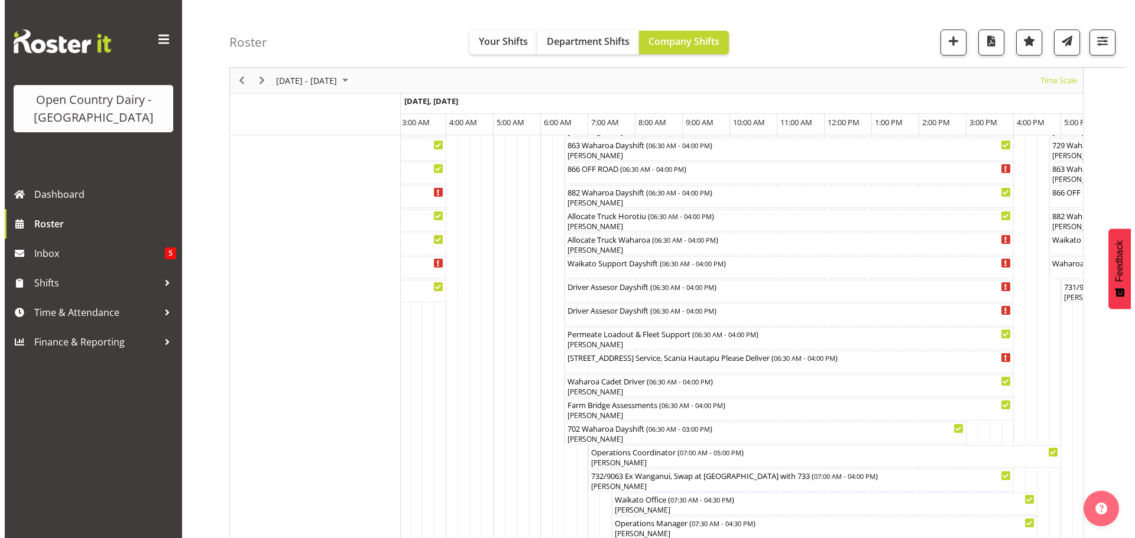
scroll to position [814, 0]
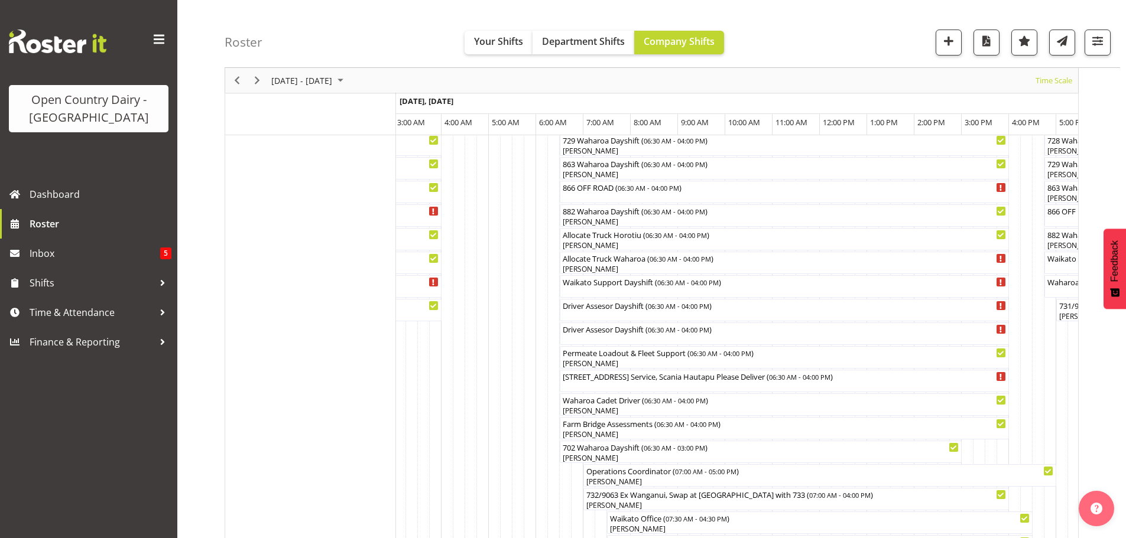
click at [0, 0] on div at bounding box center [0, 0] width 0 height 0
click at [634, 265] on div "[PERSON_NAME]" at bounding box center [784, 269] width 444 height 11
click at [0, 0] on div at bounding box center [0, 0] width 0 height 0
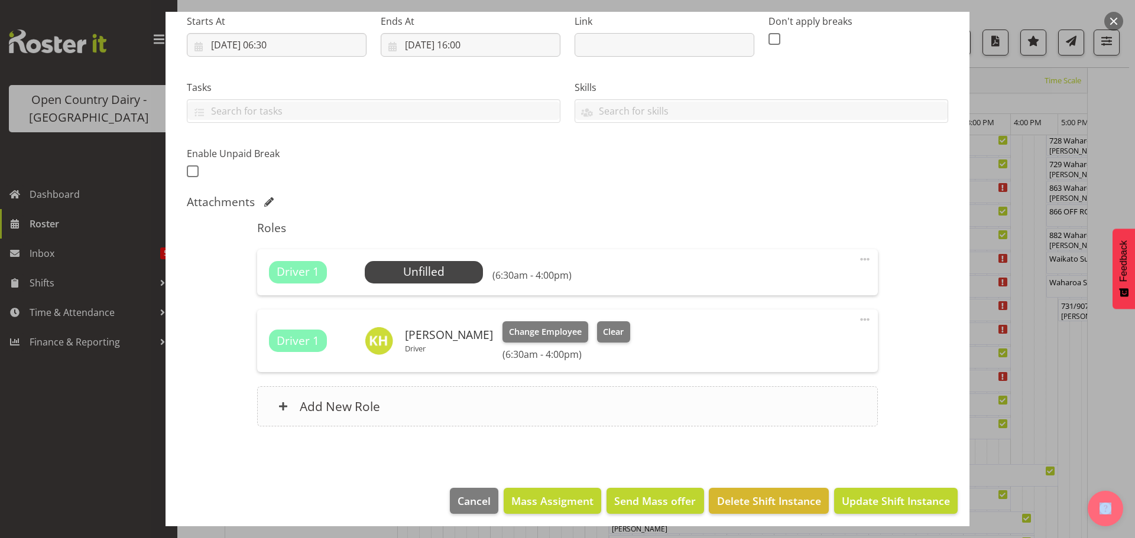
scroll to position [198, 0]
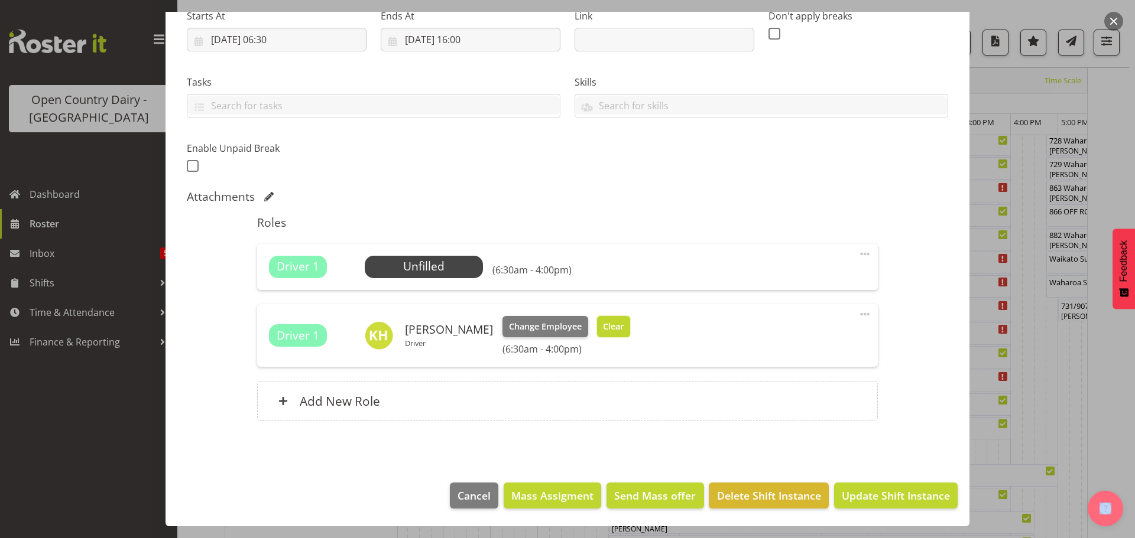
click at [611, 329] on span "Clear" at bounding box center [613, 326] width 21 height 13
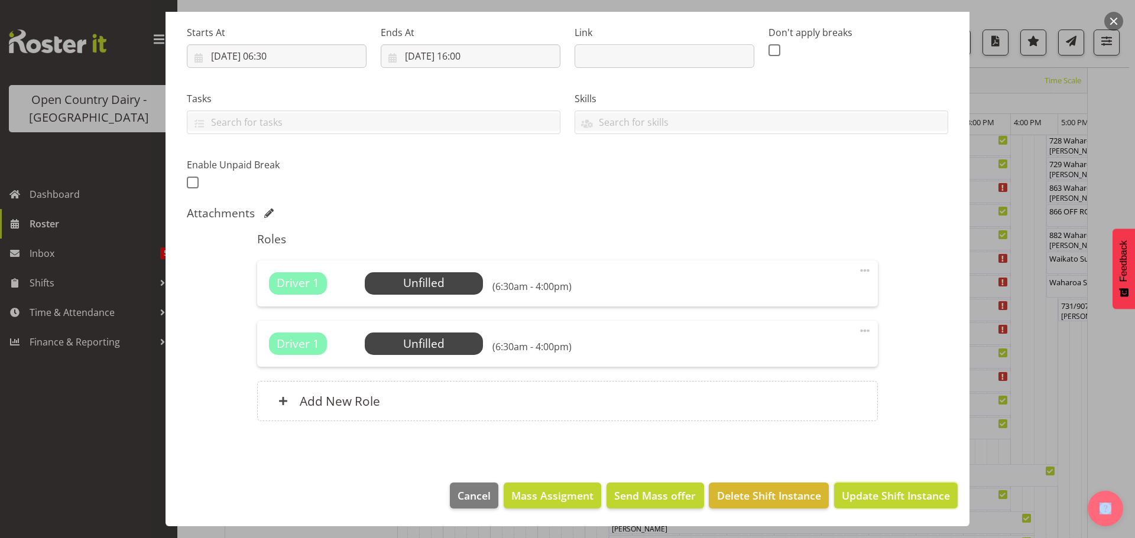
click at [894, 496] on span "Update Shift Instance" at bounding box center [896, 495] width 108 height 15
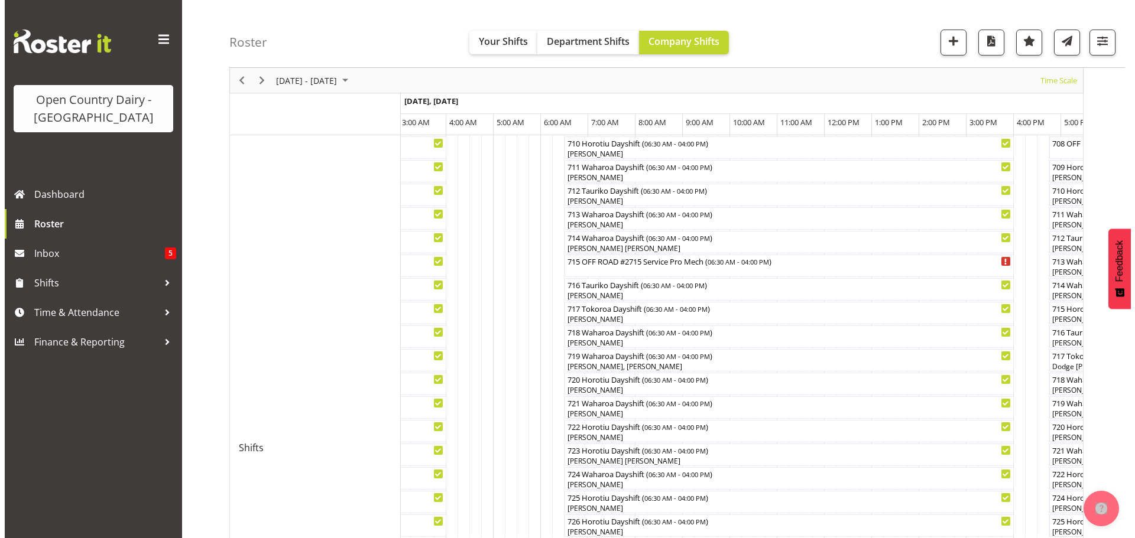
scroll to position [283, 0]
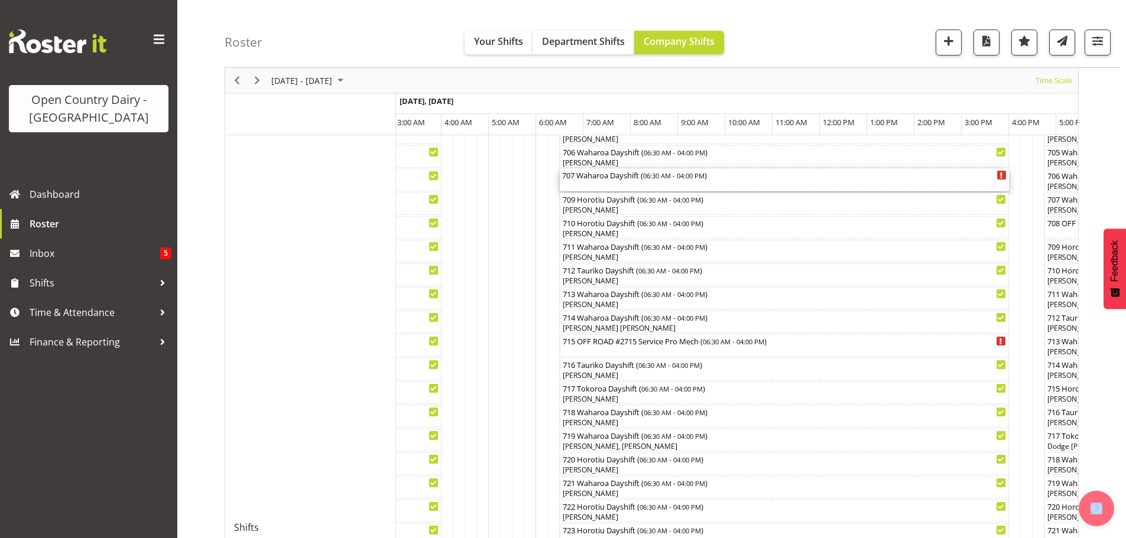
click at [619, 180] on div "707 Waharoa Dayshift ( 06:30 AM - 04:00 PM )" at bounding box center [784, 175] width 444 height 12
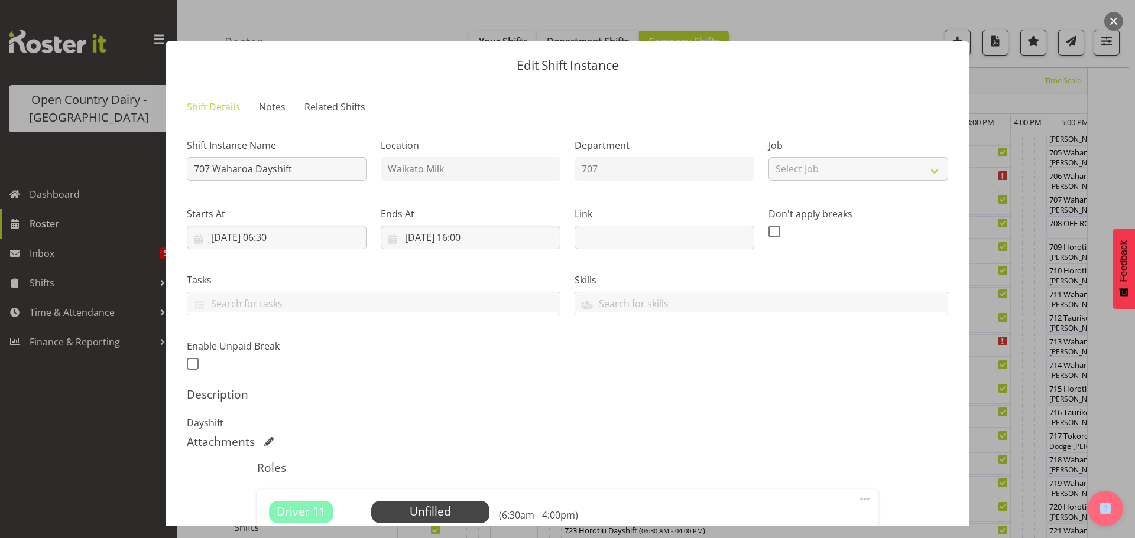
scroll to position [168, 0]
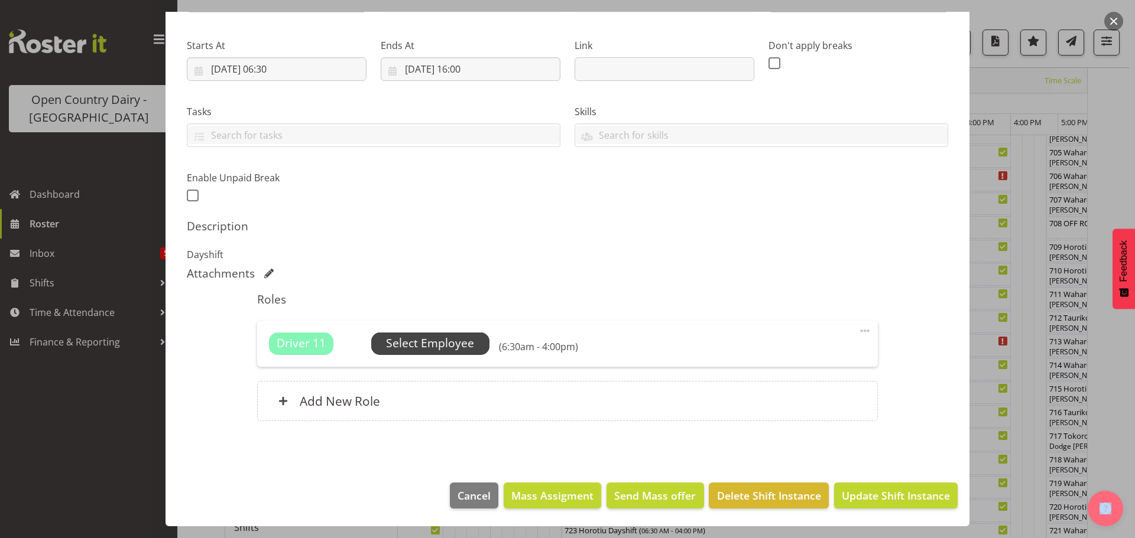
click at [443, 349] on span "Select Employee" at bounding box center [430, 343] width 88 height 17
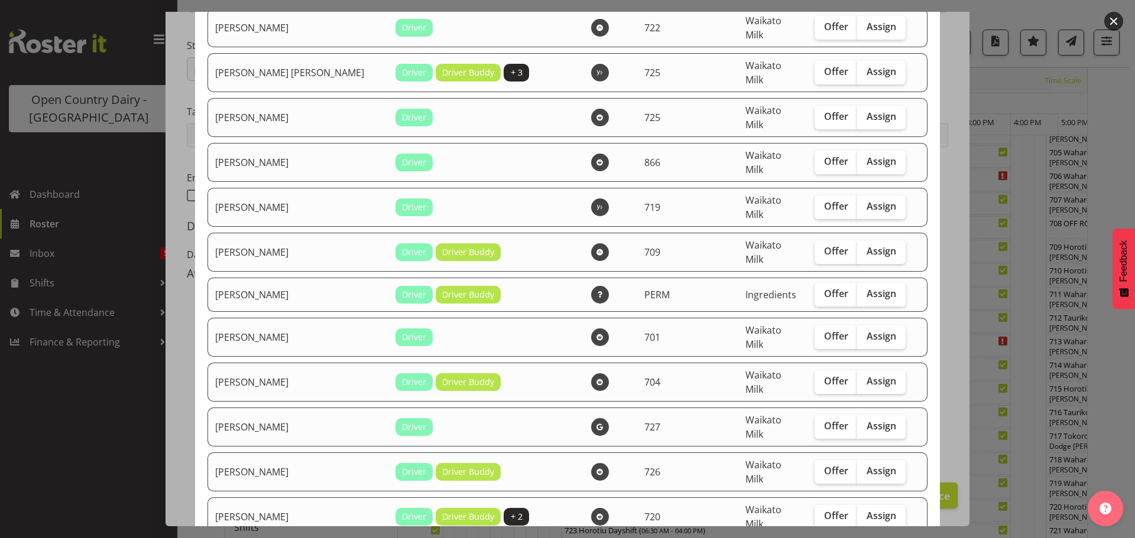
scroll to position [1359, 0]
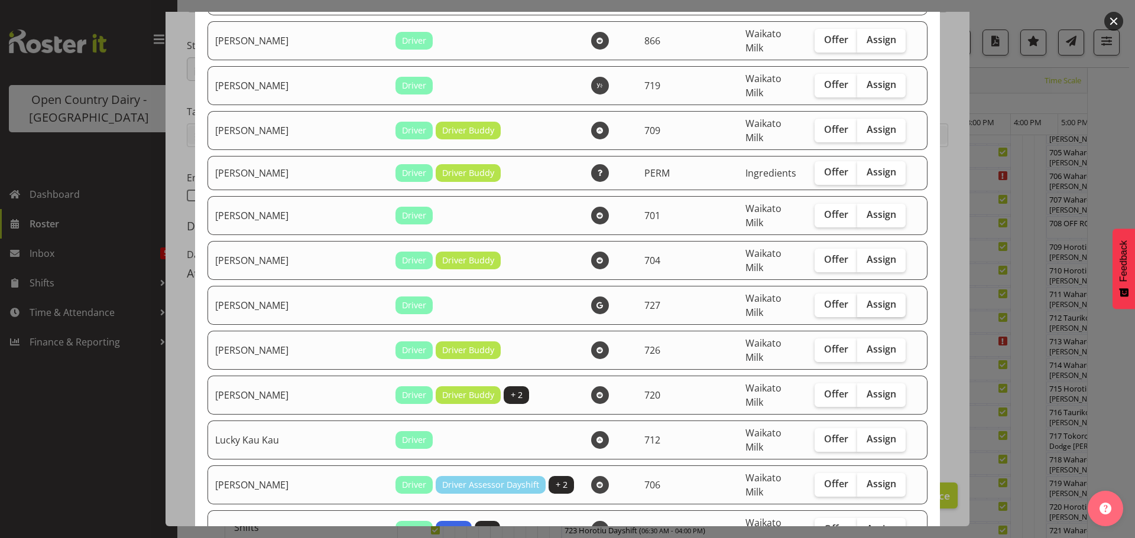
click at [871, 298] on span "Assign" at bounding box center [881, 304] width 30 height 12
click at [865, 301] on input "Assign" at bounding box center [861, 305] width 8 height 8
checkbox input "true"
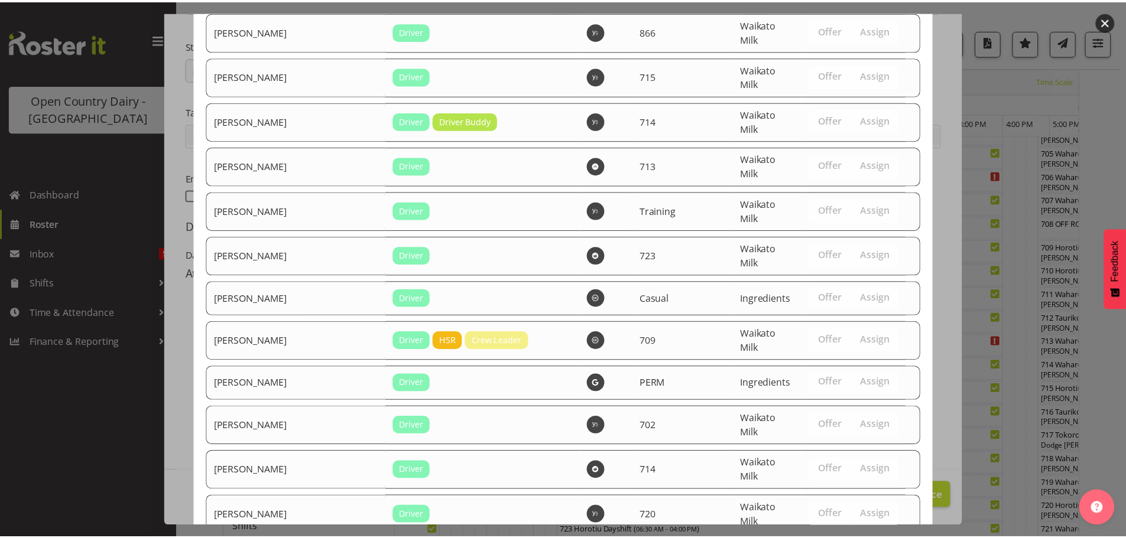
scroll to position [2220, 0]
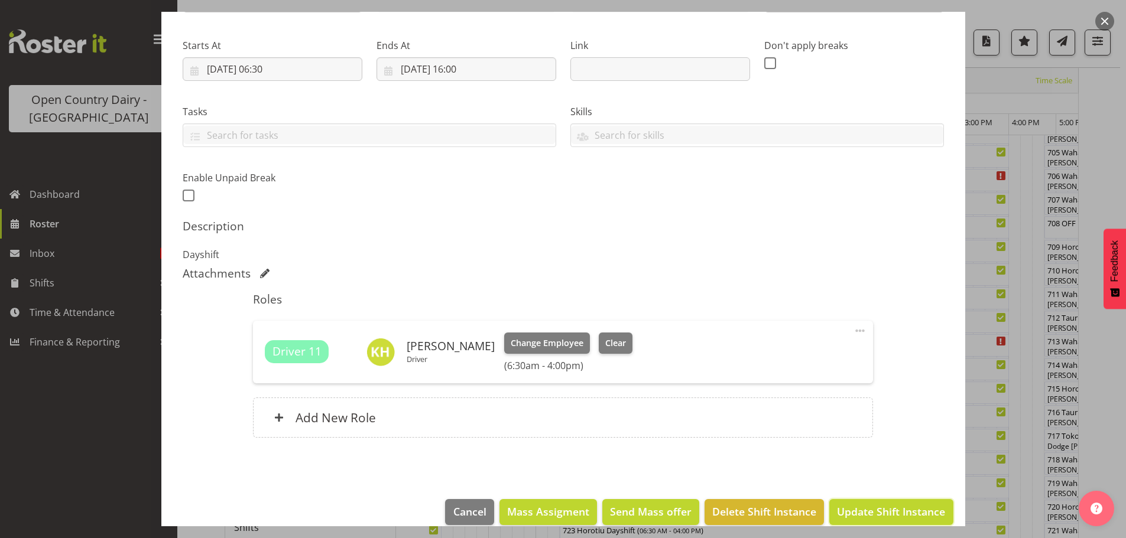
click at [915, 509] on span "Update Shift Instance" at bounding box center [891, 511] width 108 height 15
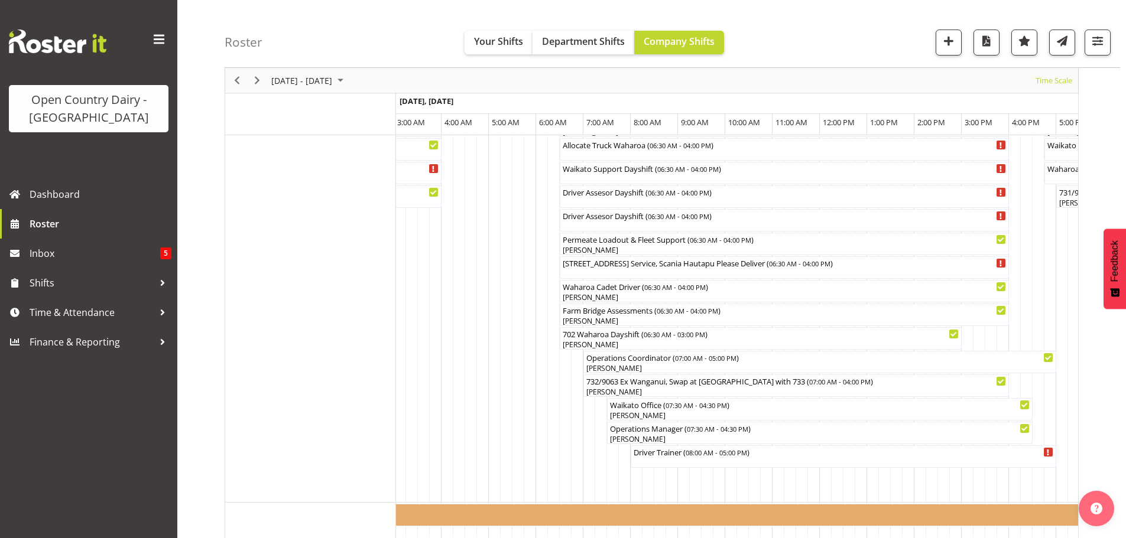
scroll to position [946, 0]
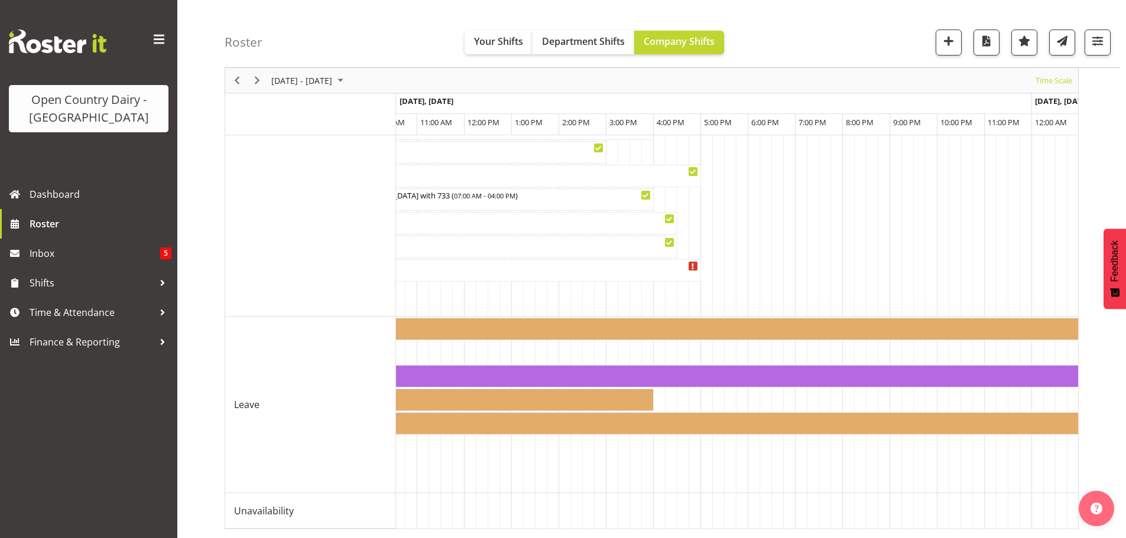
scroll to position [0, 2677]
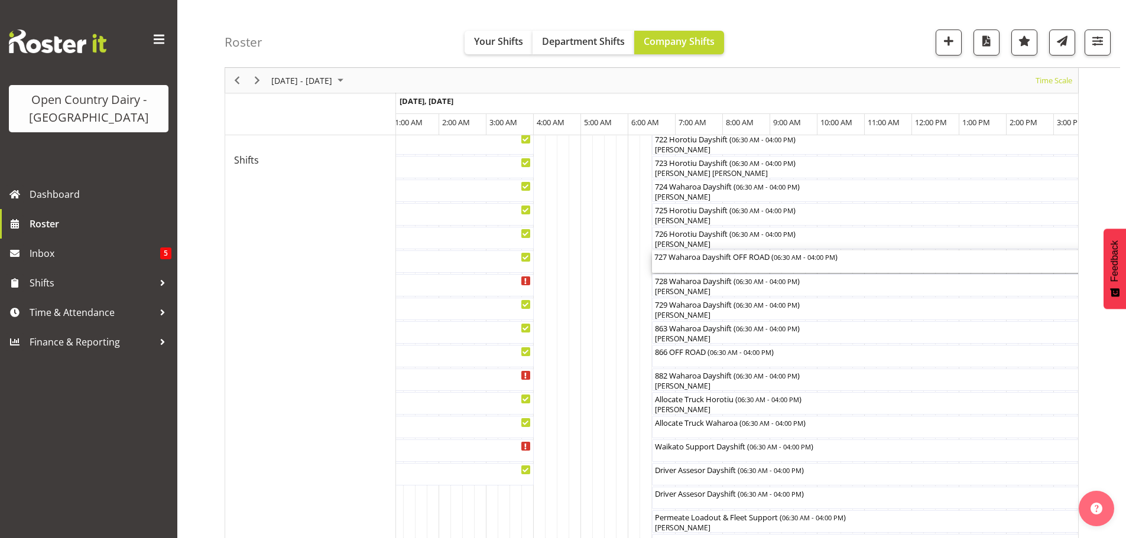
click at [699, 267] on div "727 Waharoa Dayshift OFF ROAD ( 06:30 AM - 04:00 PM )" at bounding box center [876, 262] width 444 height 22
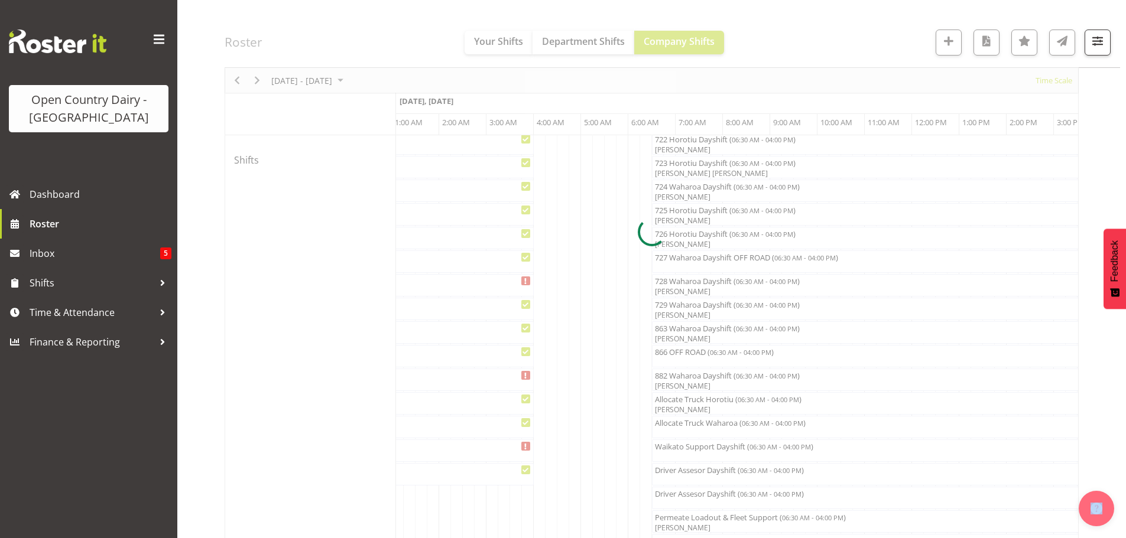
click at [699, 265] on div at bounding box center [652, 231] width 854 height 1523
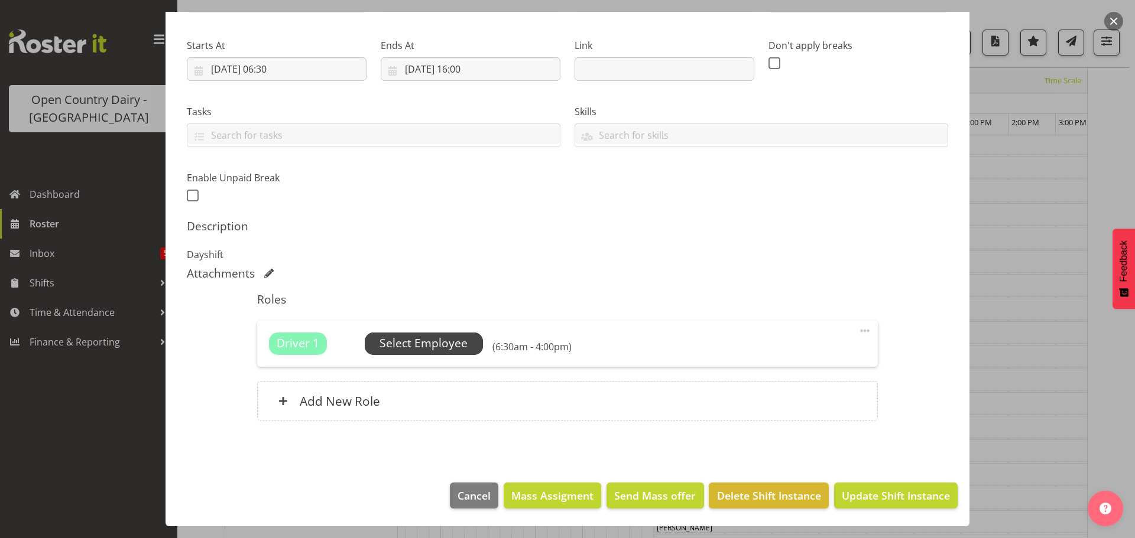
click at [443, 343] on span "Select Employee" at bounding box center [423, 343] width 88 height 17
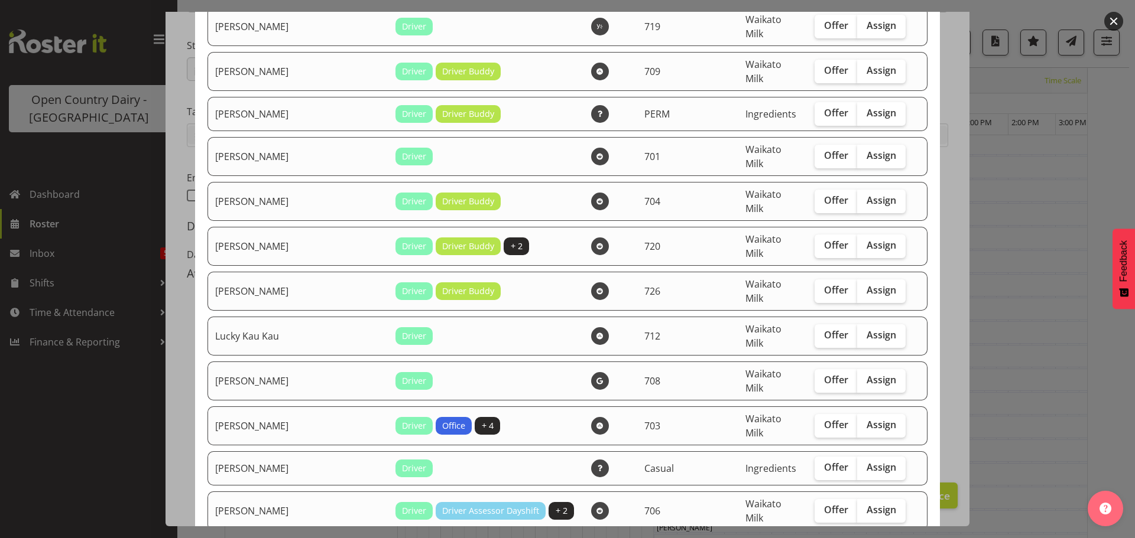
checkbox input "true"
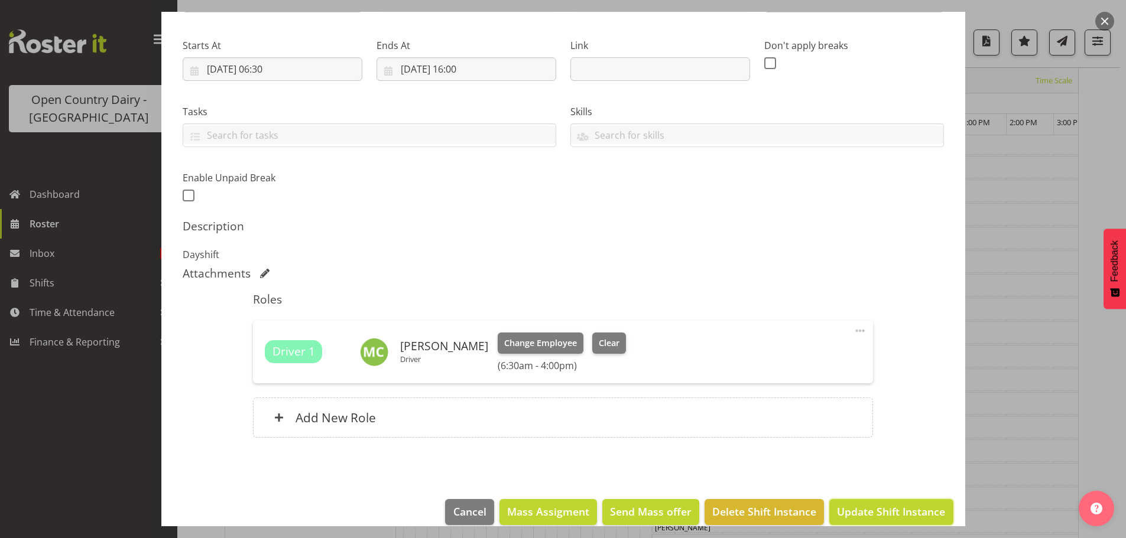
click at [871, 516] on span "Update Shift Instance" at bounding box center [891, 511] width 108 height 15
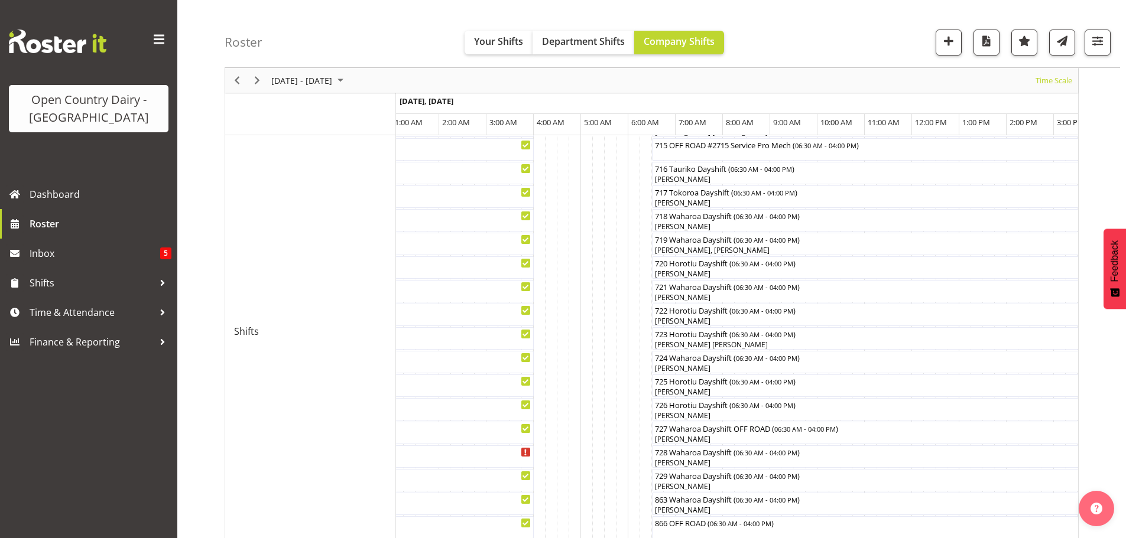
scroll to position [532, 0]
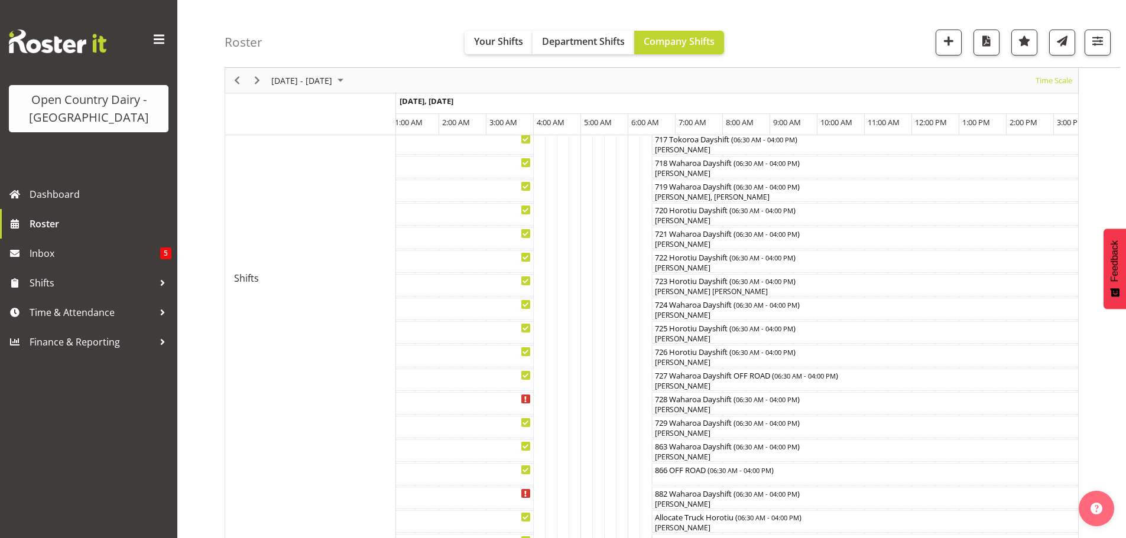
click at [0, 0] on div at bounding box center [0, 0] width 0 height 0
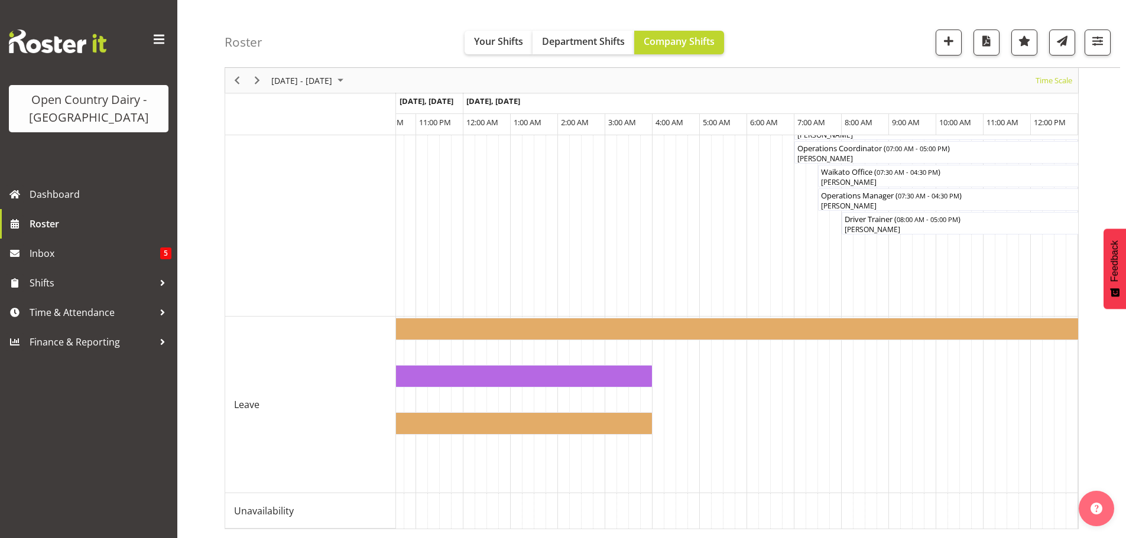
scroll to position [0, 3401]
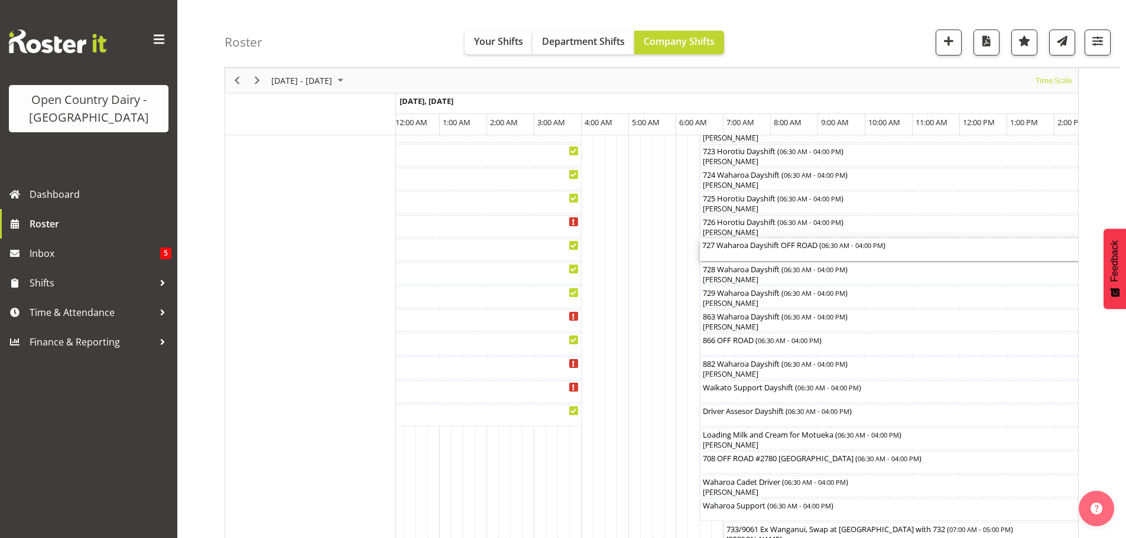
click at [727, 255] on div "727 Waharoa Dayshift OFF ROAD ( 06:30 AM - 04:00 PM )" at bounding box center [924, 250] width 444 height 22
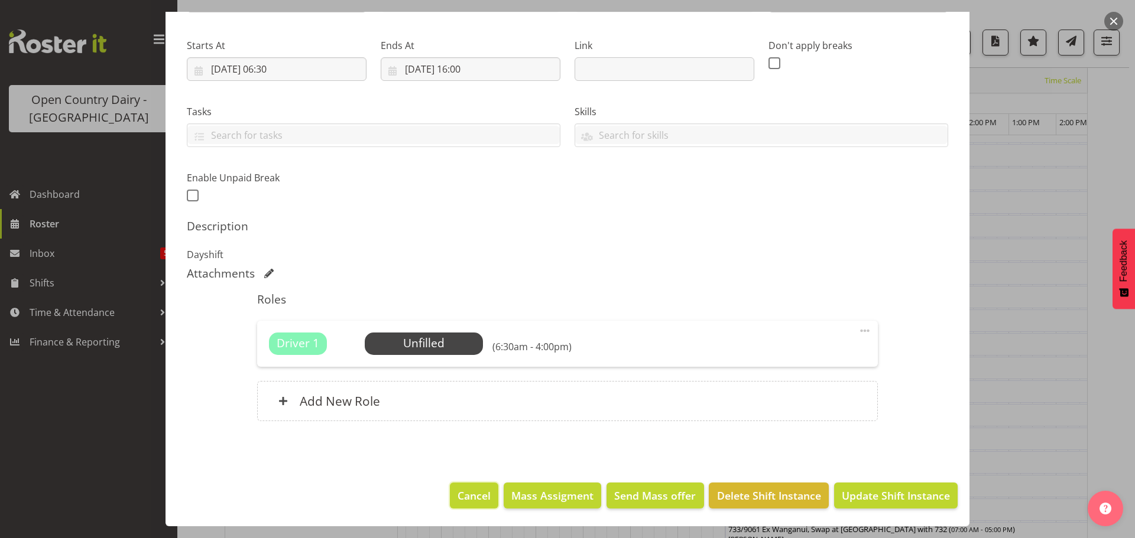
click at [466, 502] on span "Cancel" at bounding box center [473, 495] width 33 height 15
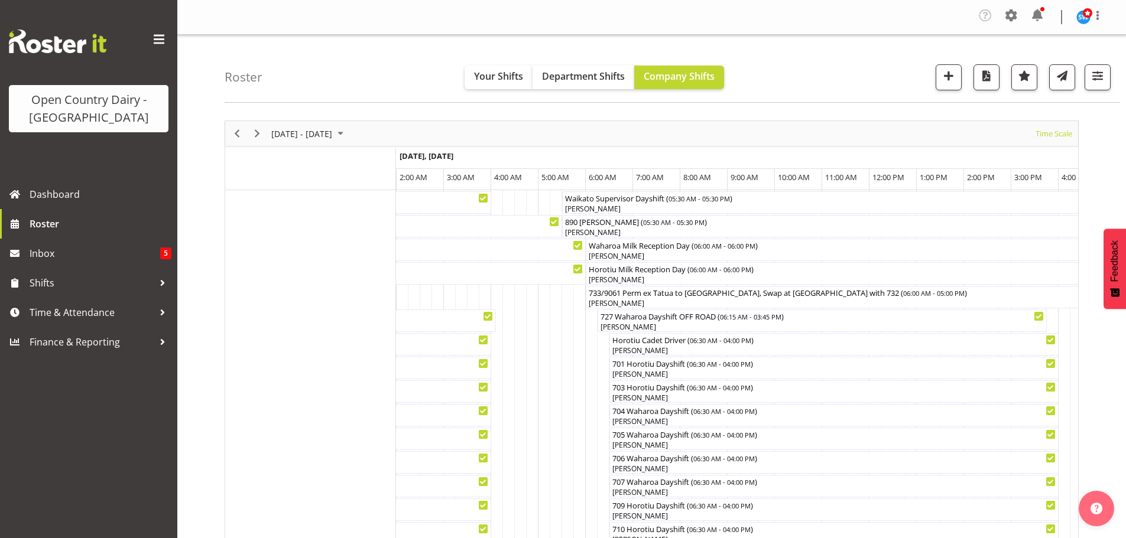
click at [0, 0] on div at bounding box center [0, 0] width 0 height 0
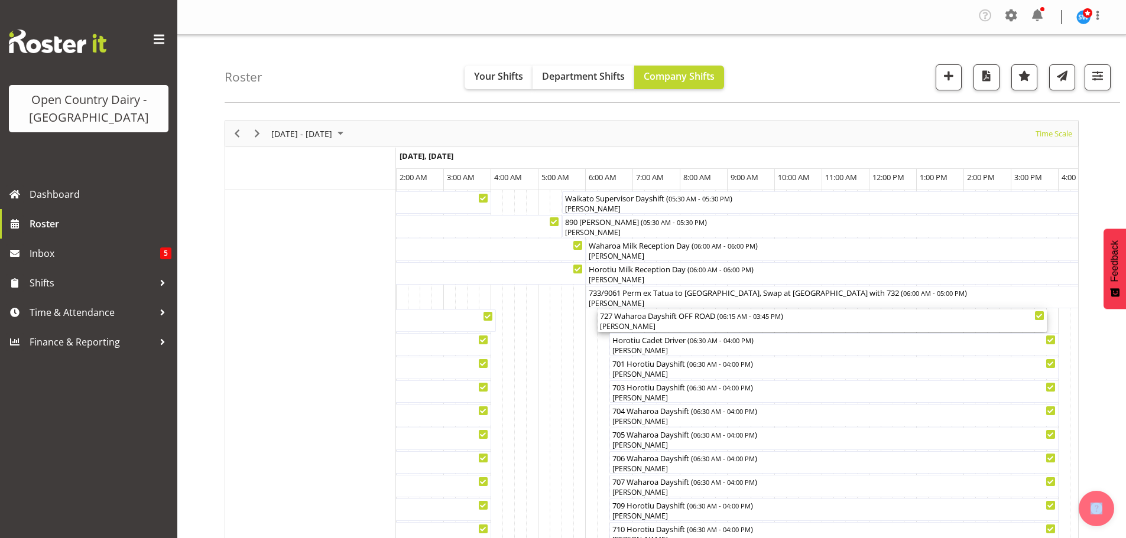
click at [645, 323] on div "[PERSON_NAME]" at bounding box center [822, 327] width 444 height 11
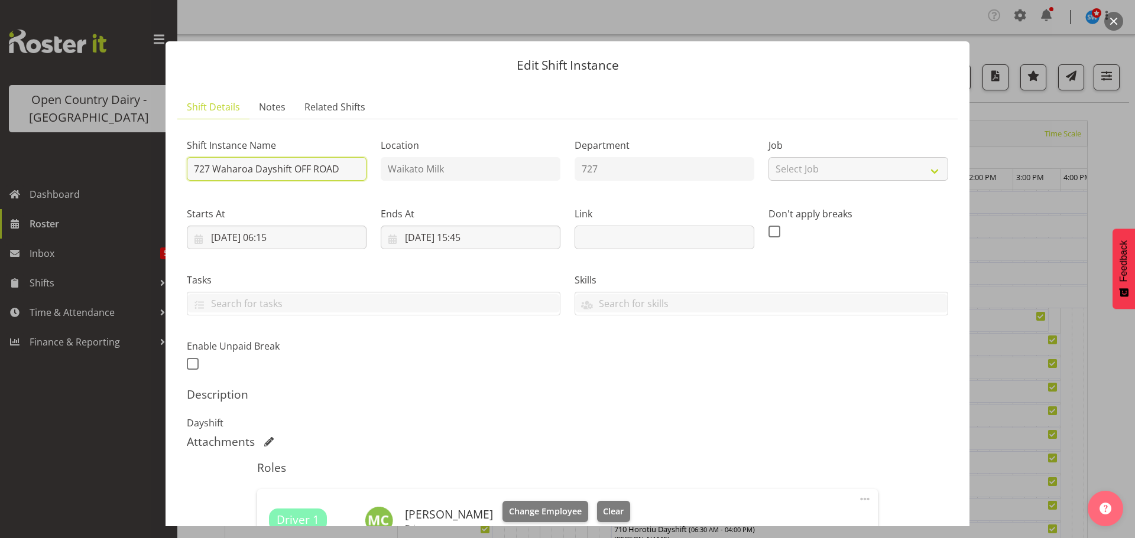
click at [339, 166] on input "727 Waharoa Dayshift OFF ROAD" at bounding box center [277, 169] width 180 height 24
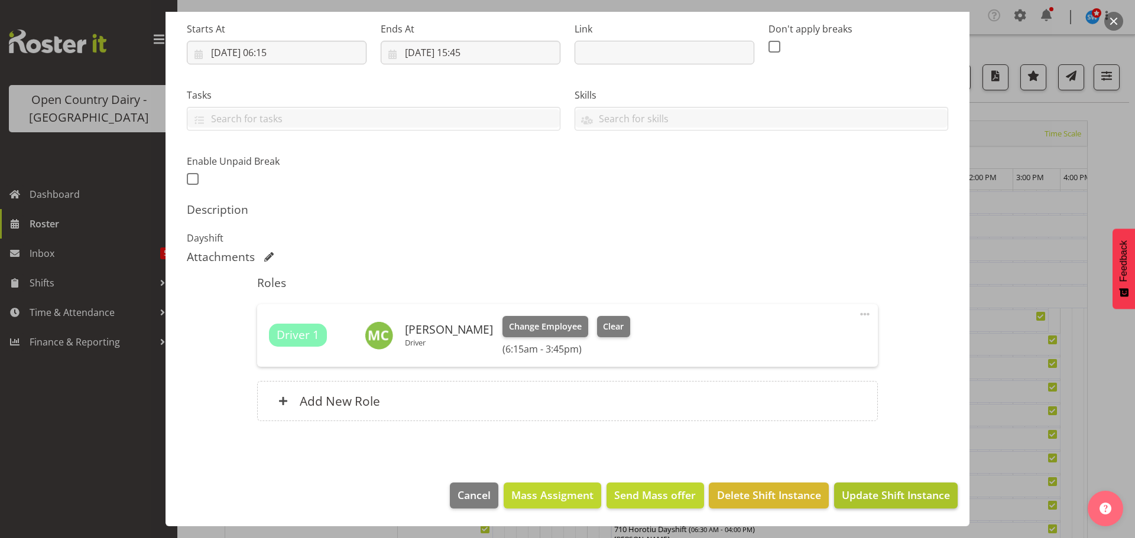
type input "727 Waharoa Dayshift"
click at [879, 496] on span "Update Shift Instance" at bounding box center [896, 495] width 108 height 15
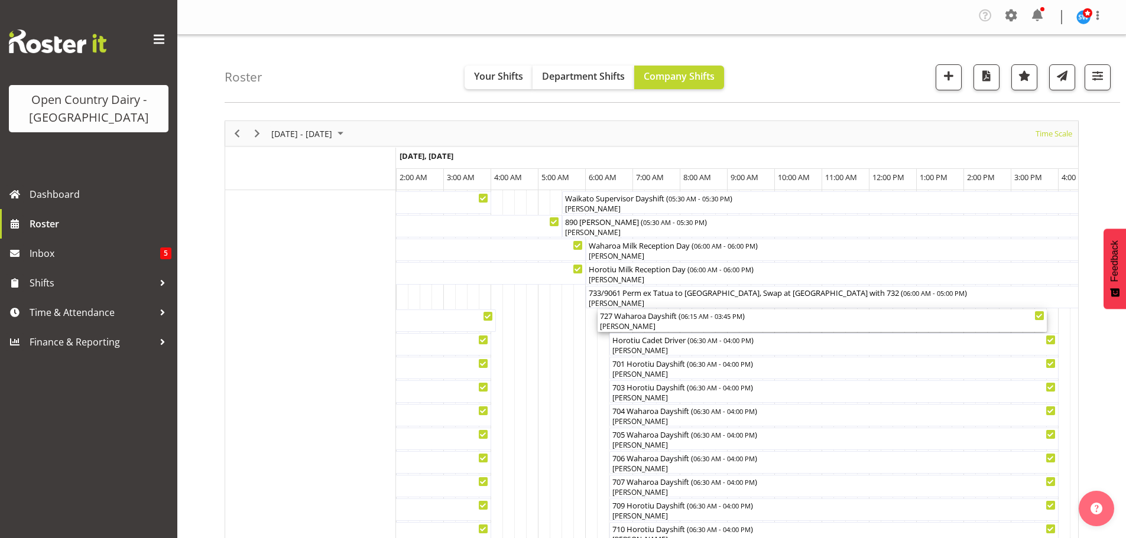
click at [655, 321] on div "727 Waharoa Dayshift ( 06:15 AM - 03:45 PM )" at bounding box center [822, 316] width 444 height 12
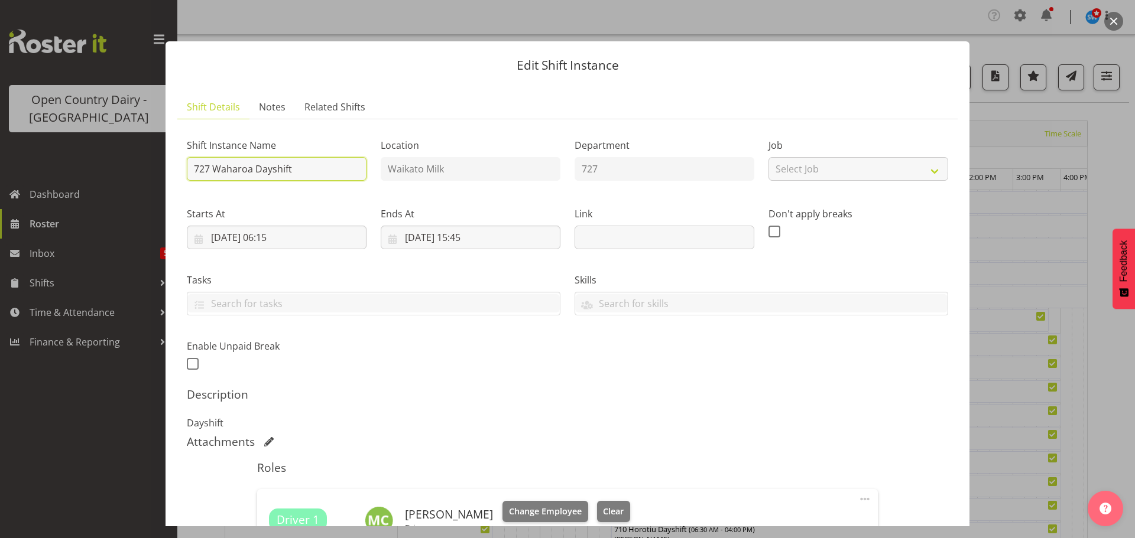
click at [309, 163] on input "727 Waharoa Dayshift" at bounding box center [277, 169] width 180 height 24
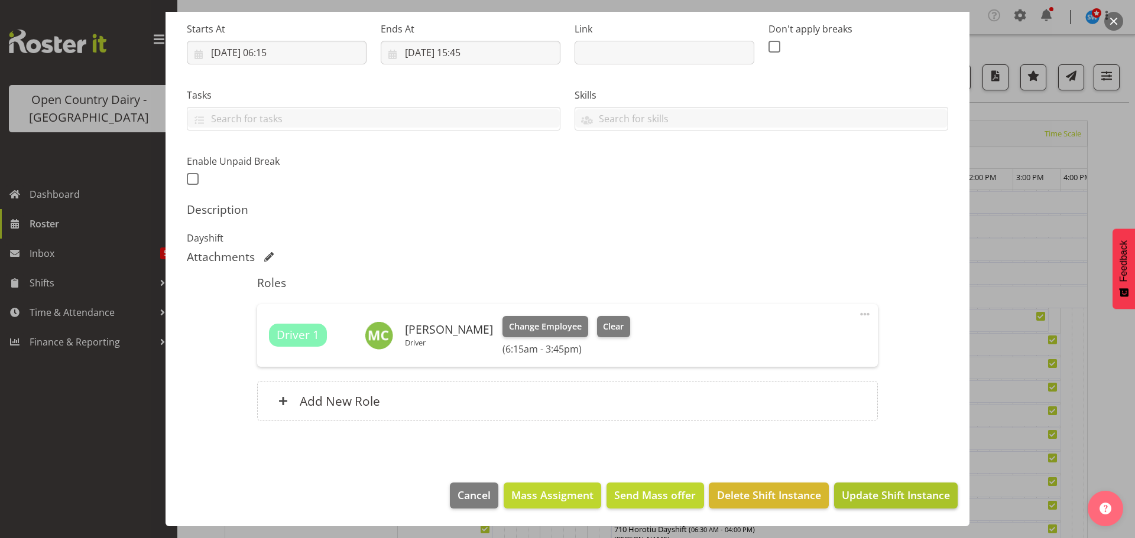
type input "727 Waharoa Dayshift- Come to [GEOGRAPHIC_DATA]"
click at [898, 501] on span "Update Shift Instance" at bounding box center [896, 495] width 108 height 15
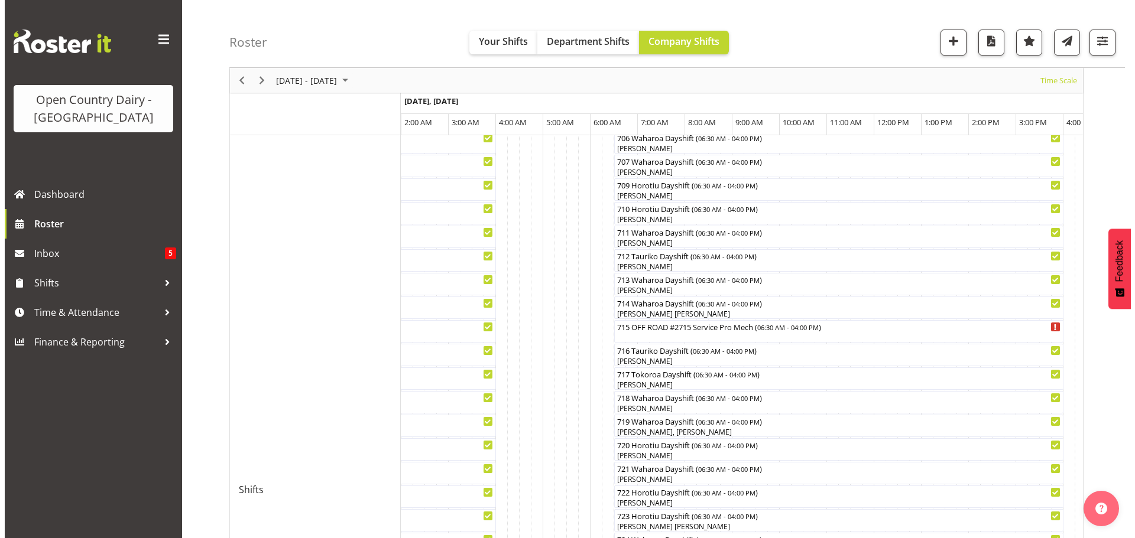
scroll to position [414, 0]
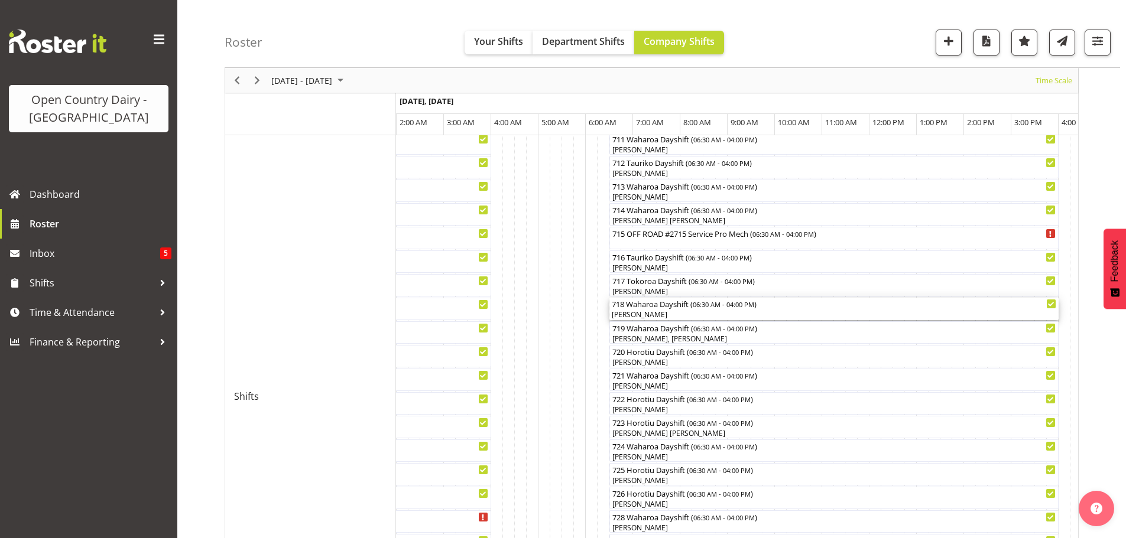
click at [651, 313] on div "[PERSON_NAME]" at bounding box center [834, 315] width 444 height 11
click at [0, 0] on div at bounding box center [0, 0] width 0 height 0
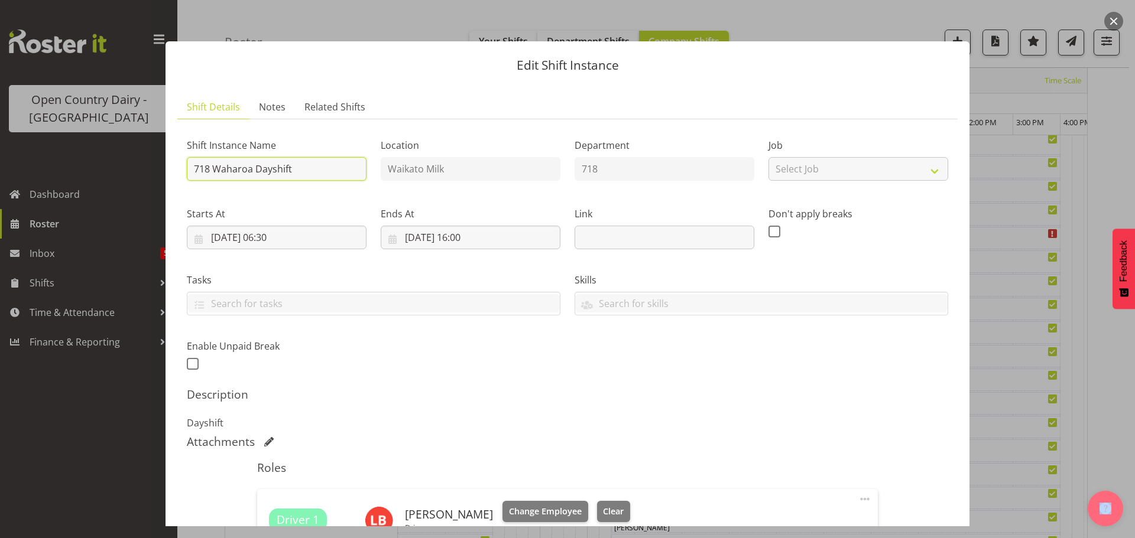
click at [303, 170] on input "718 Waharoa Dayshift" at bounding box center [277, 169] width 180 height 24
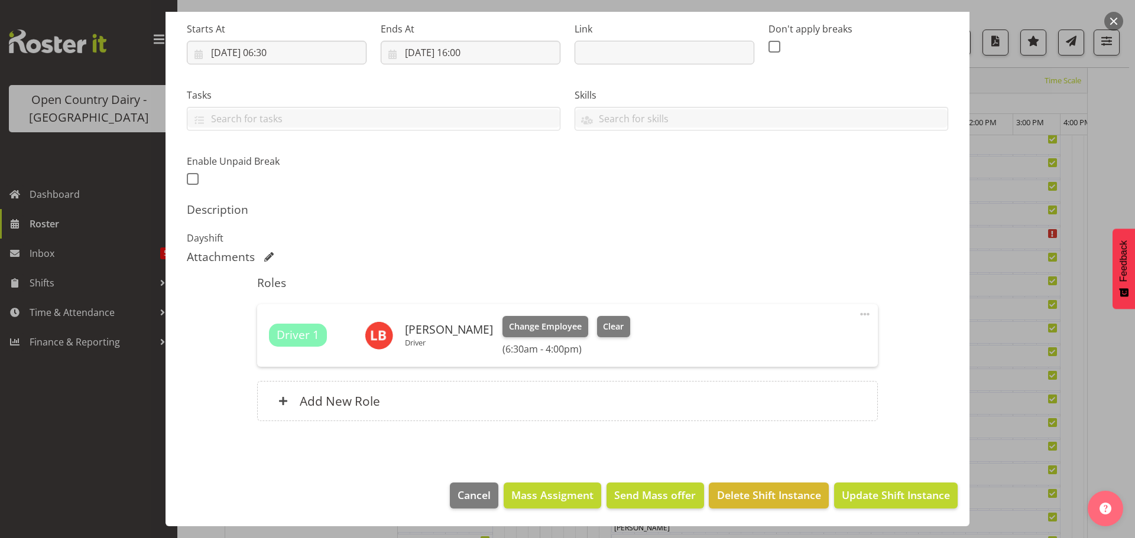
scroll to position [0, 0]
type input "718 Waharoa Dayshift -Off the road"
click at [607, 334] on button "Clear" at bounding box center [614, 326] width 34 height 21
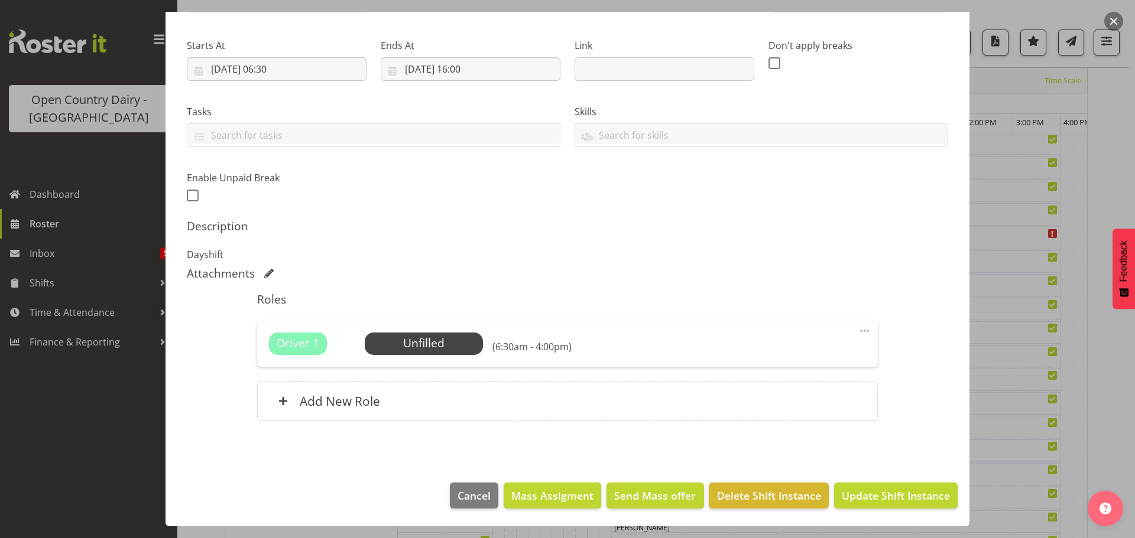
scroll to position [168, 0]
click at [915, 500] on span "Update Shift Instance" at bounding box center [896, 495] width 108 height 15
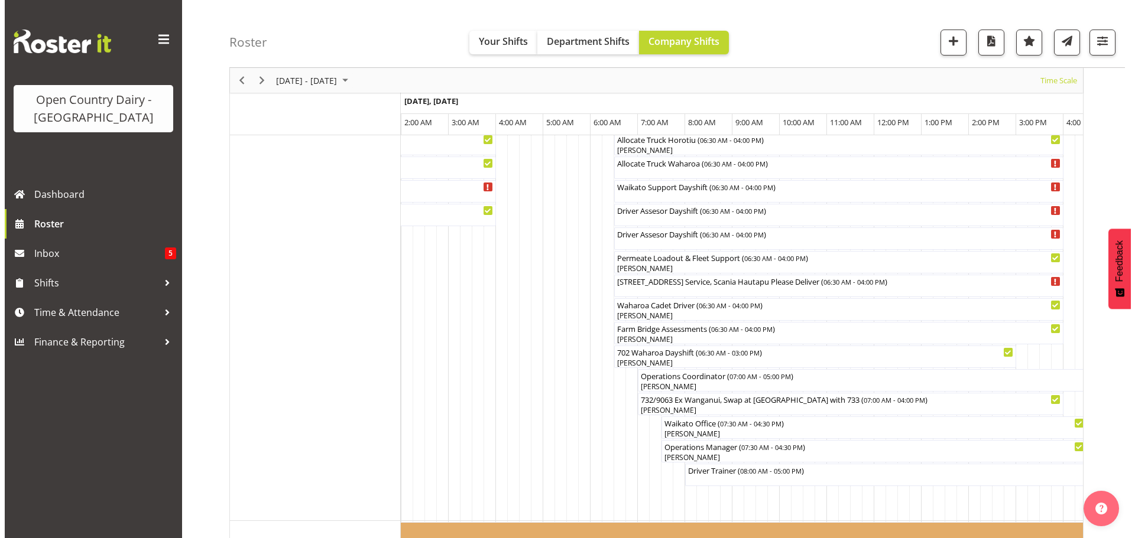
scroll to position [933, 0]
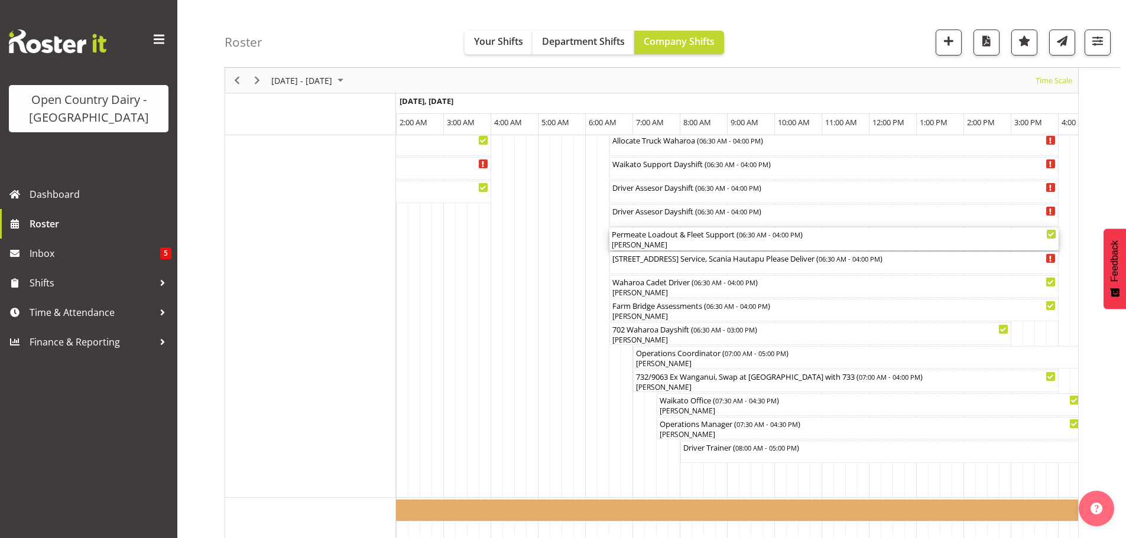
click at [677, 243] on div "[PERSON_NAME]" at bounding box center [834, 245] width 444 height 11
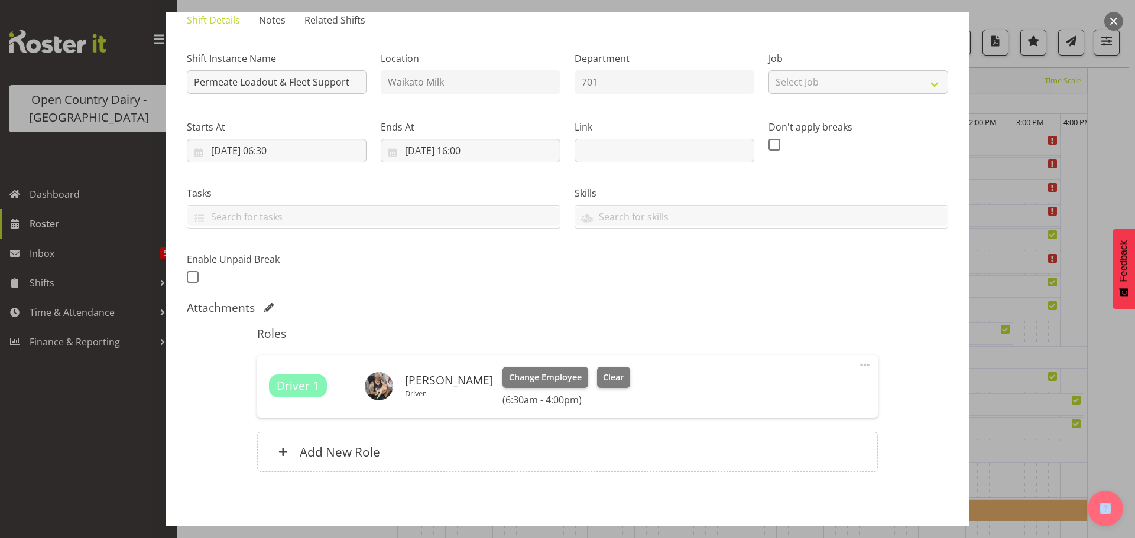
scroll to position [138, 0]
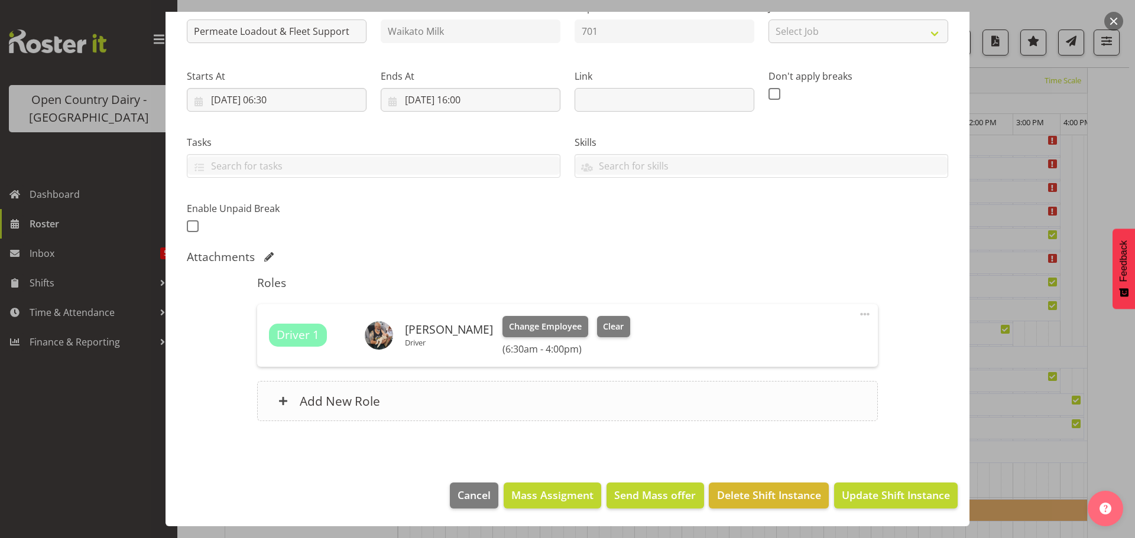
click at [363, 403] on h6 "Add New Role" at bounding box center [340, 401] width 80 height 15
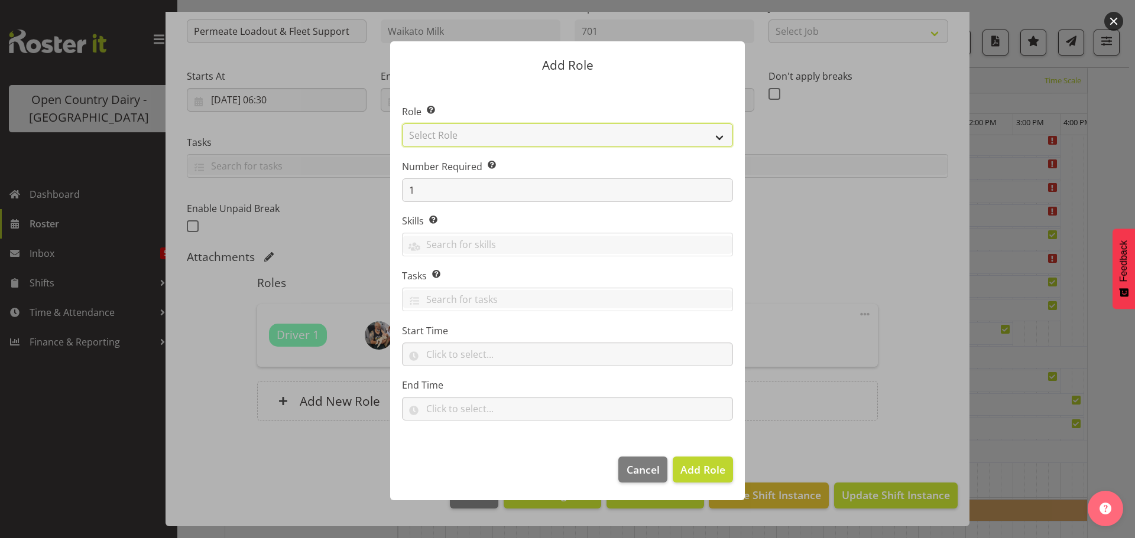
click at [485, 133] on select "Select Role Cadet Driver Crew Leader Driver Driver Buddy Driver Assessor Dayshi…" at bounding box center [567, 136] width 331 height 24
select select "1166"
click at [402, 124] on select "Select Role Cadet Driver Crew Leader Driver Driver Buddy Driver Assessor Dayshi…" at bounding box center [567, 136] width 331 height 24
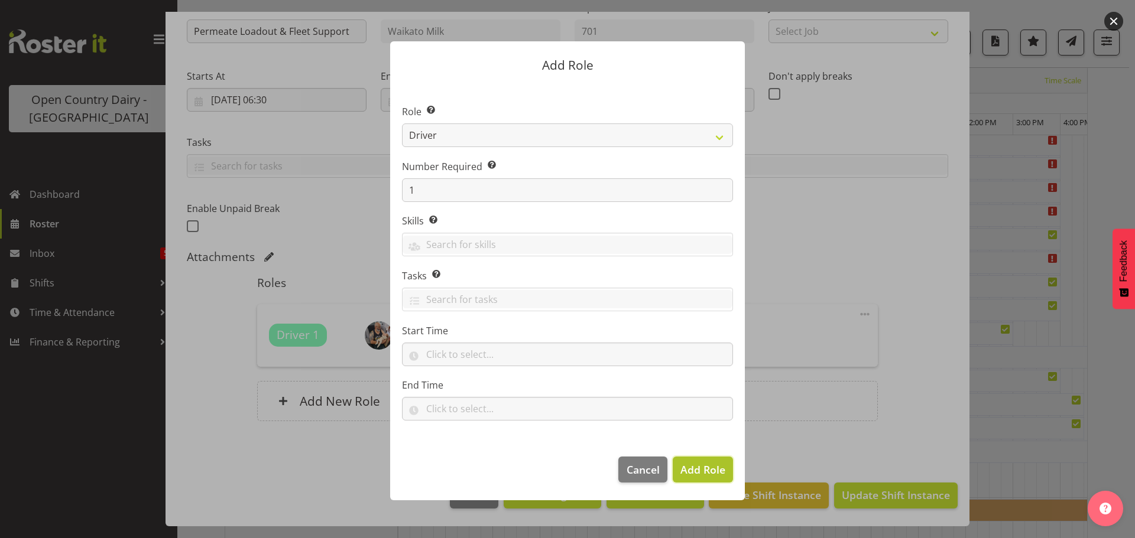
click at [701, 473] on span "Add Role" at bounding box center [702, 470] width 45 height 14
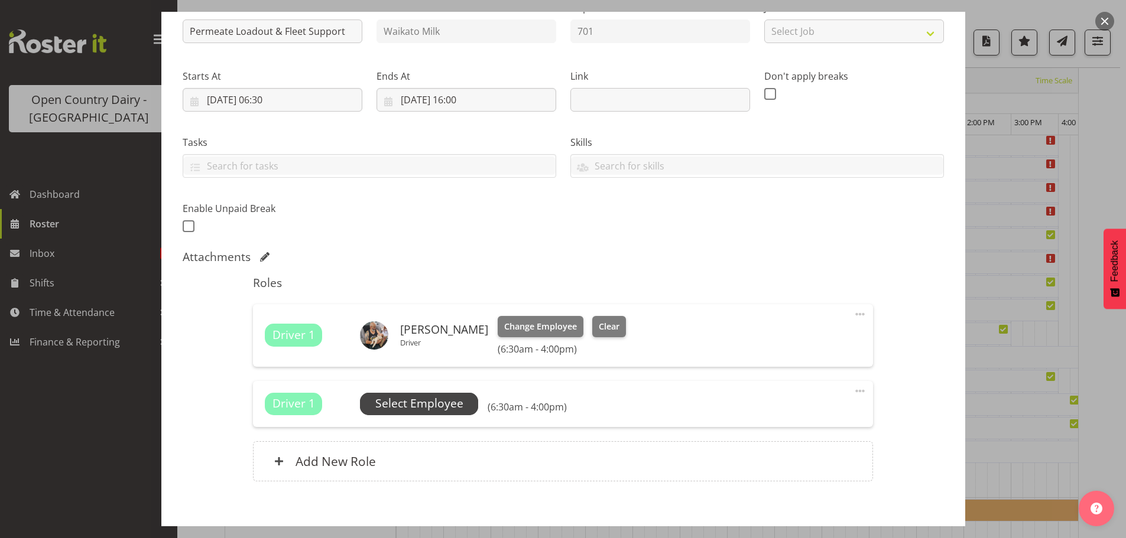
click at [418, 408] on span "Select Employee" at bounding box center [419, 403] width 88 height 17
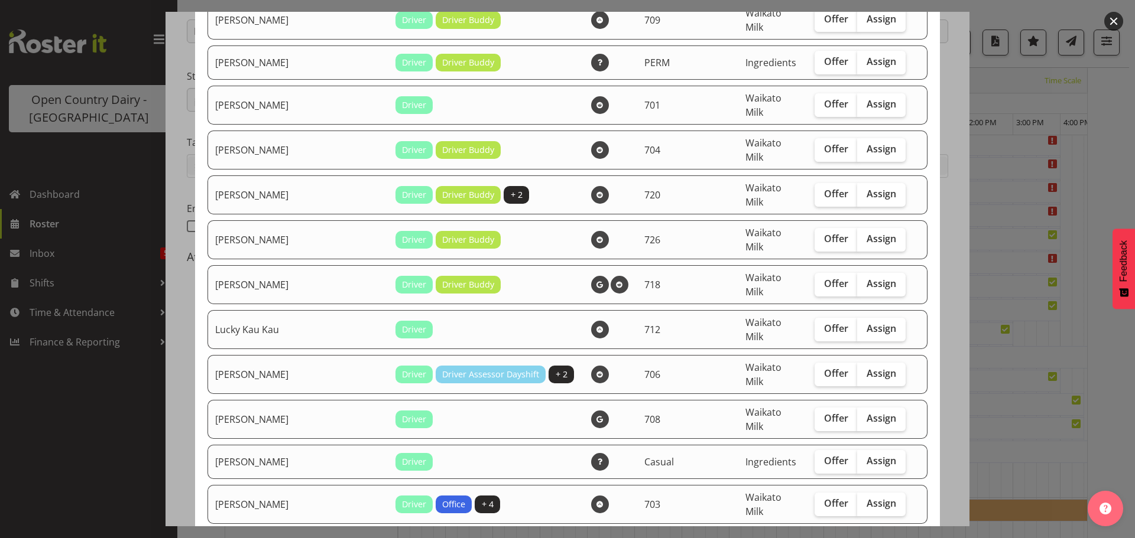
scroll to position [1411, 0]
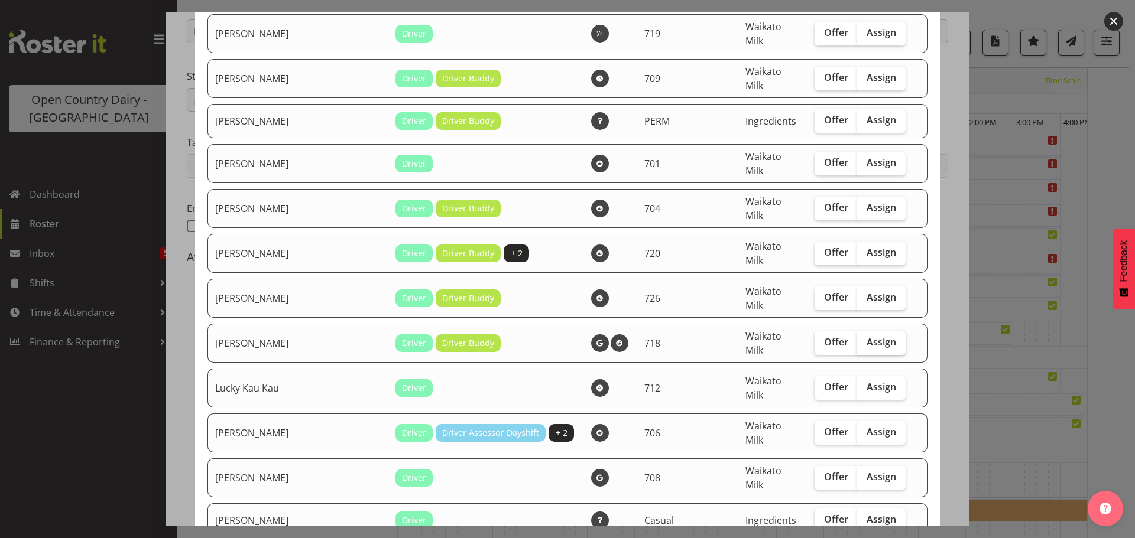
click at [866, 336] on span "Assign" at bounding box center [881, 342] width 30 height 12
click at [859, 339] on input "Assign" at bounding box center [861, 343] width 8 height 8
checkbox input "true"
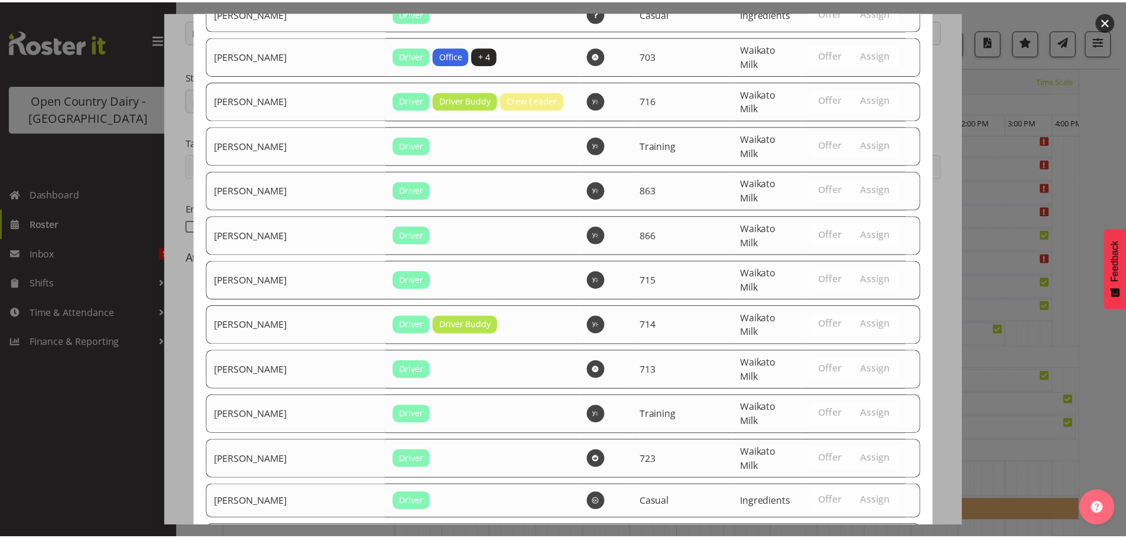
scroll to position [2180, 0]
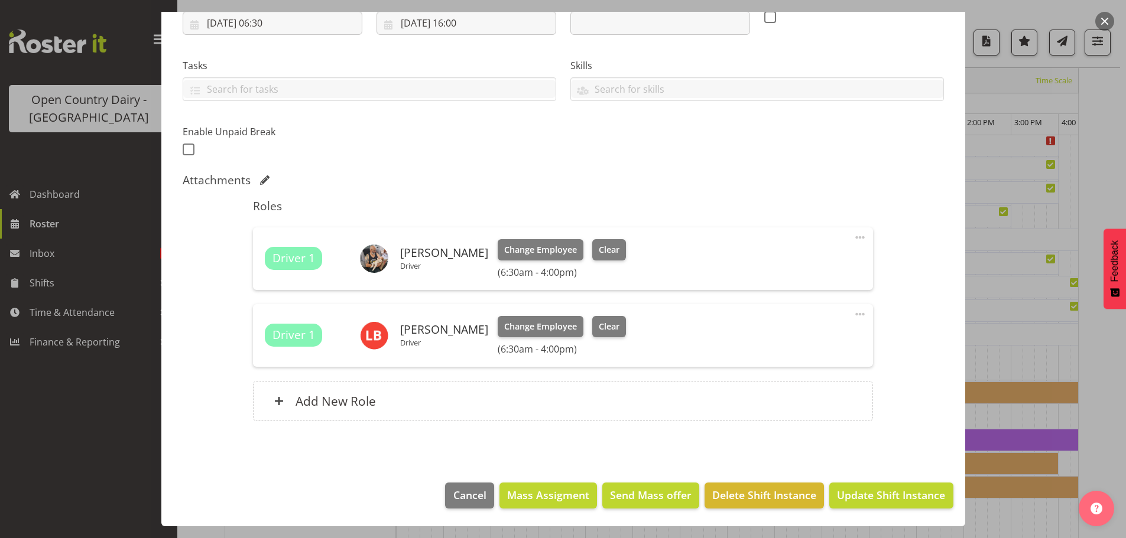
scroll to position [1123, 0]
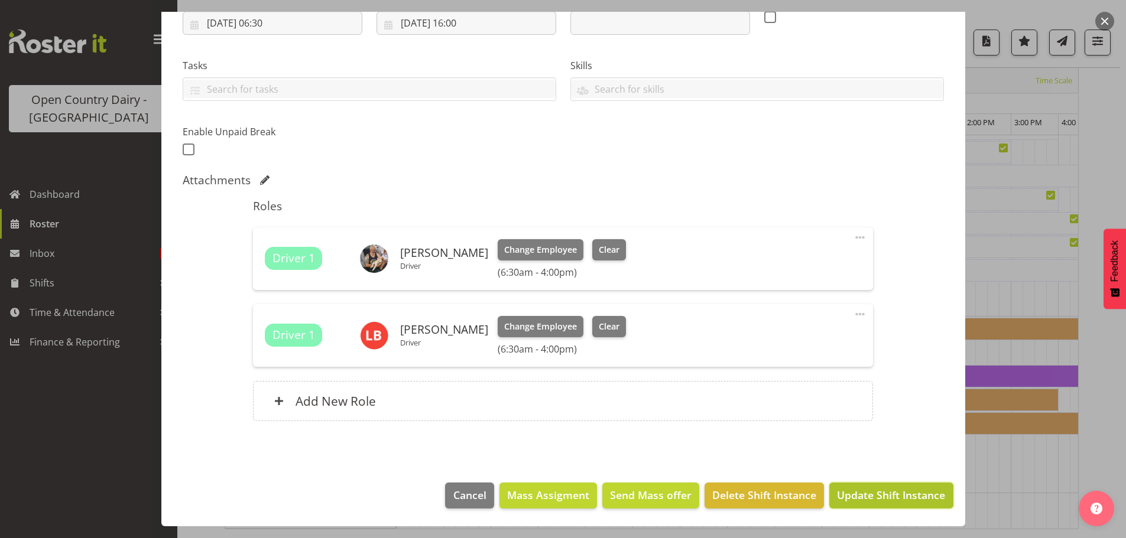
click at [847, 485] on button "Update Shift Instance" at bounding box center [891, 496] width 124 height 26
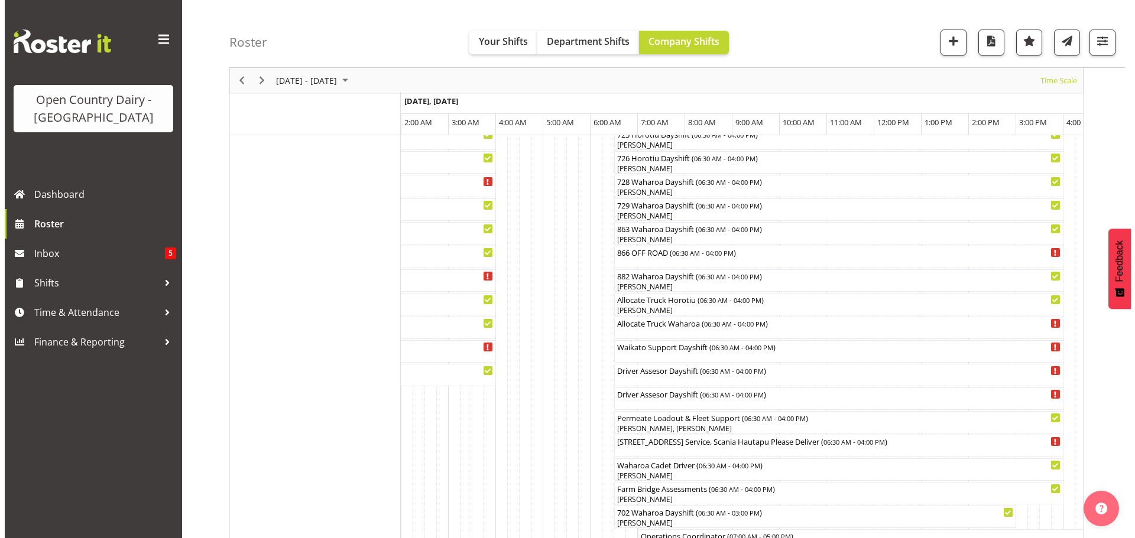
scroll to position [768, 0]
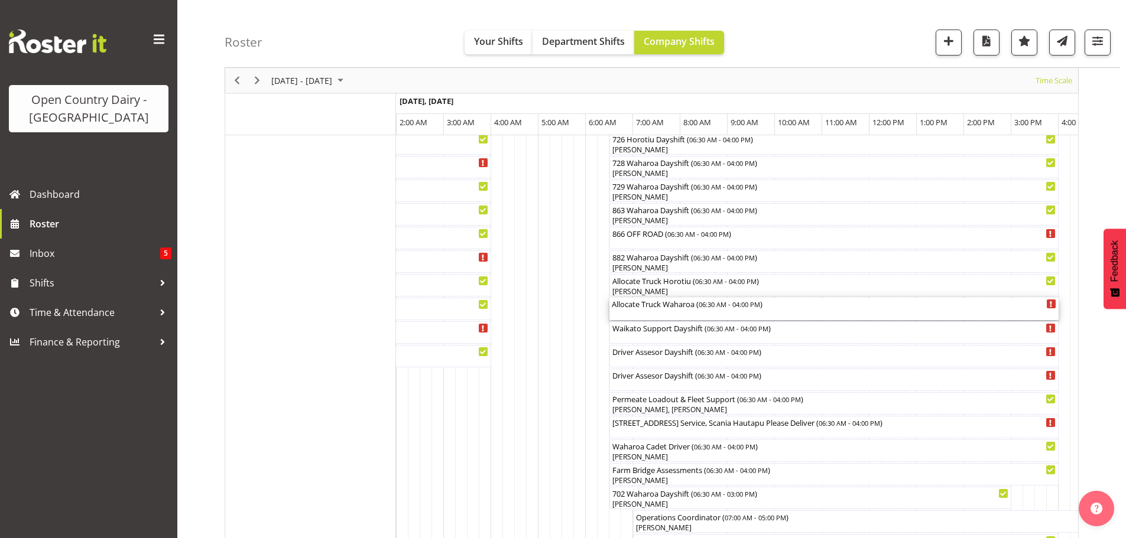
click at [641, 311] on div "Allocate Truck Waharoa ( 06:30 AM - 04:00 PM )" at bounding box center [834, 309] width 444 height 22
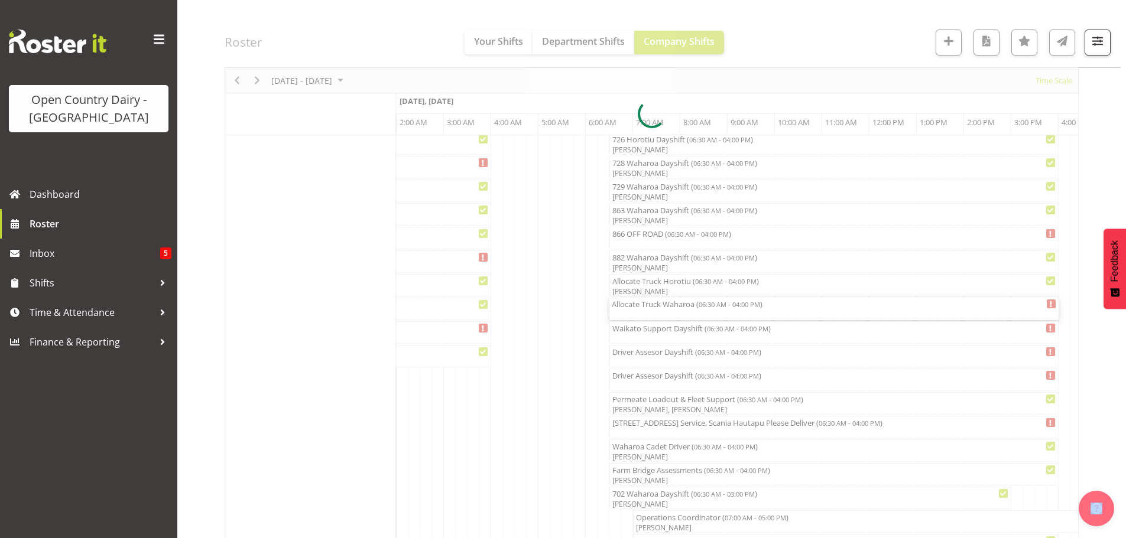
click at [645, 311] on div at bounding box center [652, 113] width 854 height 1523
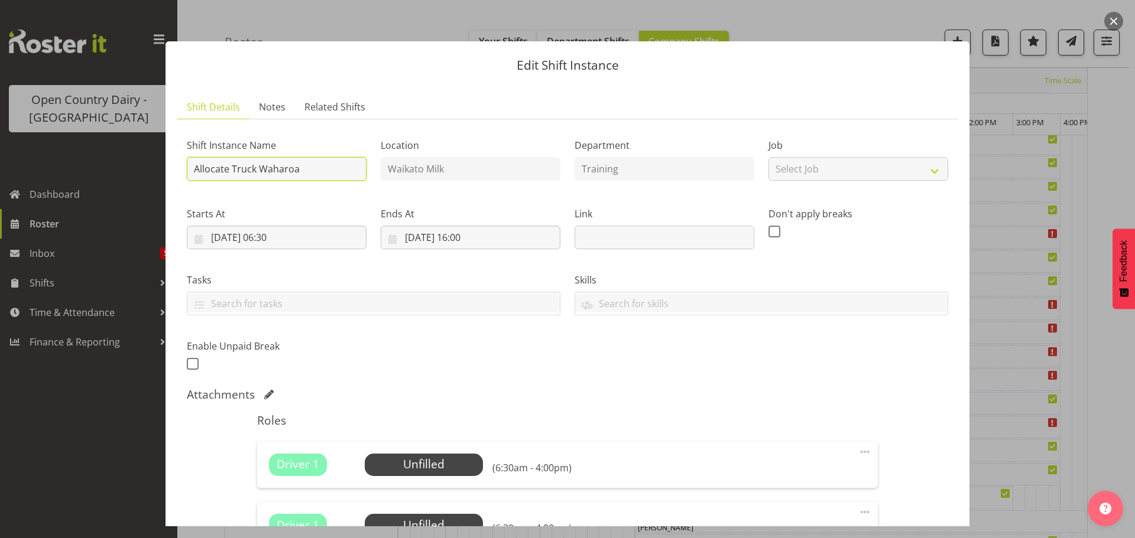
drag, startPoint x: 303, startPoint y: 165, endPoint x: 176, endPoint y: 154, distance: 127.6
click at [176, 154] on section "Shift Details Notes Related Shifts Shift Instance Name Allocate Truck Waharoa L…" at bounding box center [567, 368] width 804 height 570
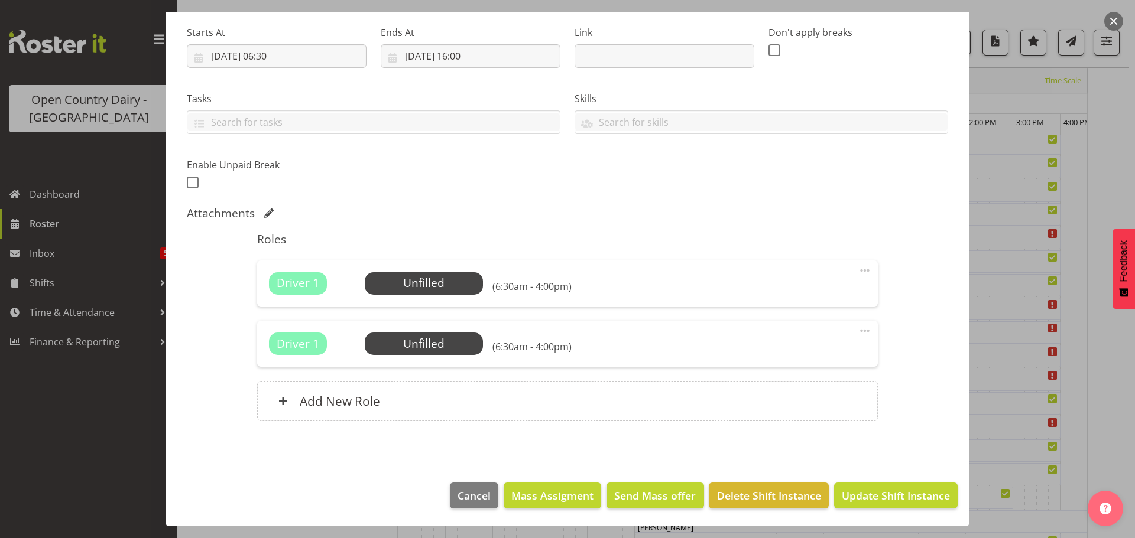
scroll to position [0, 0]
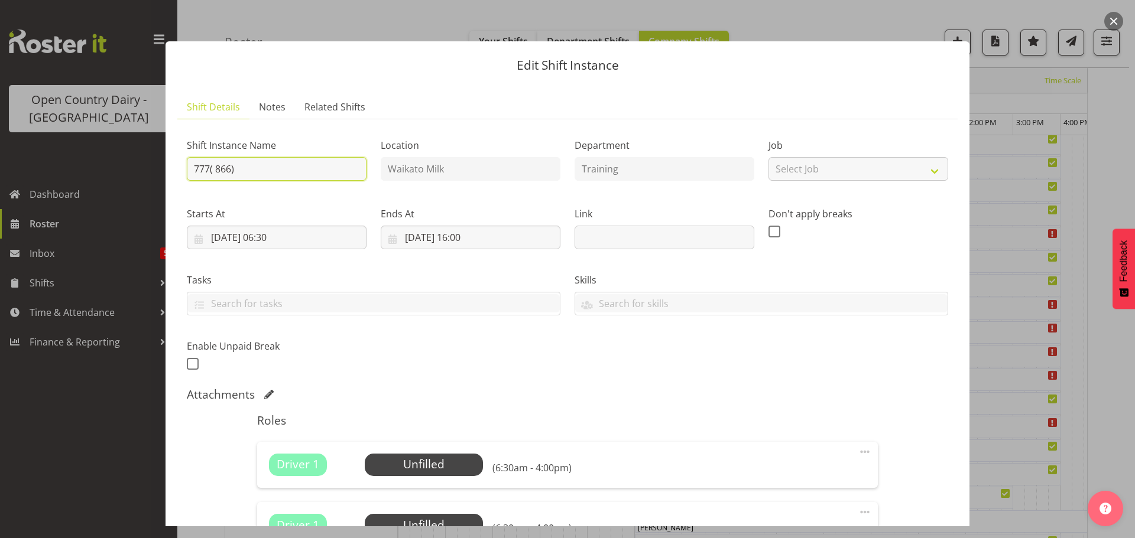
click at [214, 167] on input "777( 866)" at bounding box center [277, 169] width 180 height 24
click at [208, 167] on input "777( 866)" at bounding box center [277, 169] width 180 height 24
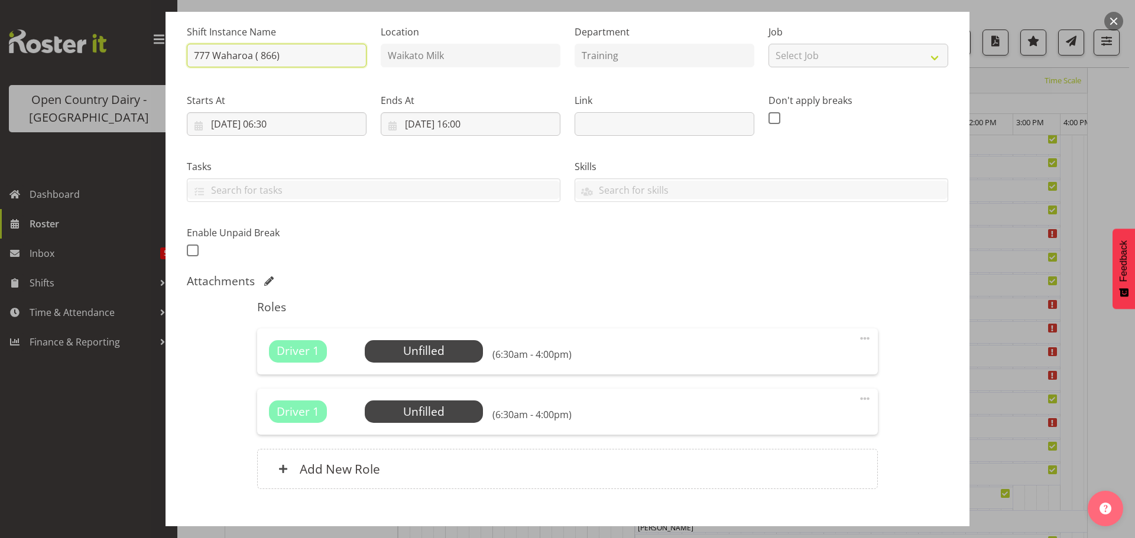
scroll to position [181, 0]
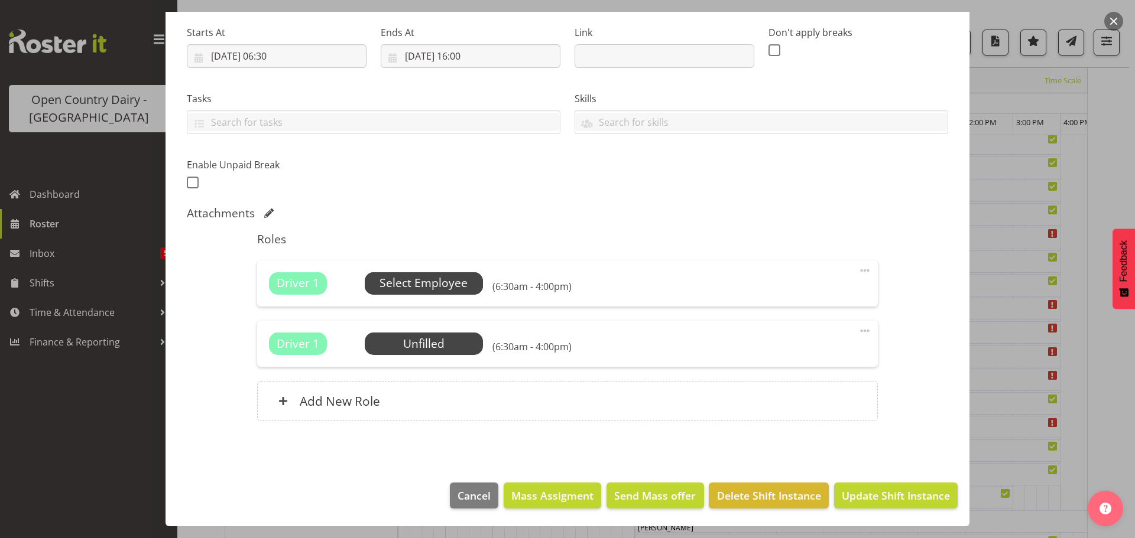
type input "777 Waharoa ( 866)"
click at [437, 281] on span "Select Employee" at bounding box center [423, 283] width 88 height 17
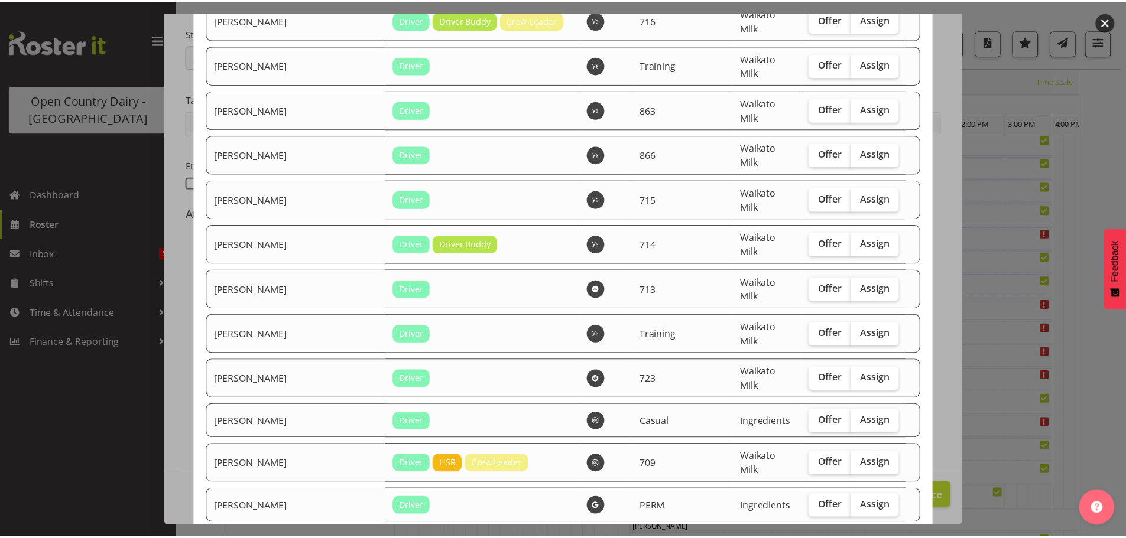
scroll to position [2139, 0]
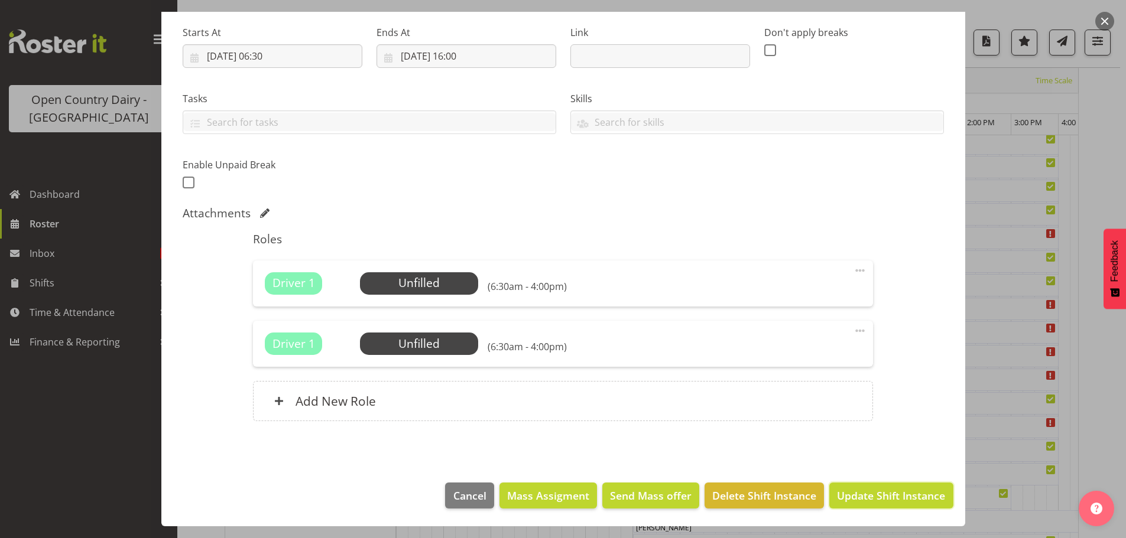
click at [850, 495] on span "Update Shift Instance" at bounding box center [891, 495] width 108 height 15
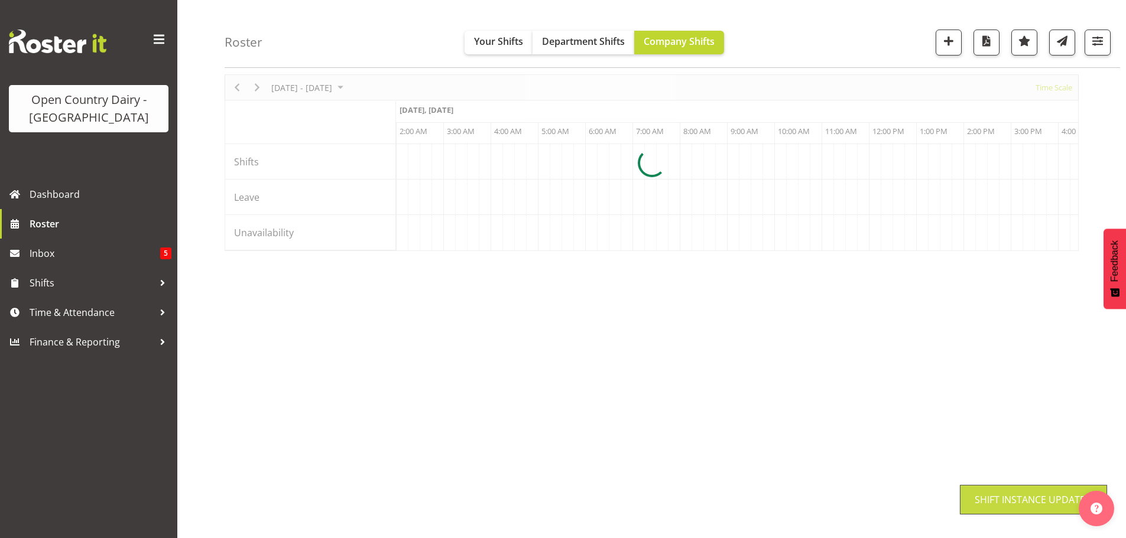
scroll to position [46, 0]
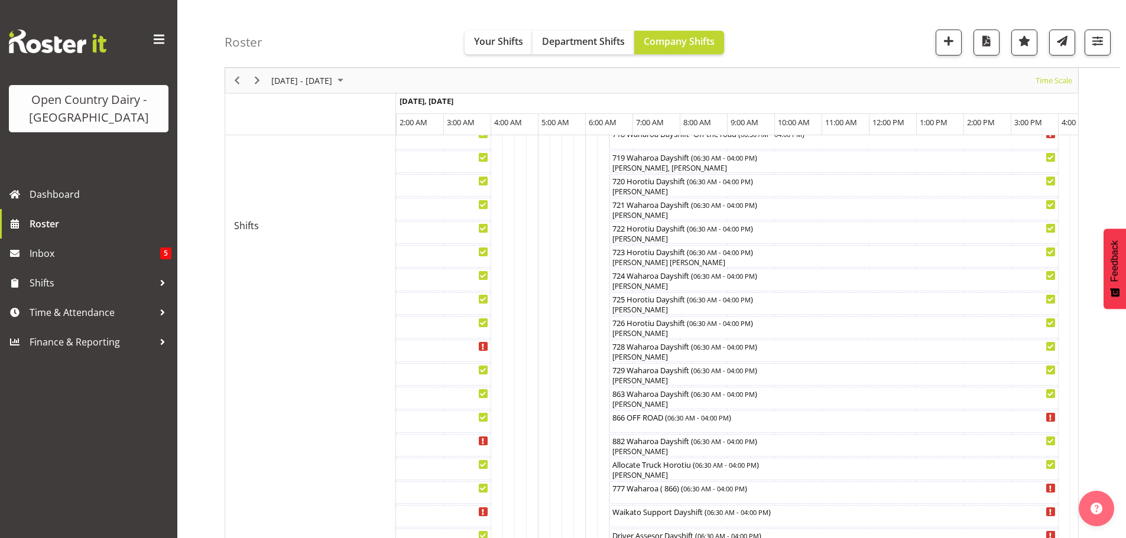
scroll to position [637, 0]
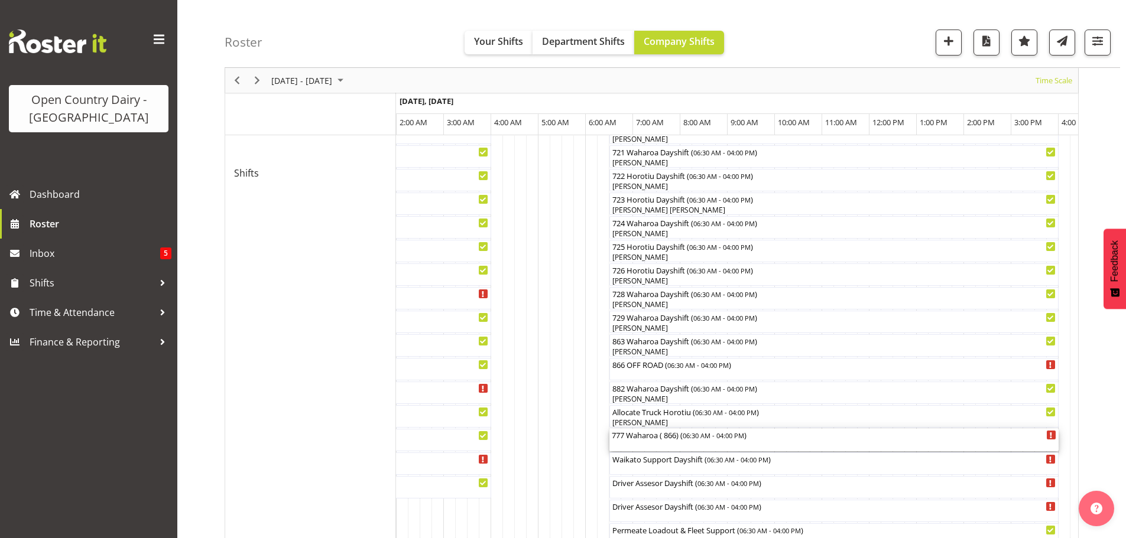
click at [659, 444] on div "777 Waharoa ( 866) ( 06:30 AM - 04:00 PM )" at bounding box center [834, 440] width 444 height 22
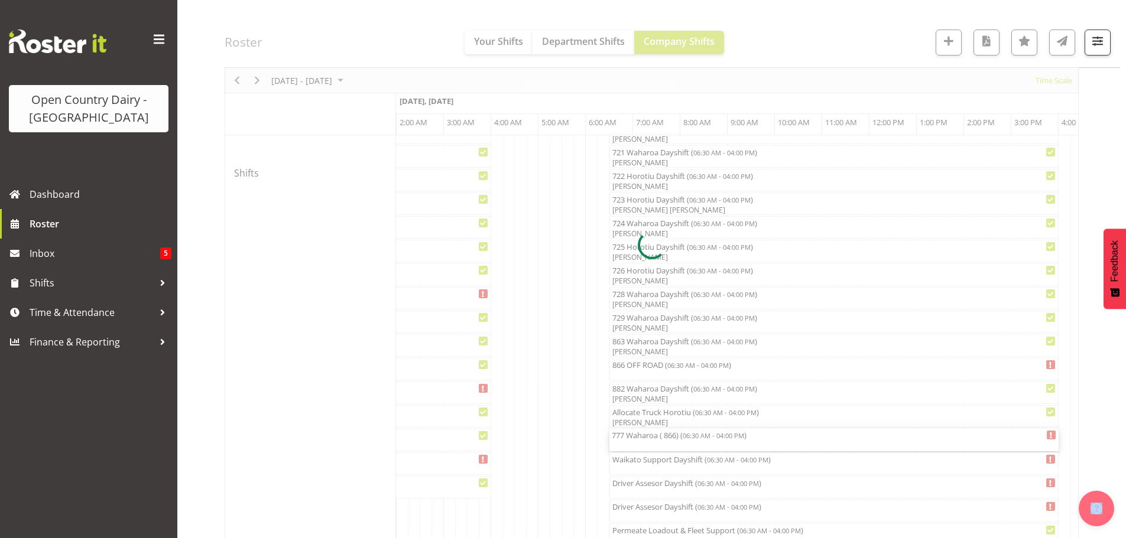
click at [659, 444] on div at bounding box center [652, 244] width 854 height 1523
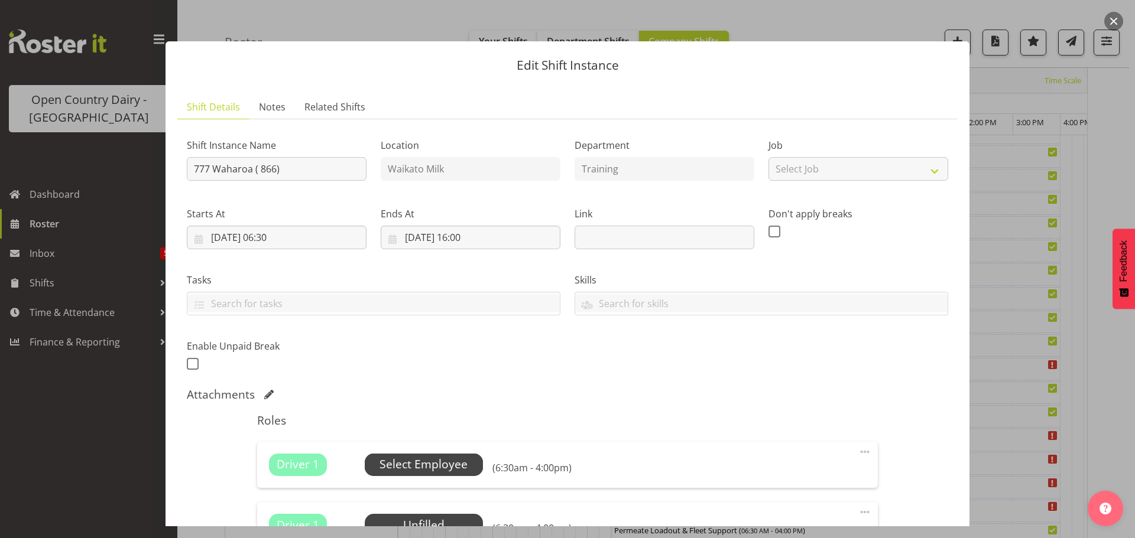
click at [443, 462] on span "Select Employee" at bounding box center [423, 464] width 88 height 17
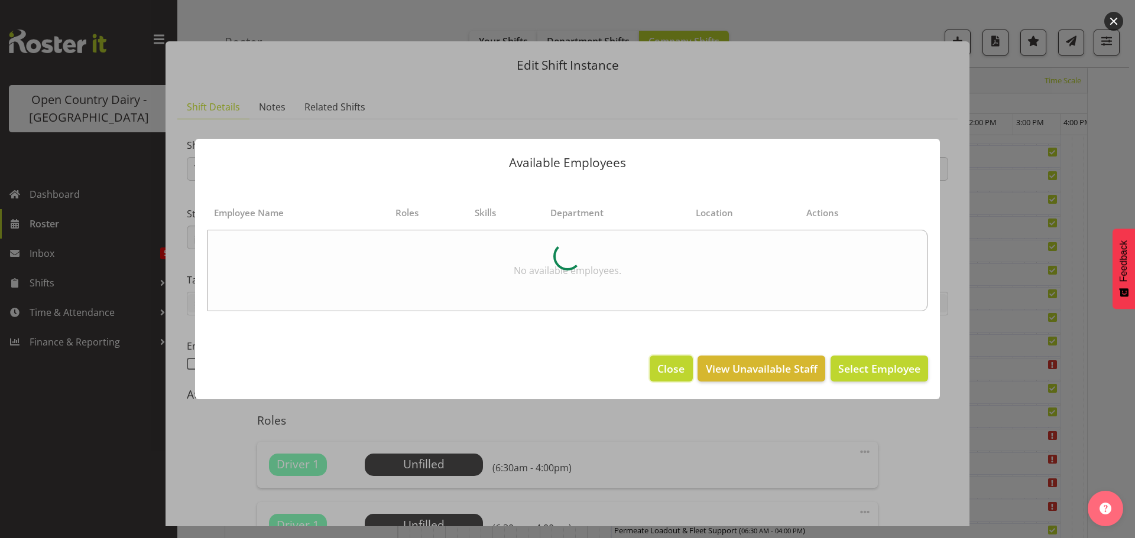
click at [674, 372] on span "Close" at bounding box center [670, 368] width 27 height 15
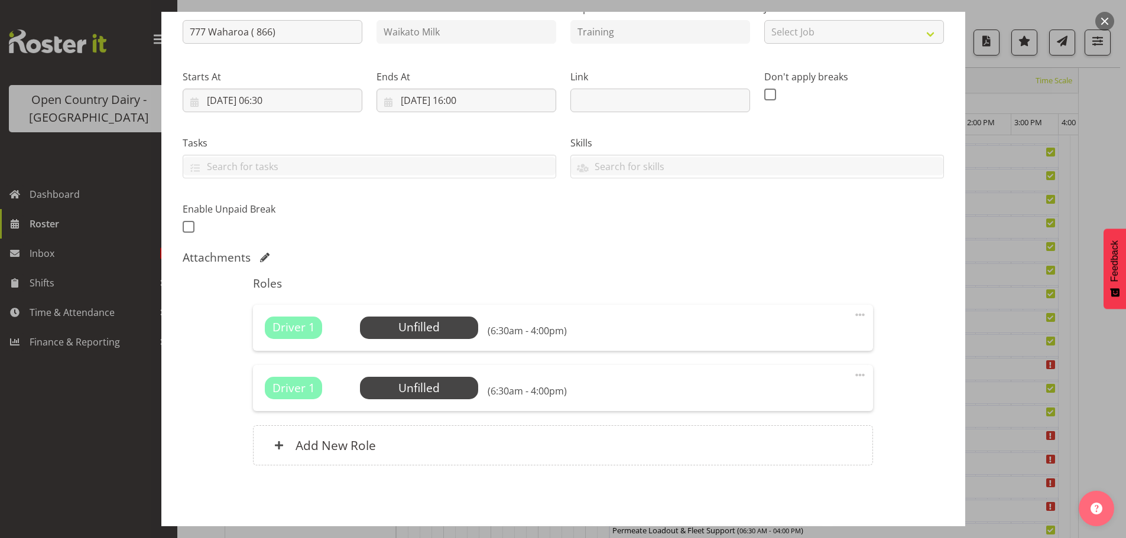
scroll to position [181, 0]
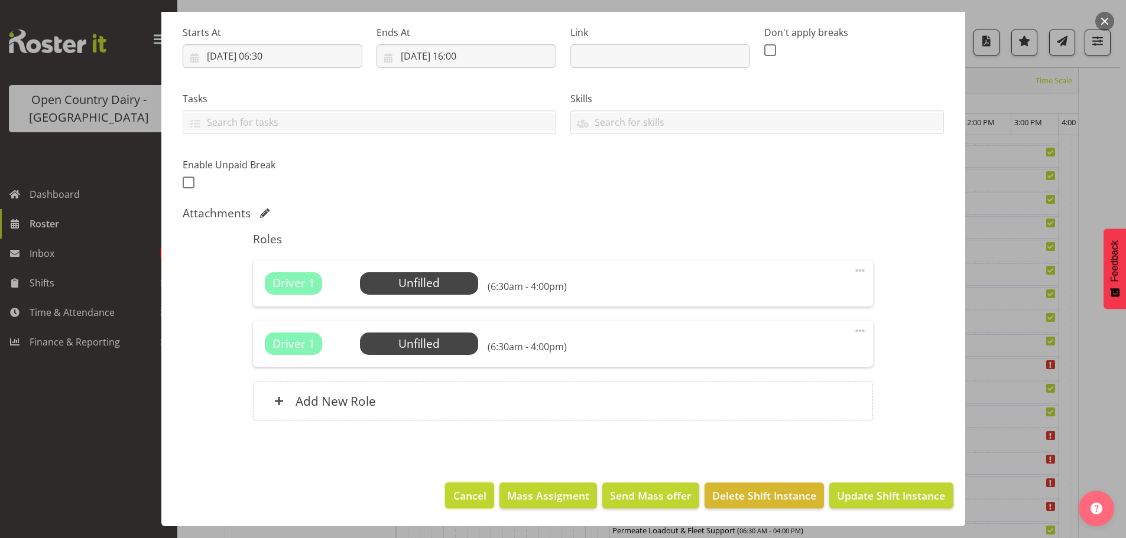
click at [457, 500] on span "Cancel" at bounding box center [469, 495] width 33 height 15
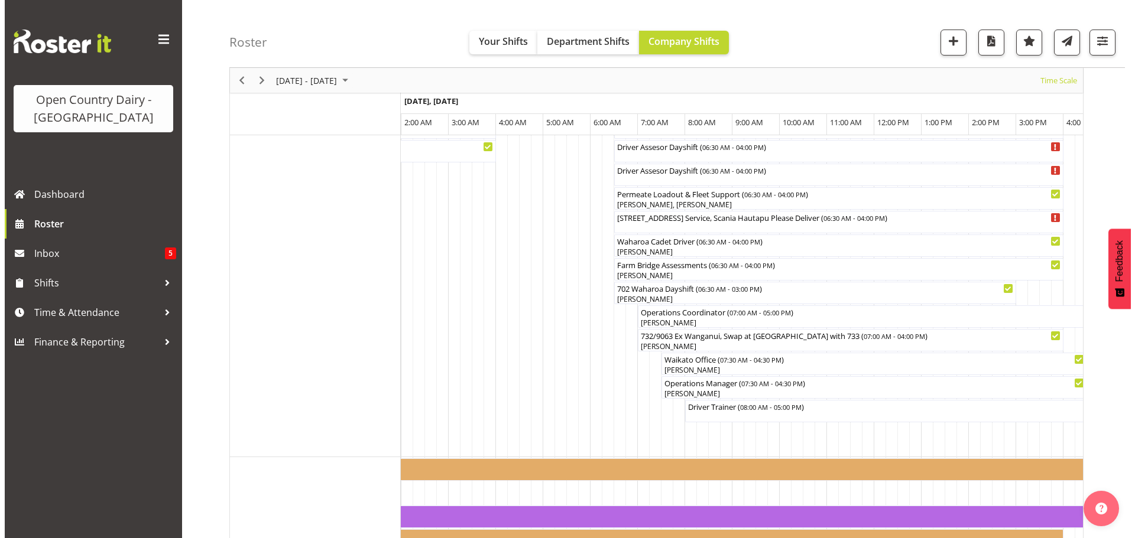
scroll to position [992, 0]
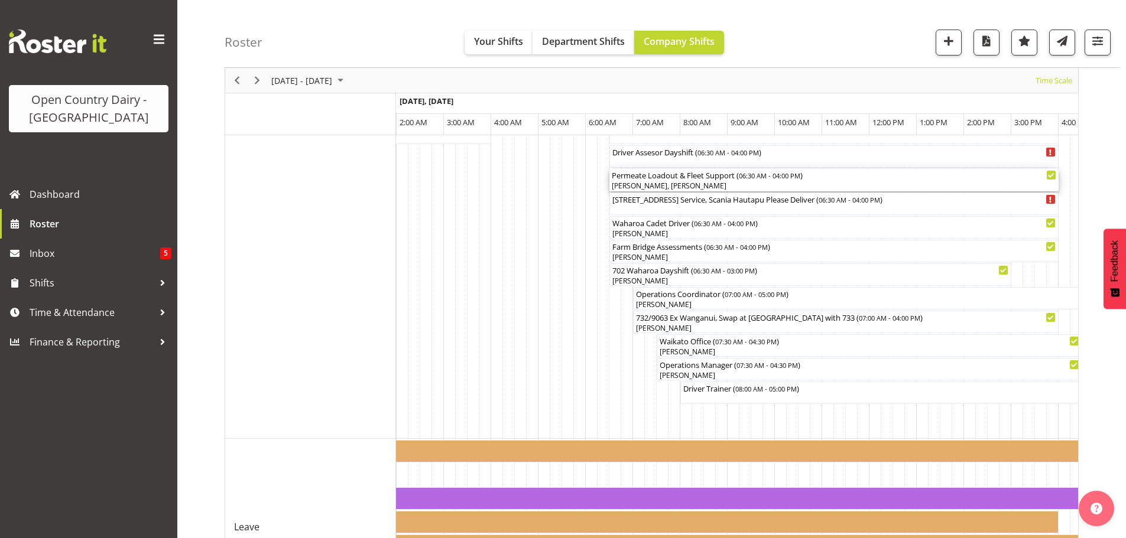
click at [706, 185] on div "[PERSON_NAME], [PERSON_NAME]" at bounding box center [834, 186] width 444 height 11
click at [0, 0] on div at bounding box center [0, 0] width 0 height 0
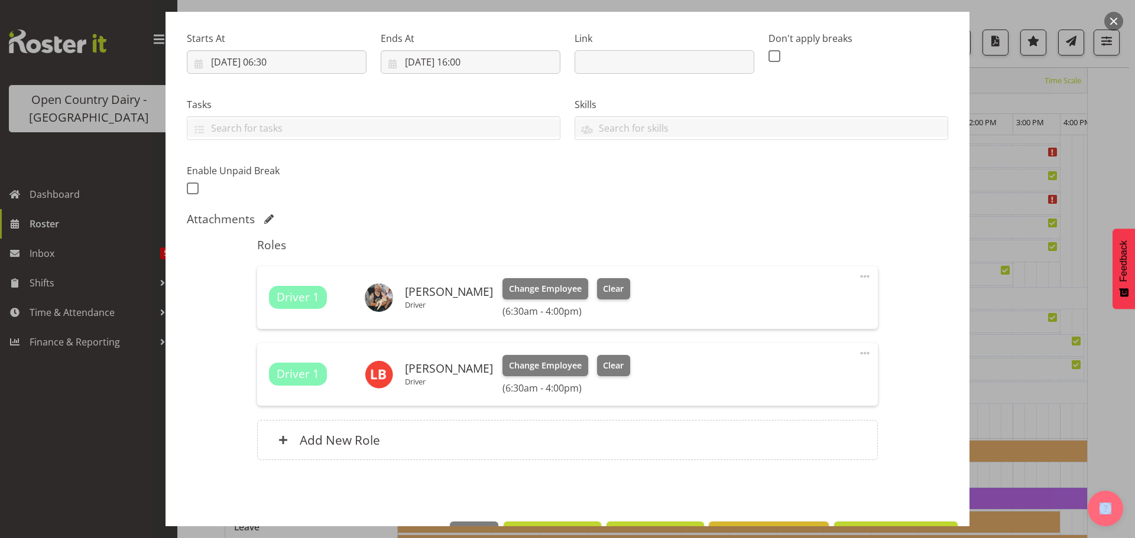
scroll to position [215, 0]
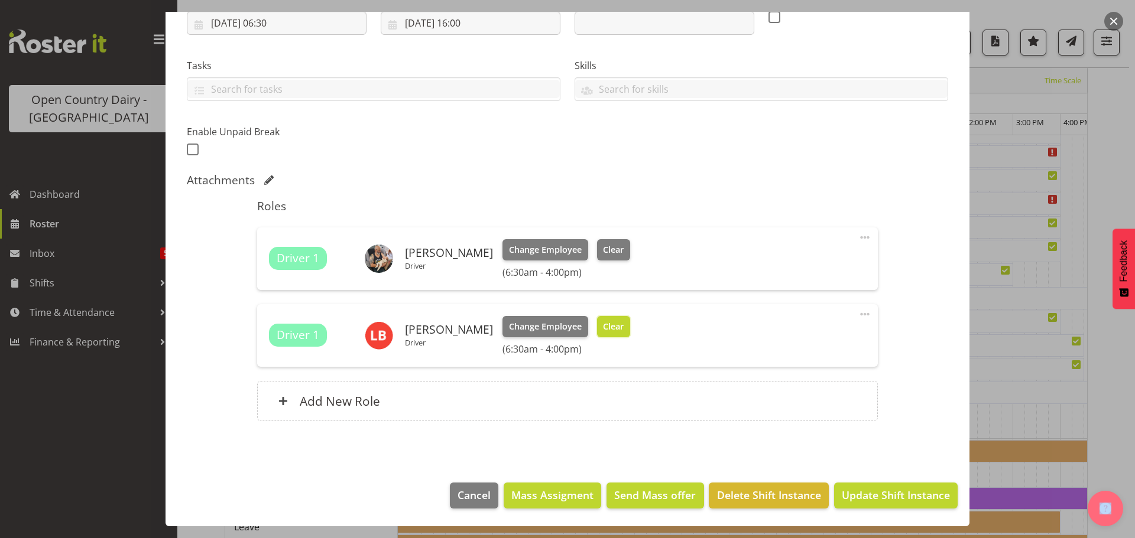
click at [603, 331] on span "Clear" at bounding box center [613, 326] width 21 height 13
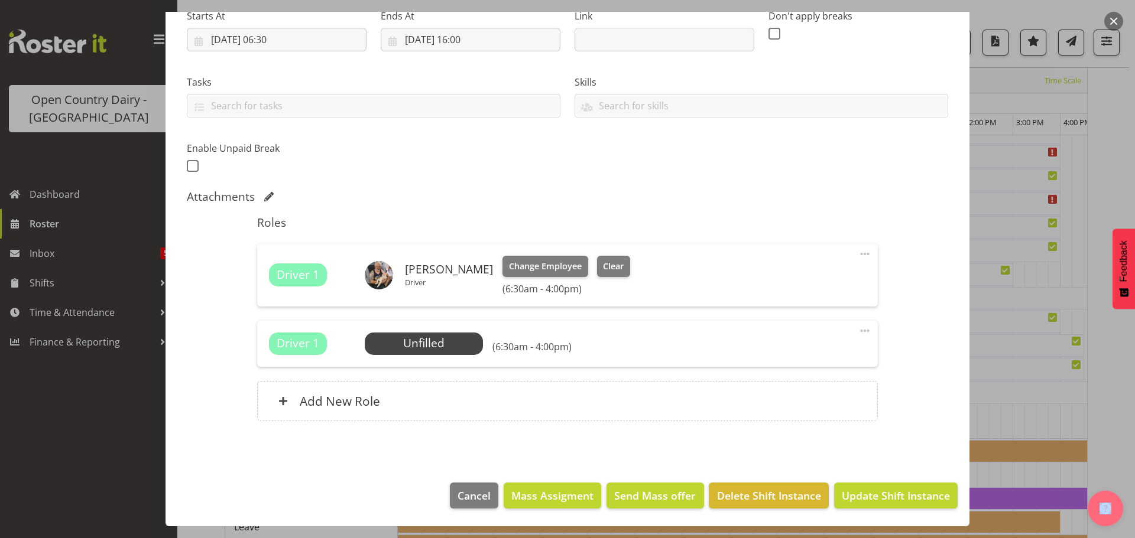
scroll to position [198, 0]
click at [923, 499] on span "Update Shift Instance" at bounding box center [896, 495] width 108 height 15
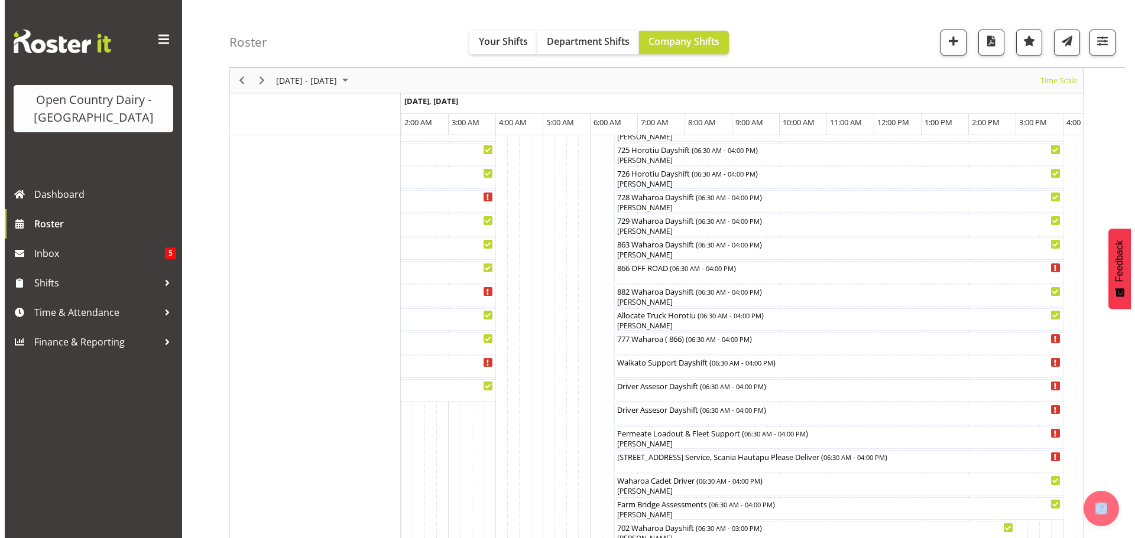
scroll to position [814, 0]
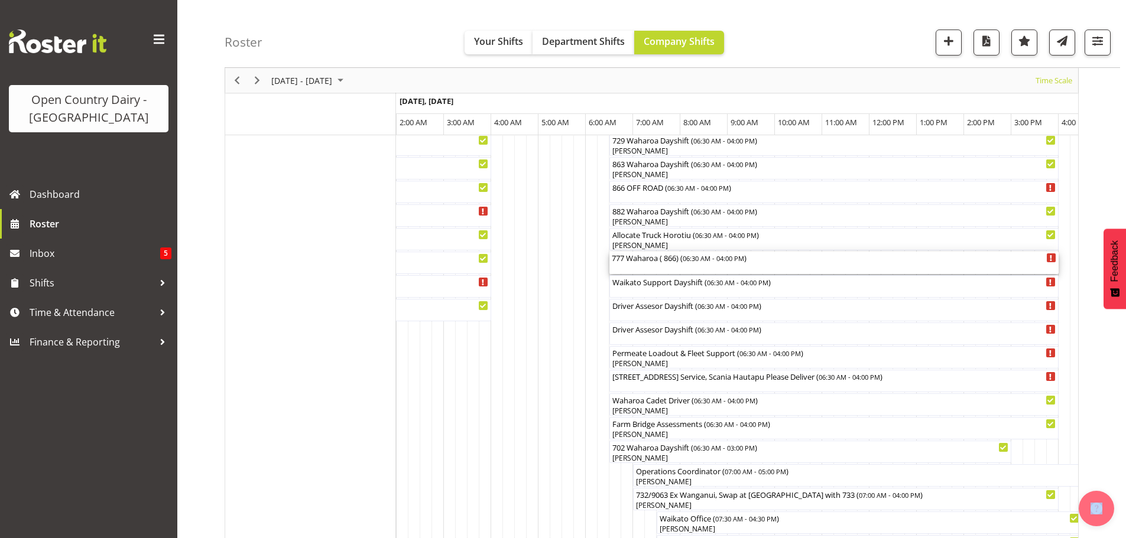
click at [643, 270] on div "777 Waharoa ( 866) ( 06:30 AM - 04:00 PM )" at bounding box center [834, 263] width 444 height 22
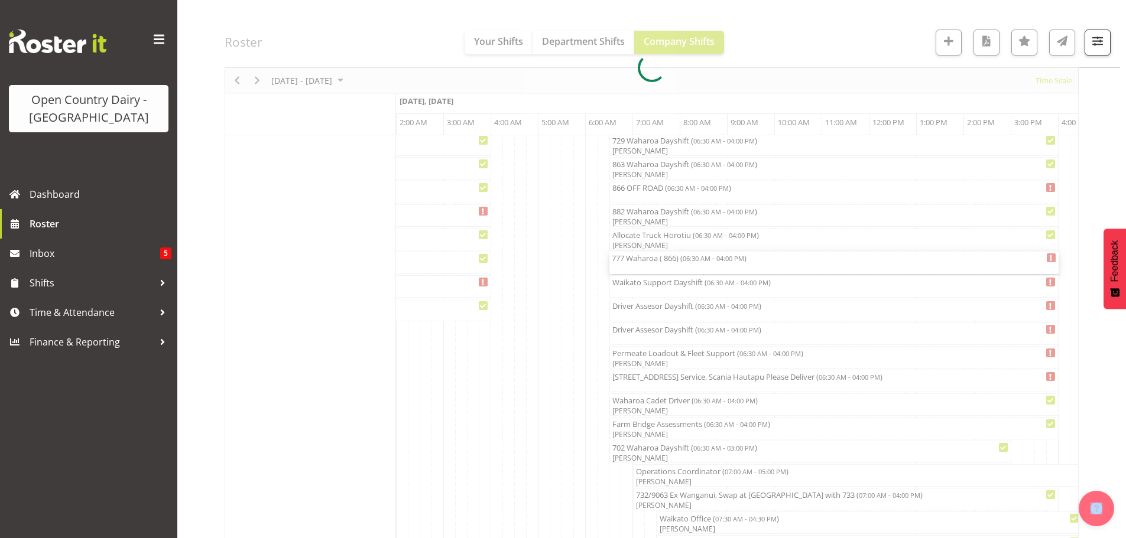
click at [643, 270] on div at bounding box center [652, 67] width 854 height 1523
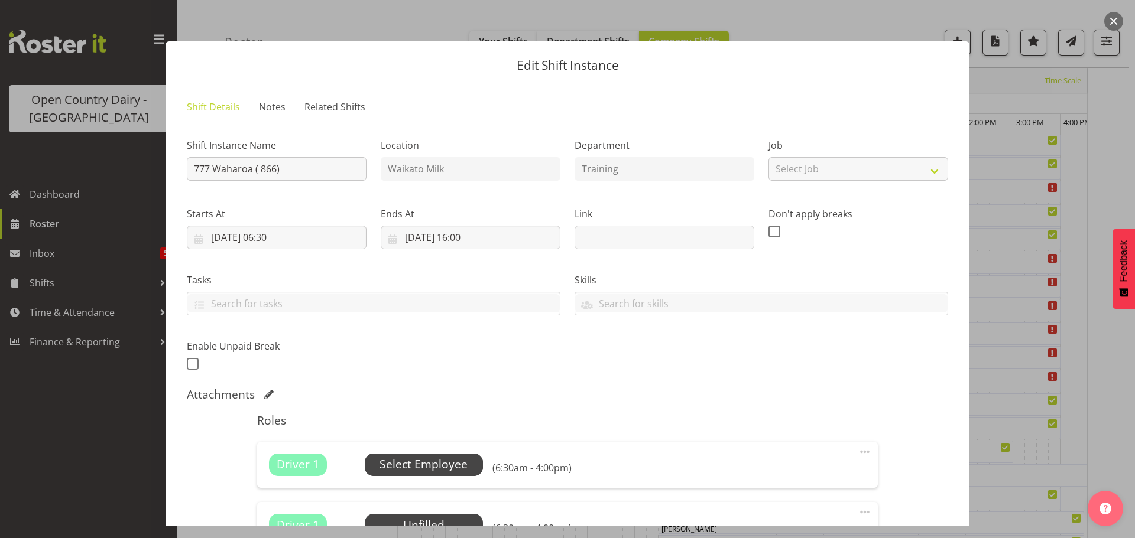
click at [444, 465] on span "Select Employee" at bounding box center [423, 464] width 88 height 17
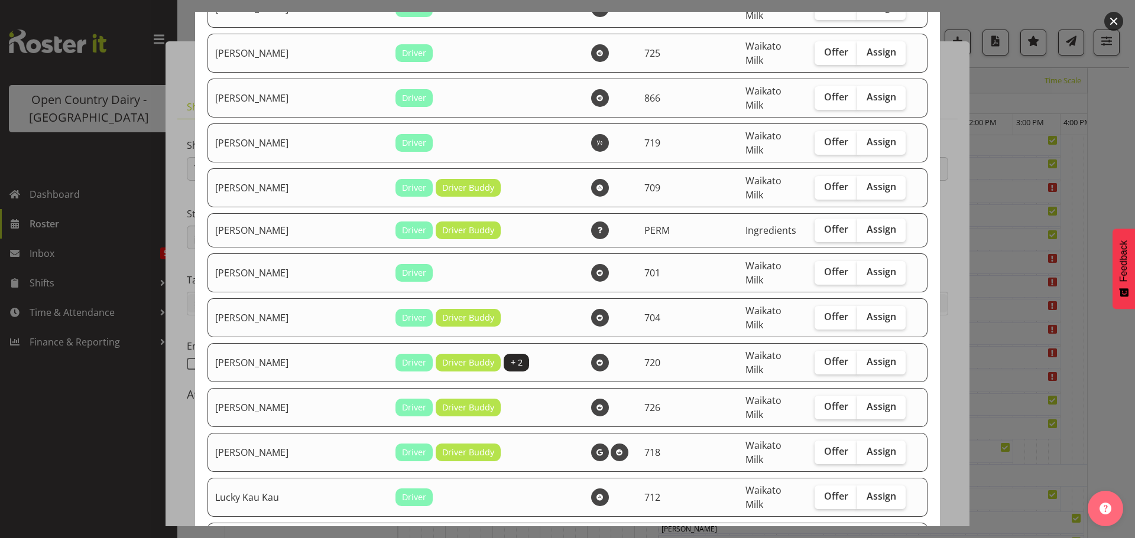
scroll to position [1359, 0]
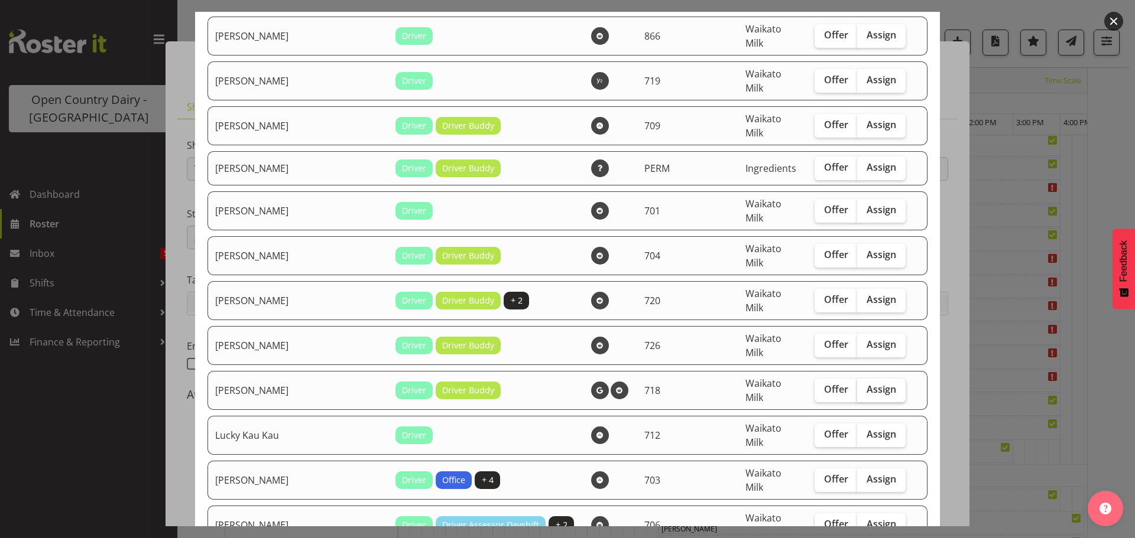
click at [866, 384] on span "Assign" at bounding box center [881, 390] width 30 height 12
click at [861, 386] on input "Assign" at bounding box center [861, 390] width 8 height 8
checkbox input "true"
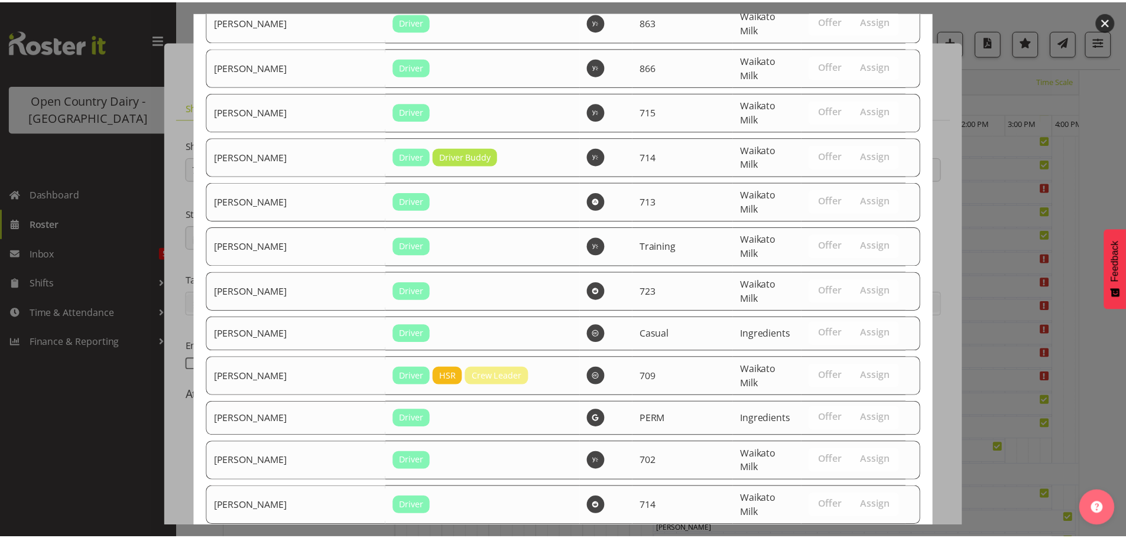
scroll to position [2180, 0]
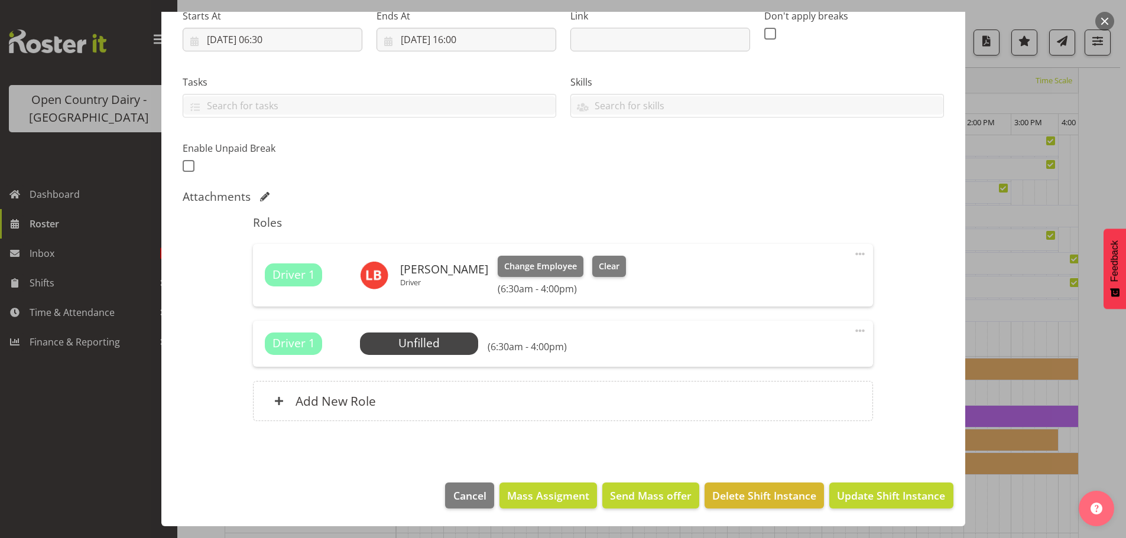
scroll to position [1123, 0]
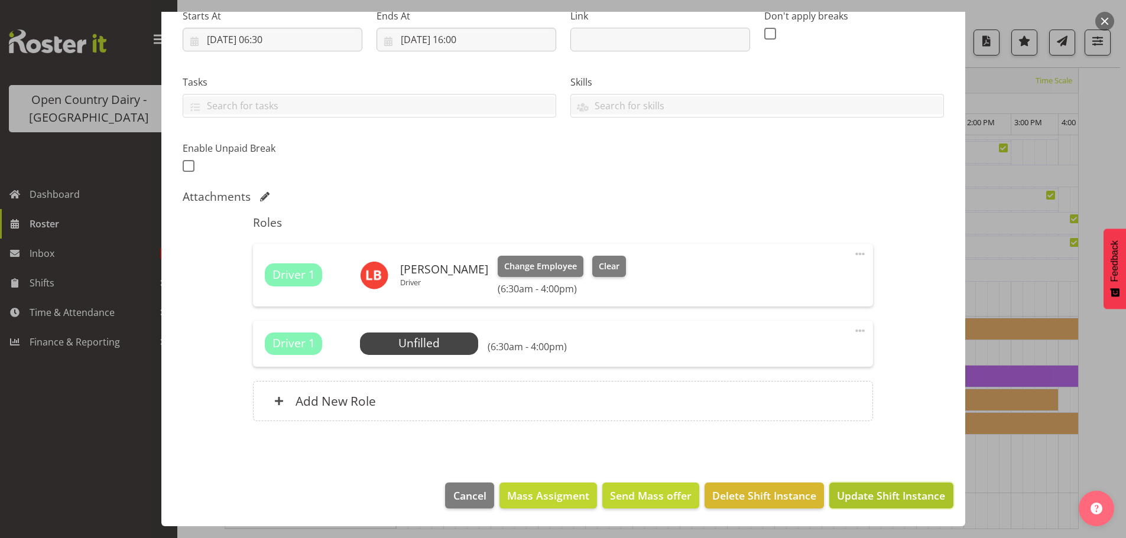
click at [872, 499] on span "Update Shift Instance" at bounding box center [891, 495] width 108 height 15
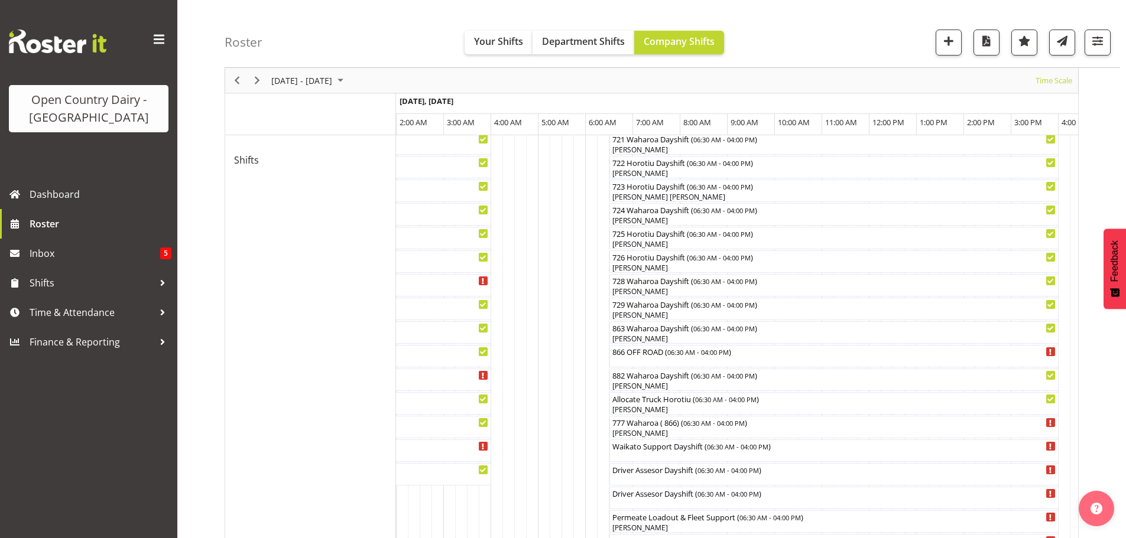
scroll to position [887, 0]
